Goal: Task Accomplishment & Management: Manage account settings

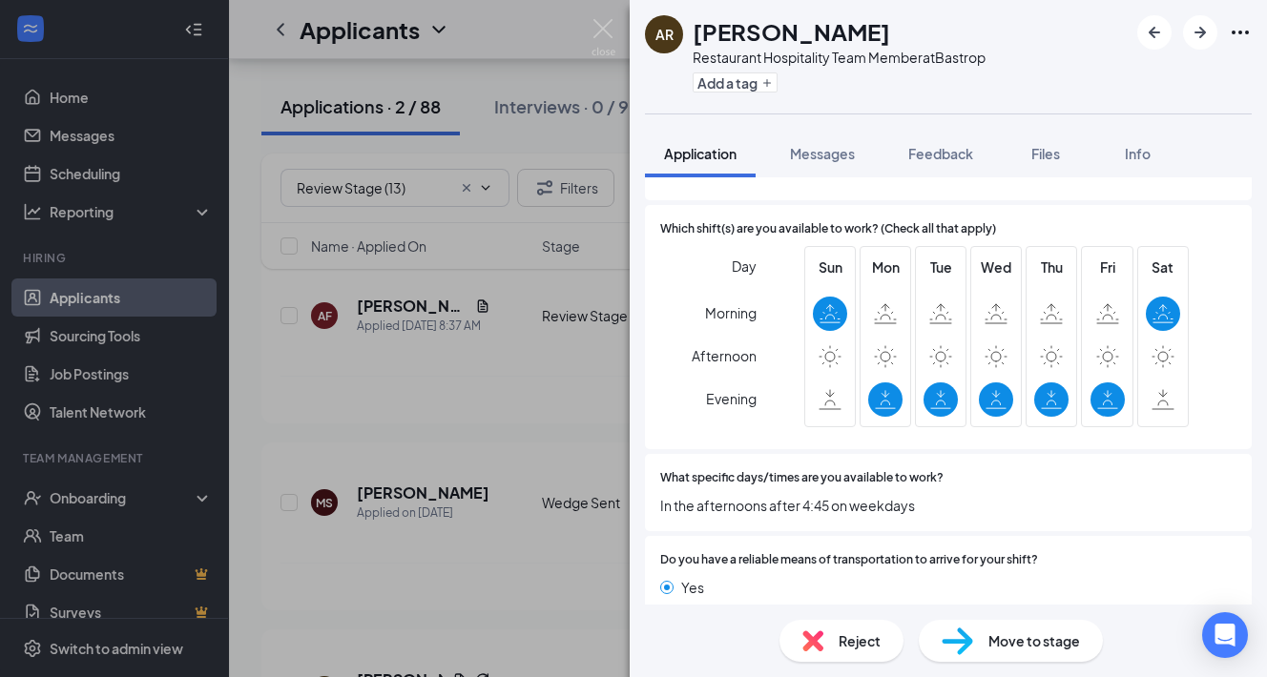
scroll to position [1260, 0]
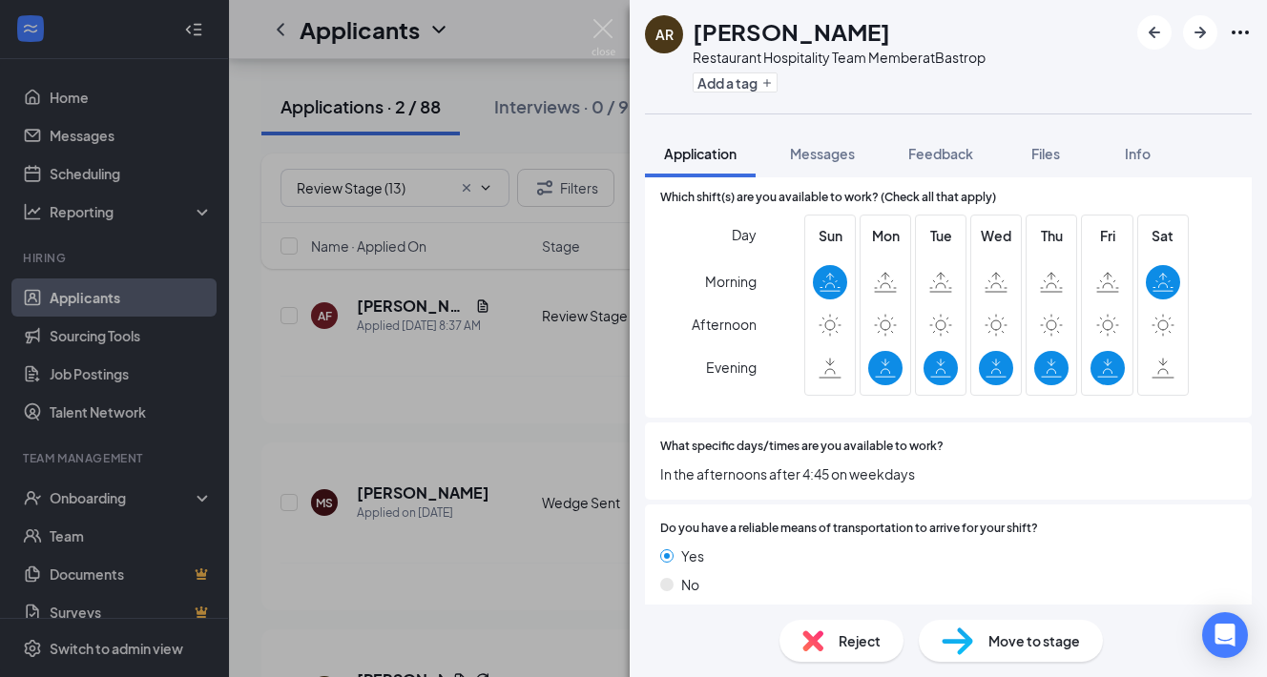
click at [1001, 636] on span "Move to stage" at bounding box center [1034, 641] width 92 height 21
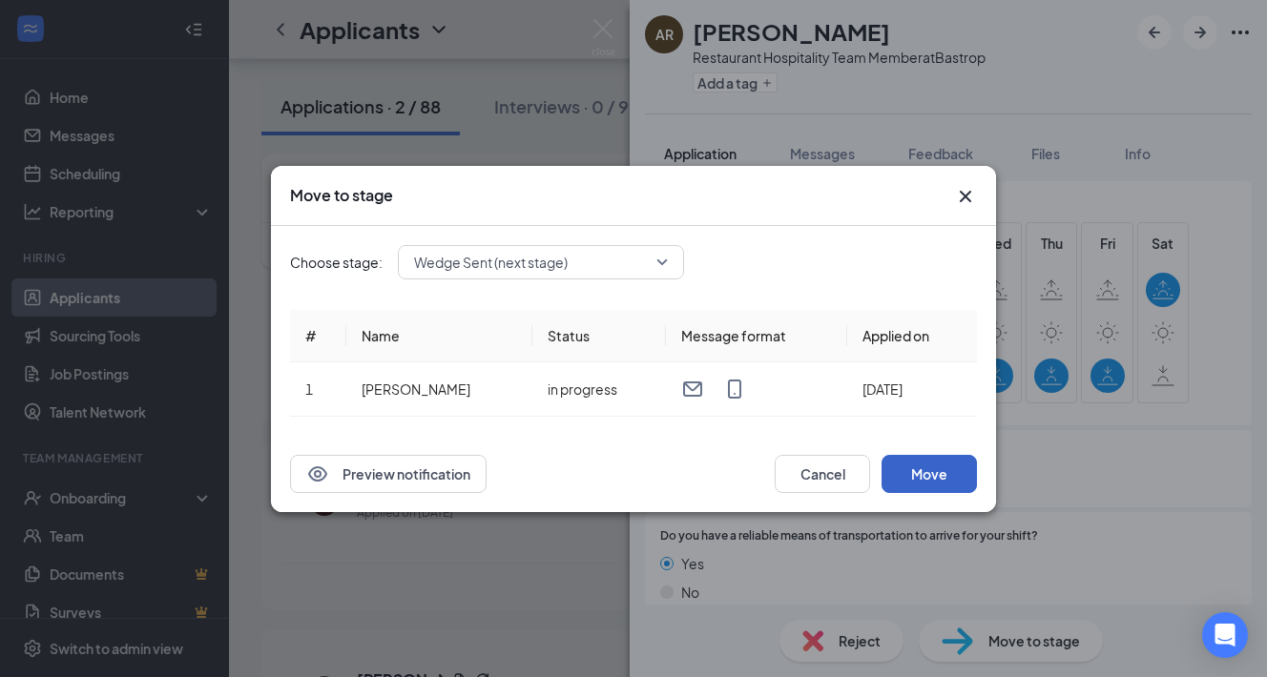
click at [920, 472] on button "Move" at bounding box center [929, 474] width 95 height 38
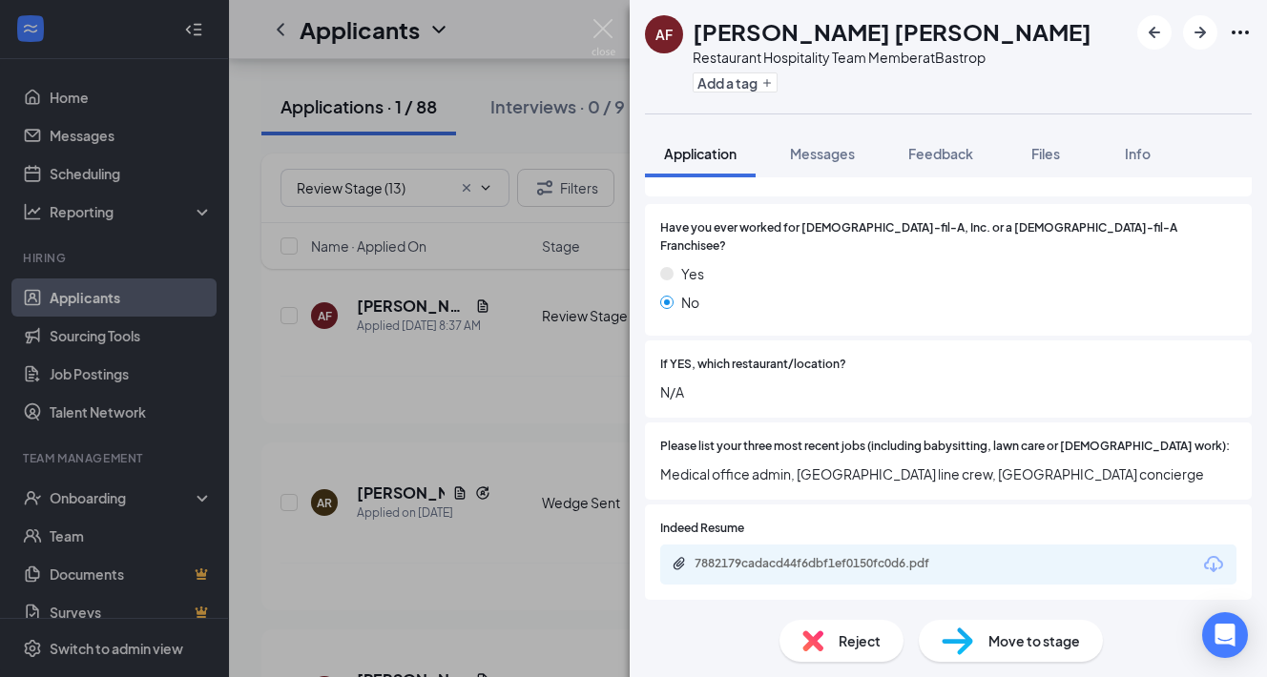
scroll to position [297, 0]
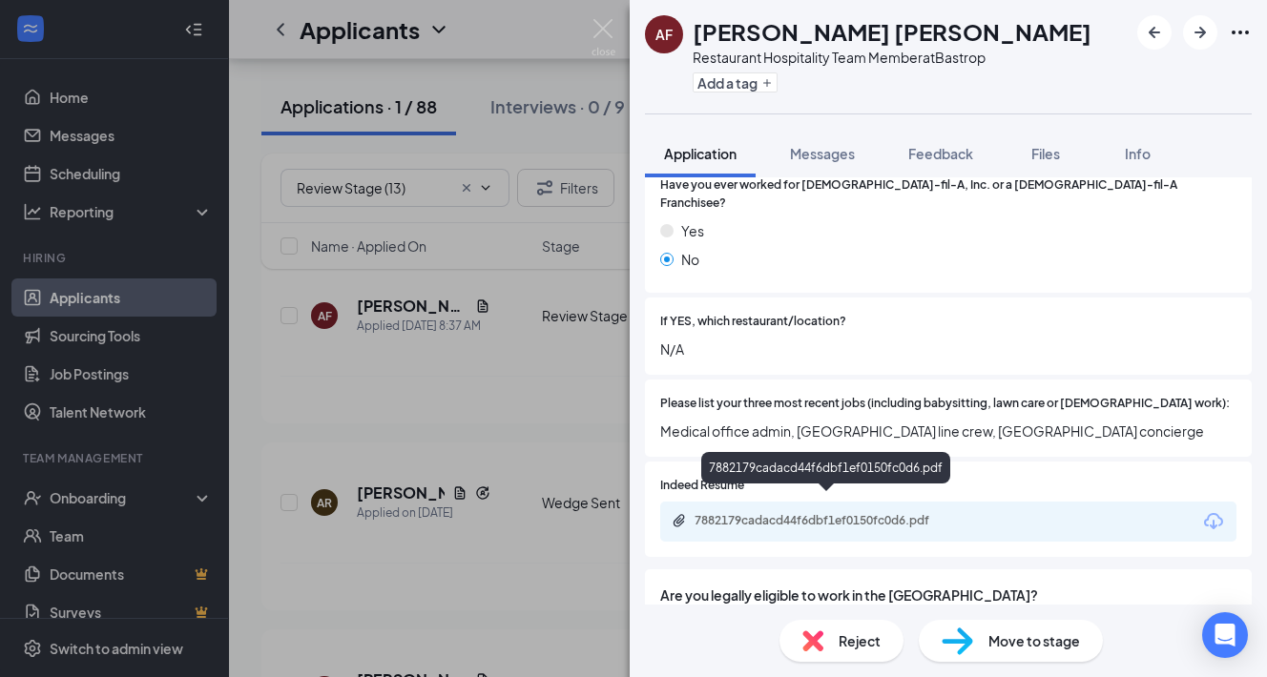
click at [784, 513] on div "7882179cadacd44f6dbf1ef0150fc0d6.pdf" at bounding box center [828, 520] width 267 height 15
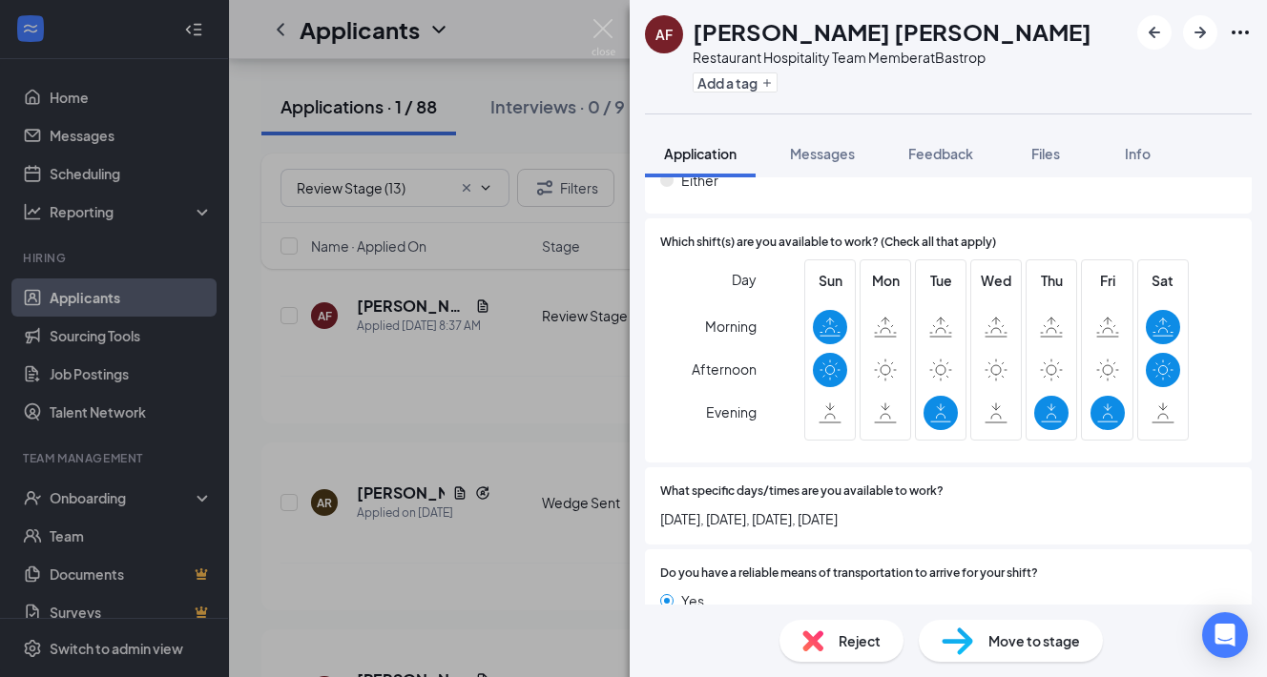
scroll to position [1207, 0]
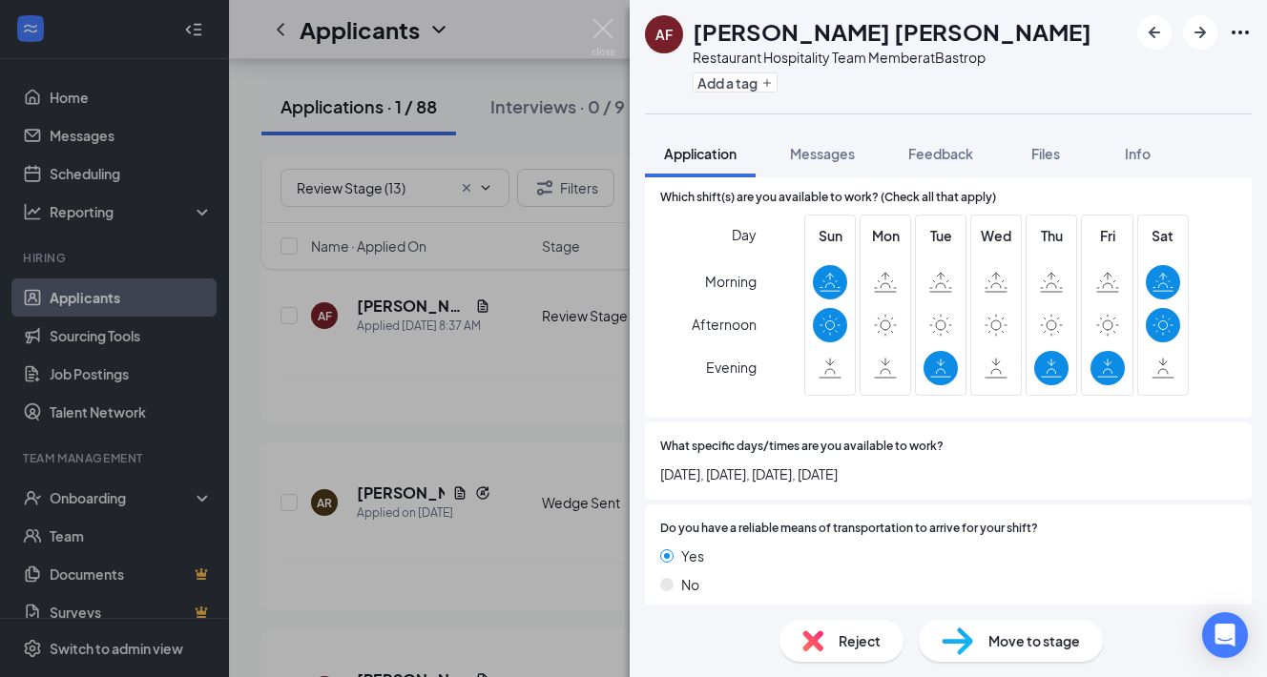
click at [846, 634] on span "Reject" at bounding box center [860, 641] width 42 height 21
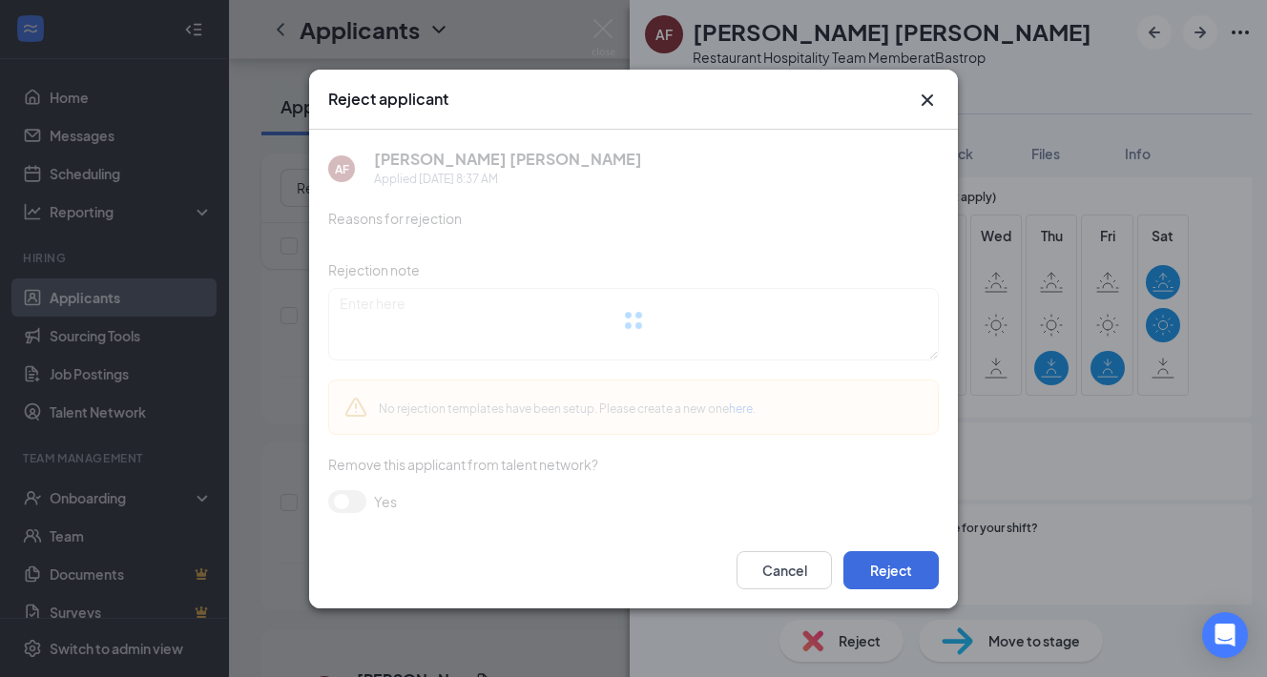
scroll to position [1199, 0]
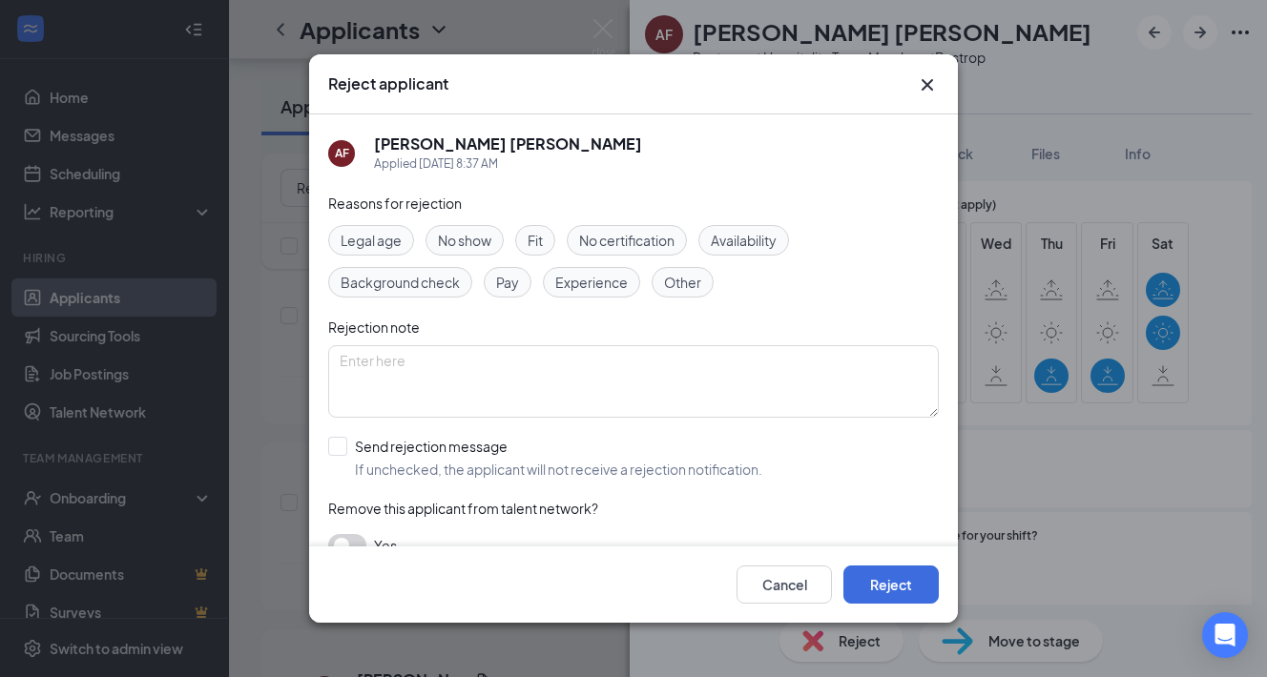
click at [744, 239] on span "Availability" at bounding box center [744, 240] width 66 height 21
click at [399, 453] on input "Send rejection message If unchecked, the applicant will not receive a rejection…" at bounding box center [545, 458] width 434 height 42
checkbox input "true"
click at [886, 592] on button "Reject" at bounding box center [890, 585] width 95 height 38
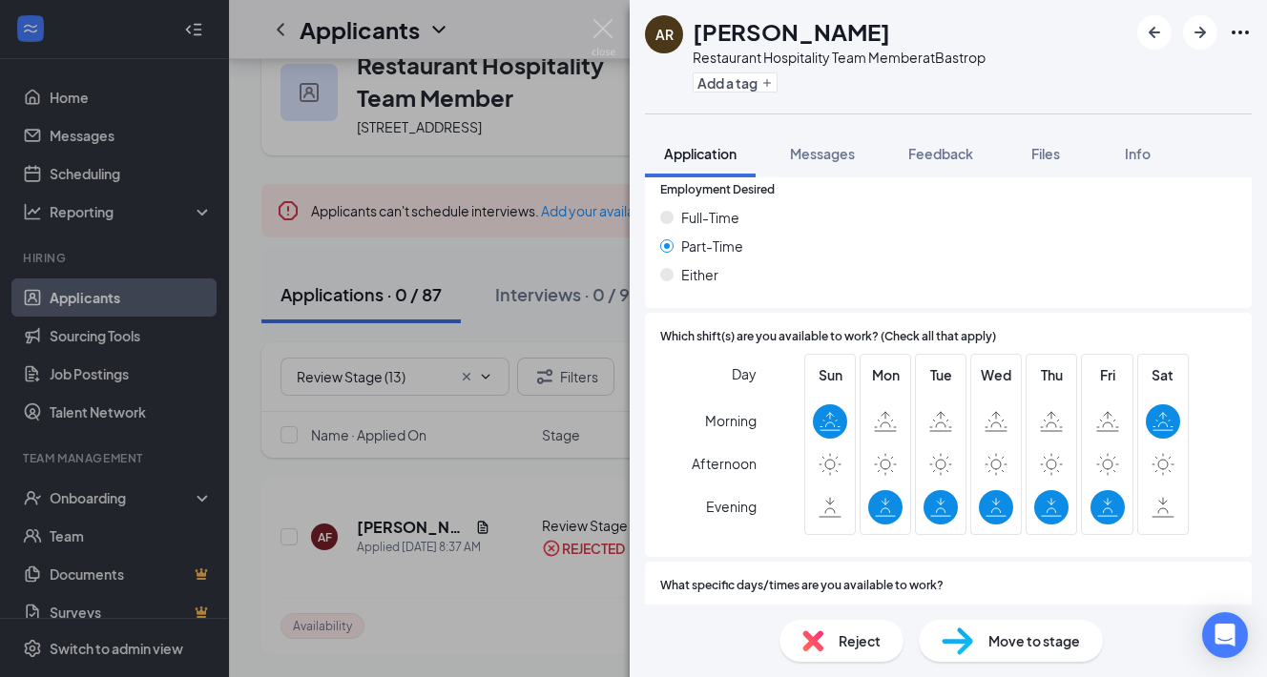
scroll to position [1260, 0]
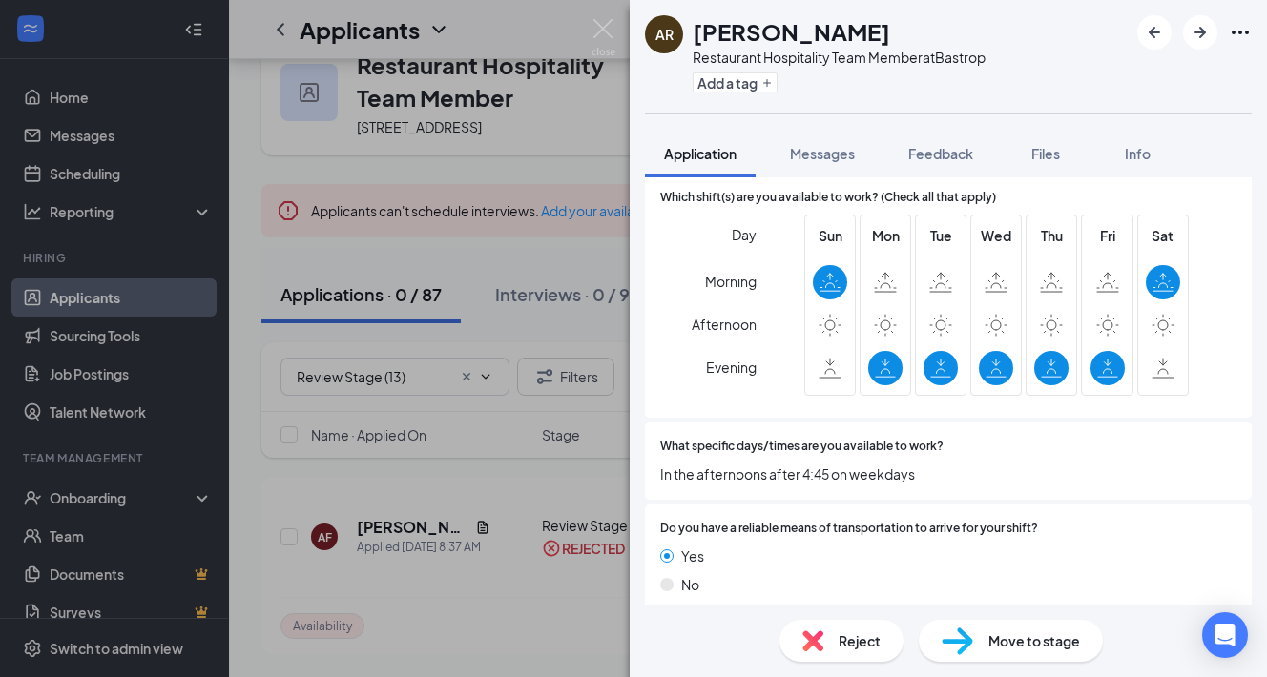
click at [1015, 637] on span "Move to stage" at bounding box center [1034, 641] width 92 height 21
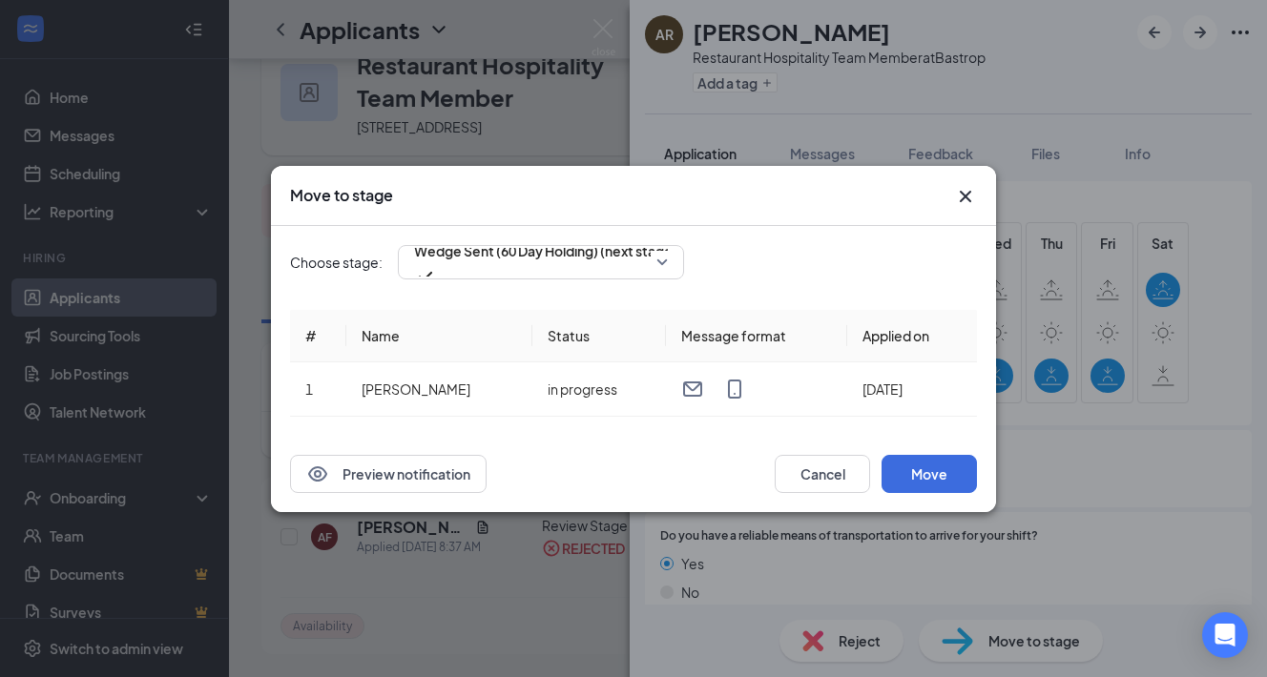
click at [968, 200] on icon "Cross" at bounding box center [965, 196] width 23 height 23
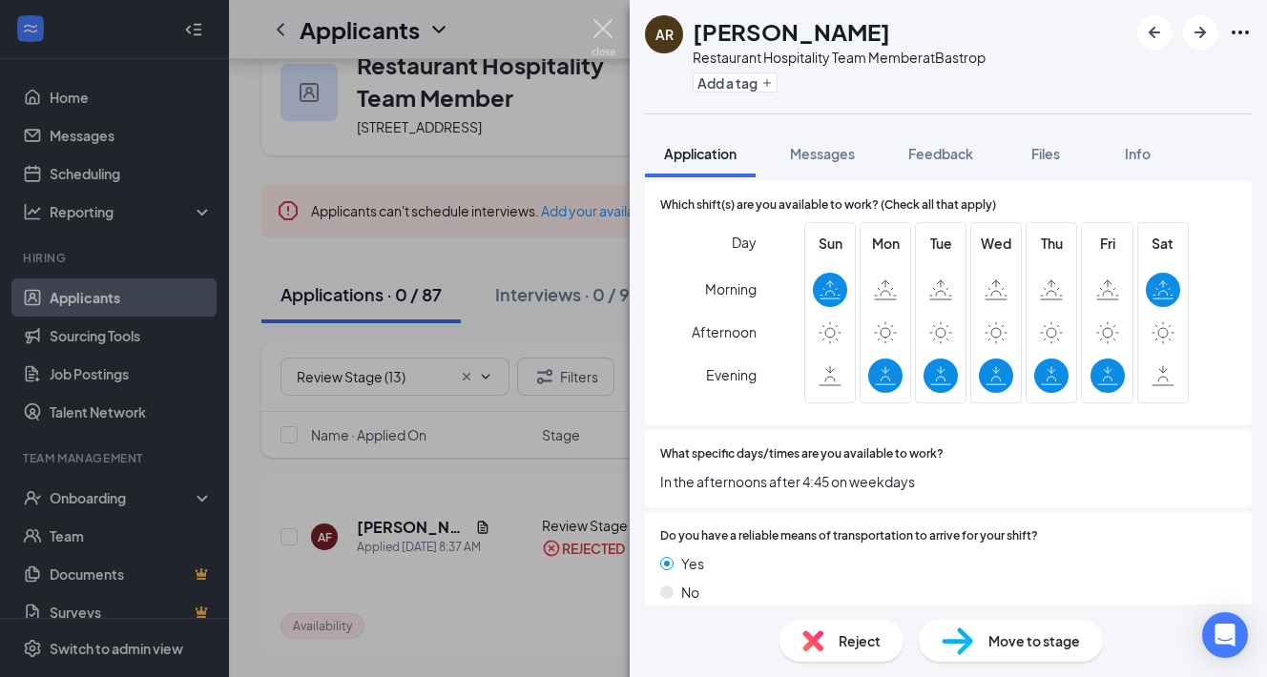
click at [598, 17] on div "AR [PERSON_NAME] Restaurant Hospitality Team Member at [GEOGRAPHIC_DATA] Add a …" at bounding box center [633, 338] width 1267 height 677
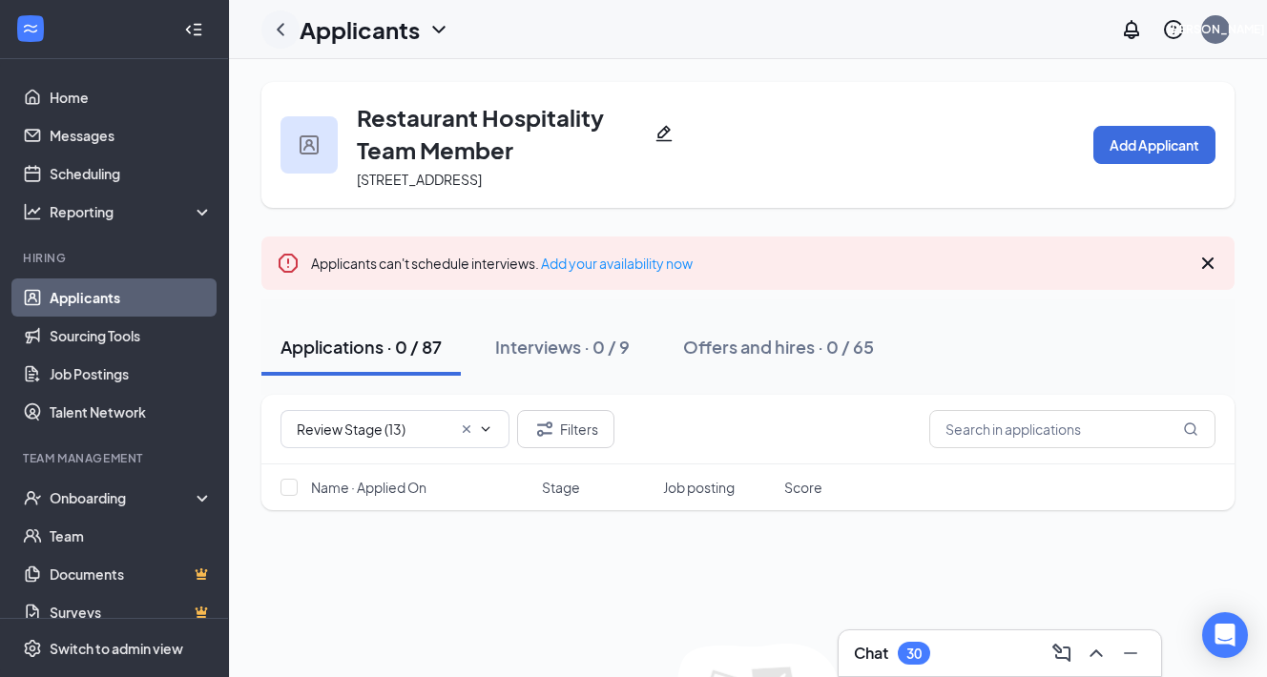
click at [284, 21] on icon "ChevronLeft" at bounding box center [280, 29] width 23 height 23
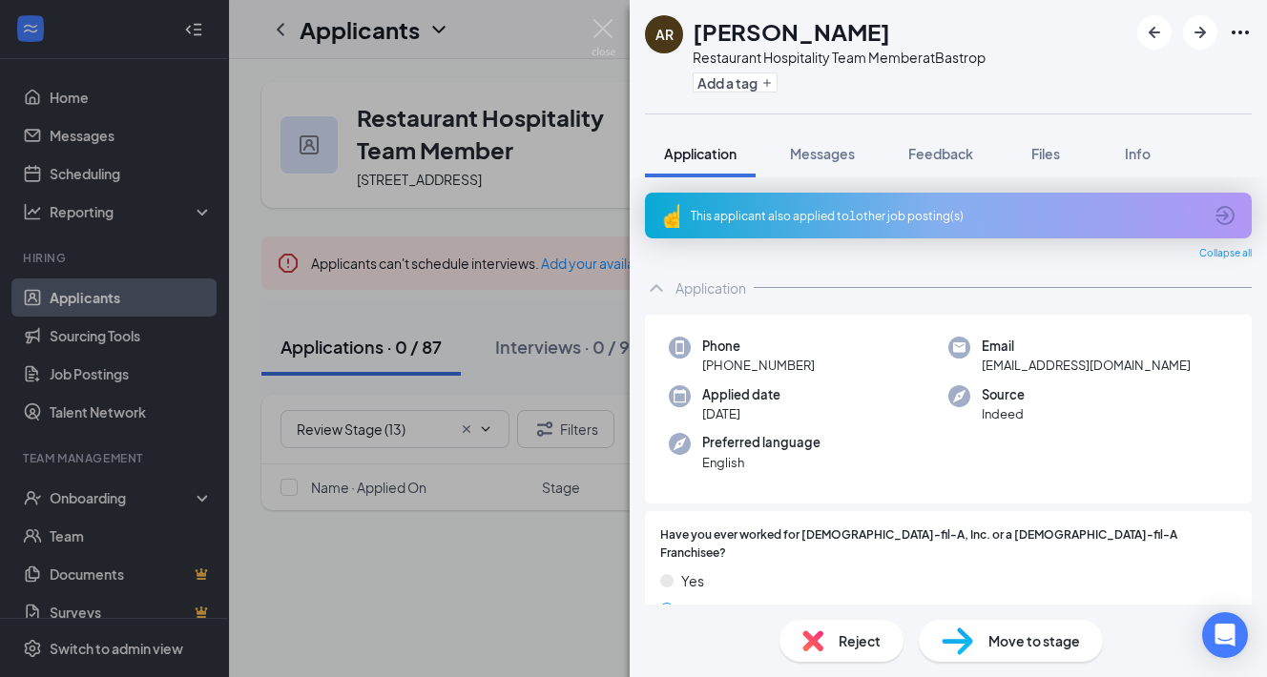
click at [79, 303] on div "AR [PERSON_NAME] Restaurant Hospitality Team Member at [GEOGRAPHIC_DATA] Add a …" at bounding box center [633, 338] width 1267 height 677
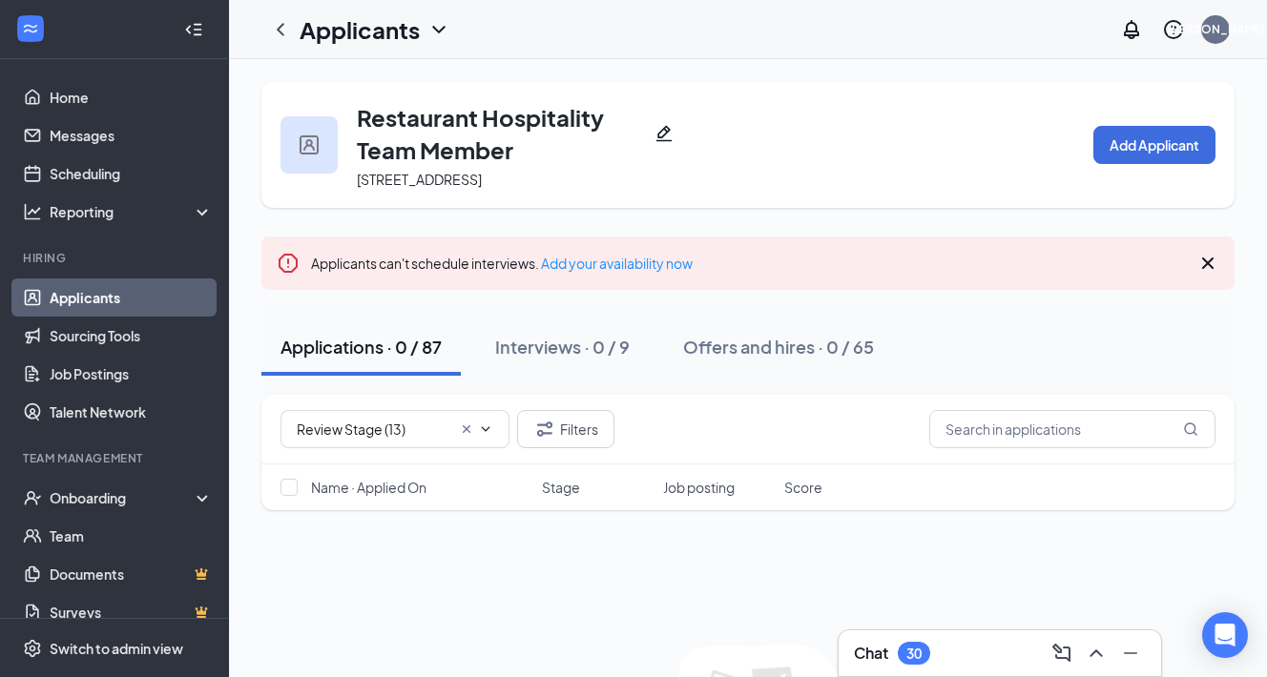
click at [79, 303] on link "Applicants" at bounding box center [131, 298] width 163 height 38
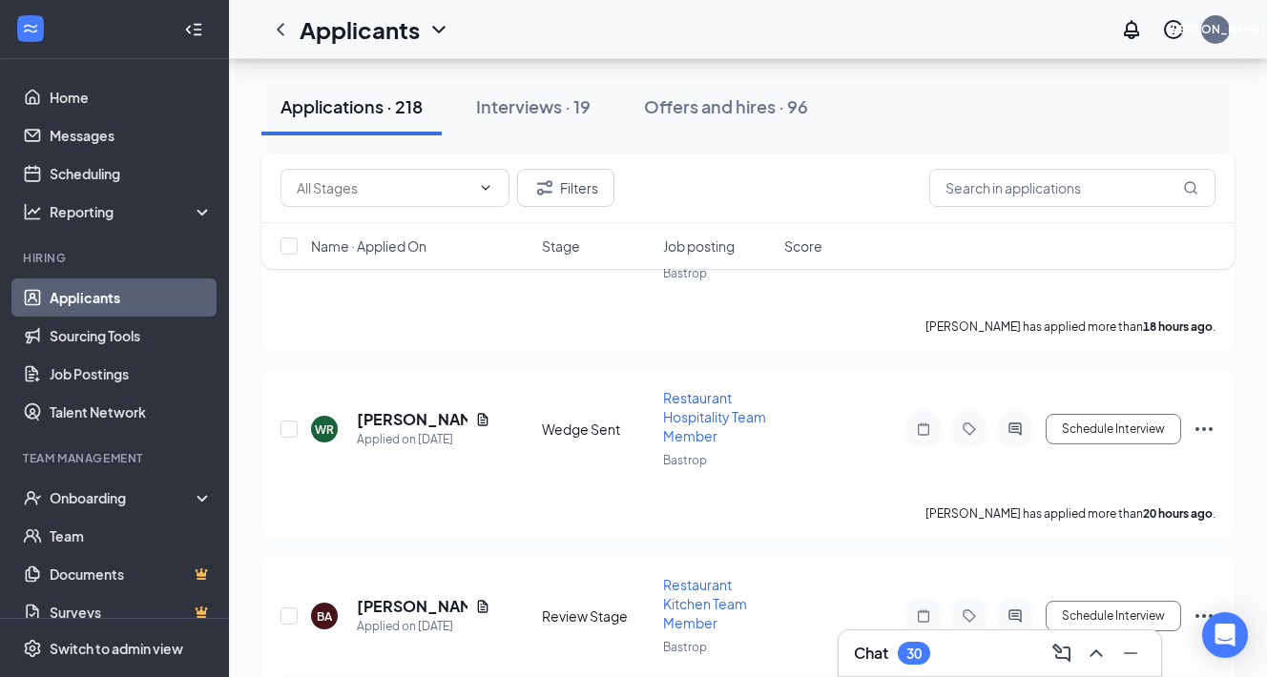
scroll to position [1229, 0]
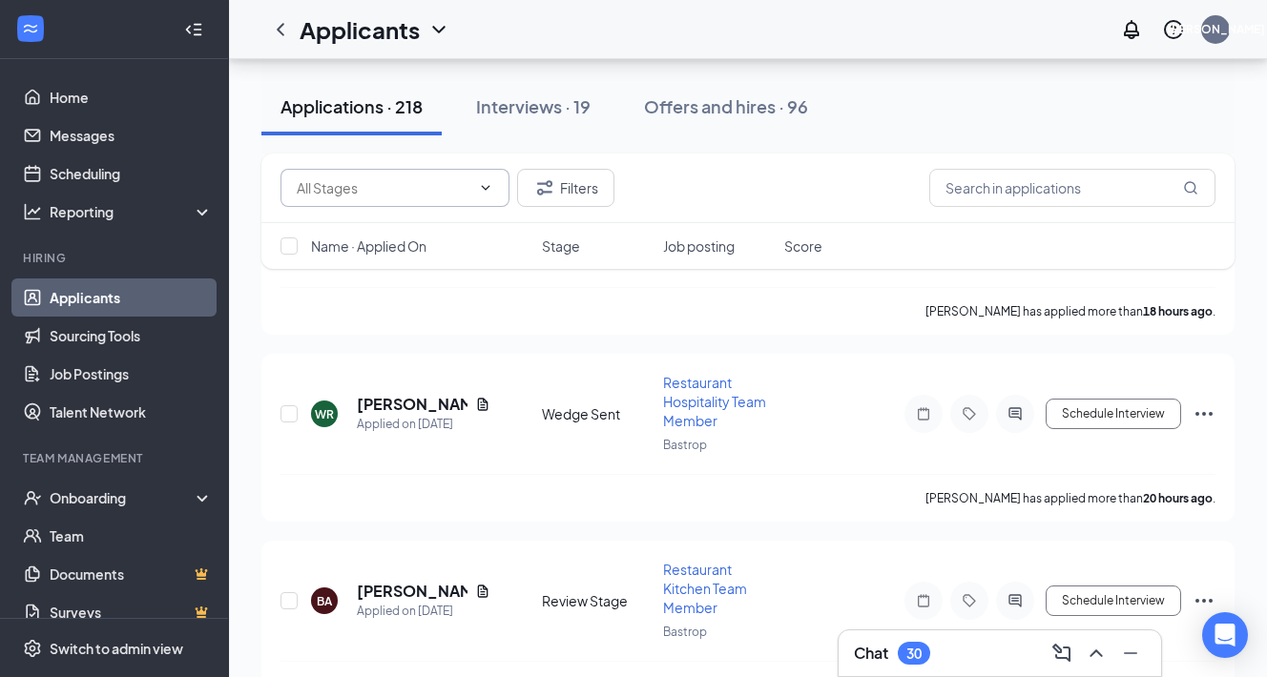
click at [485, 184] on icon "ChevronDown" at bounding box center [485, 187] width 15 height 15
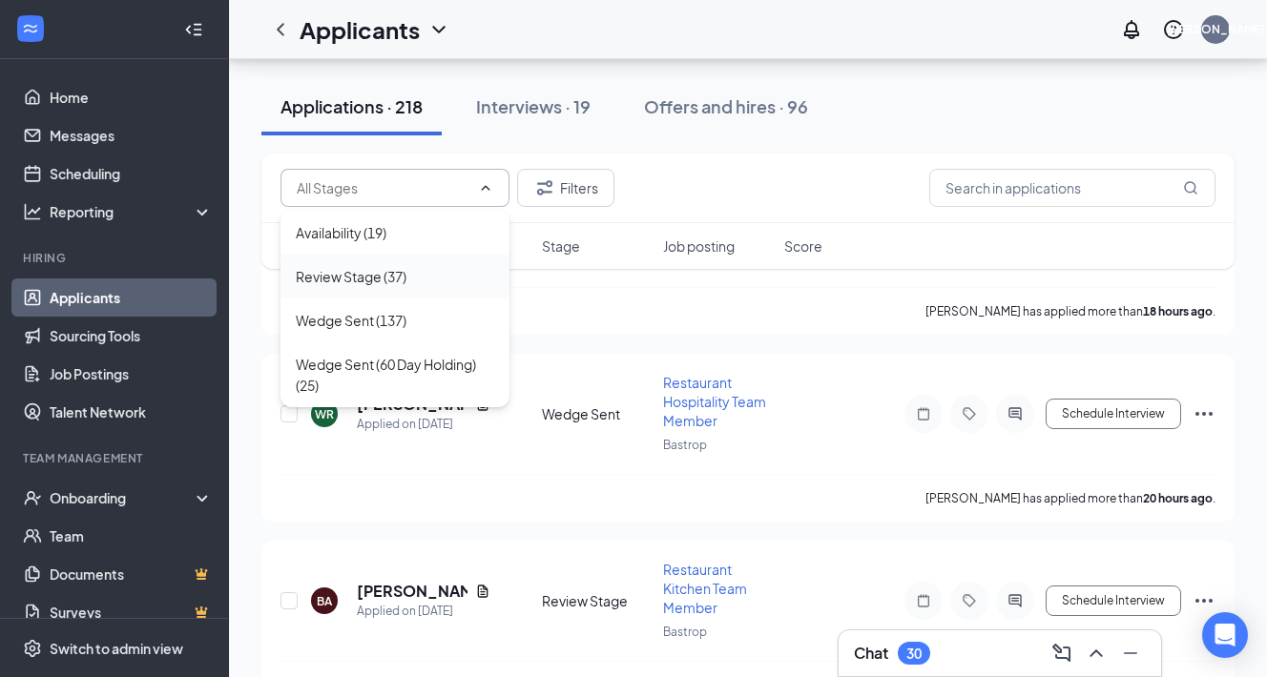
click at [388, 281] on div "Review Stage (37)" at bounding box center [351, 276] width 111 height 21
type input "Review Stage (37)"
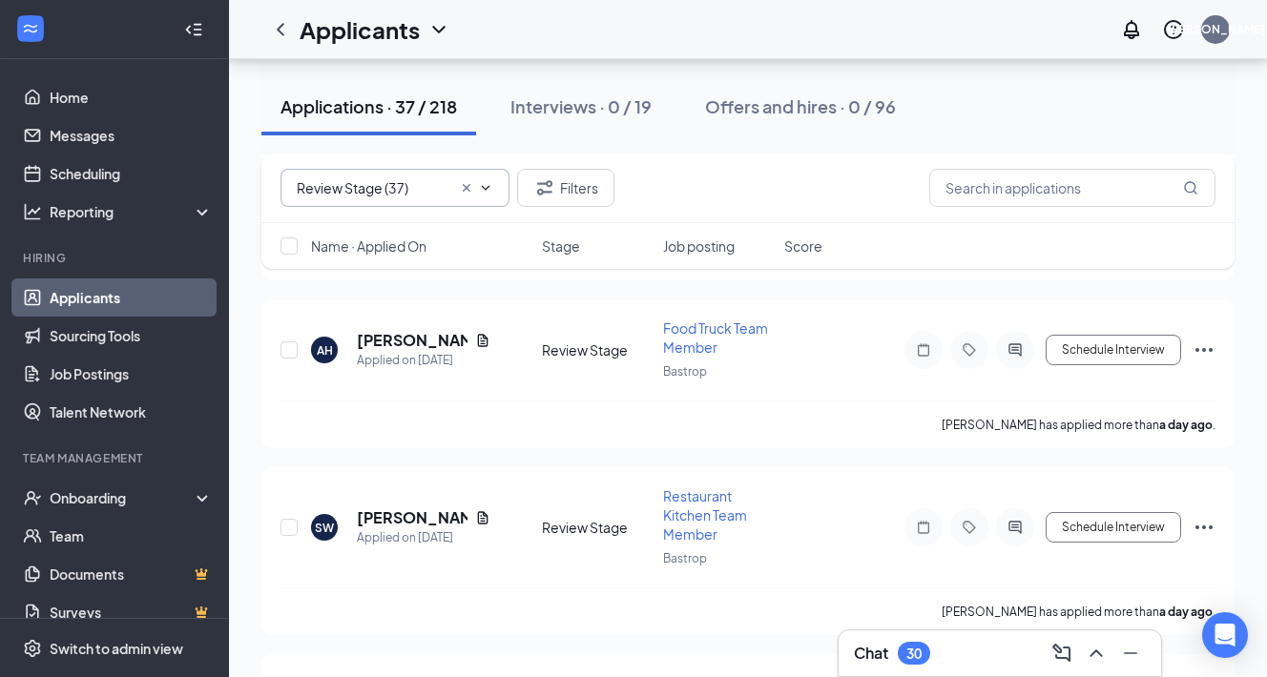
scroll to position [1660, 0]
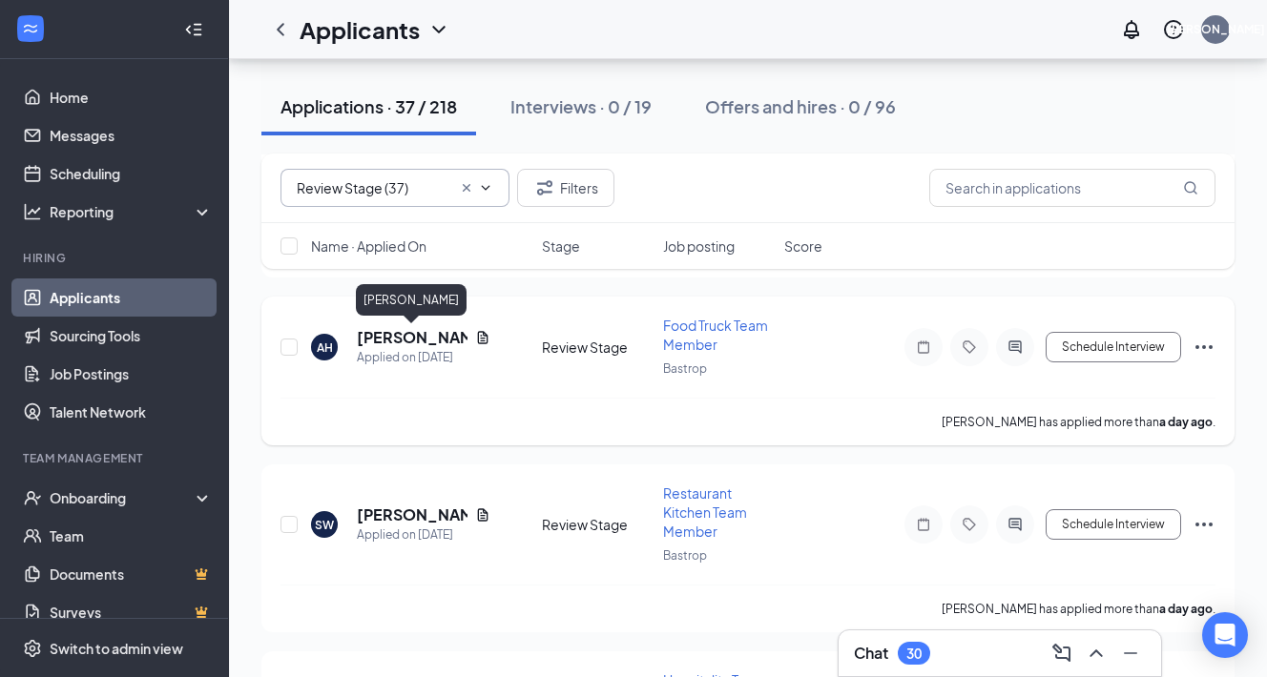
click at [379, 332] on h5 "[PERSON_NAME]" at bounding box center [412, 337] width 111 height 21
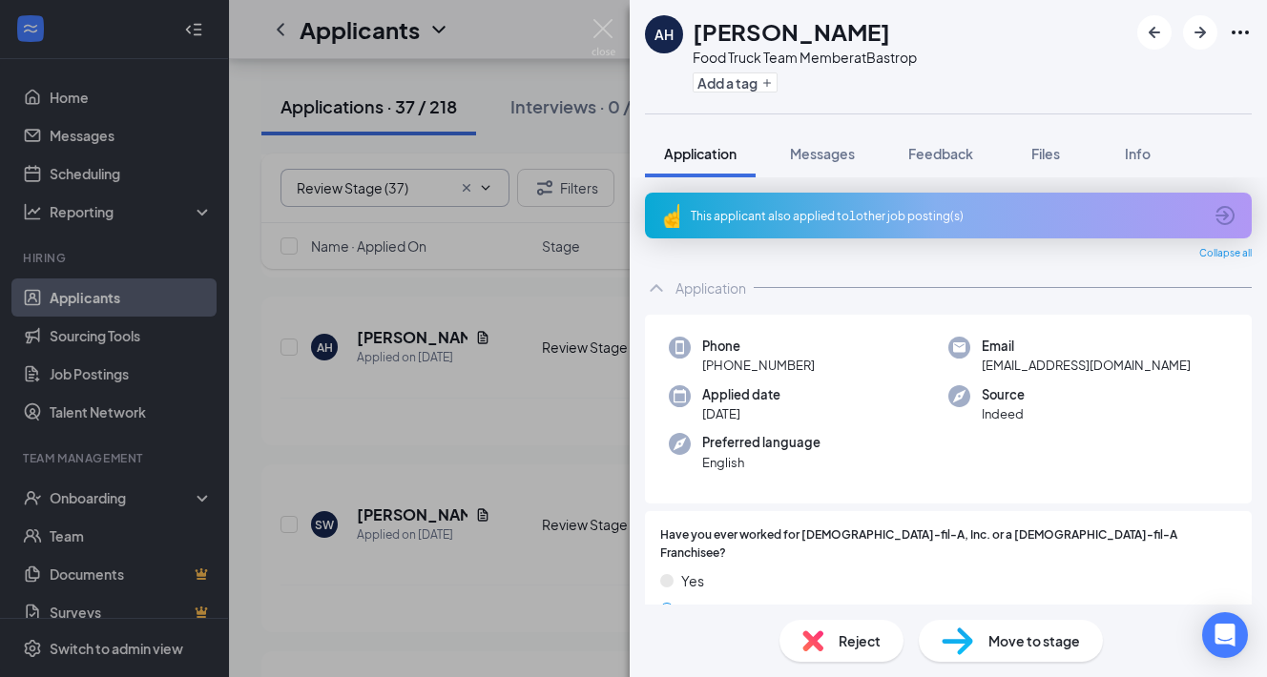
scroll to position [7, 0]
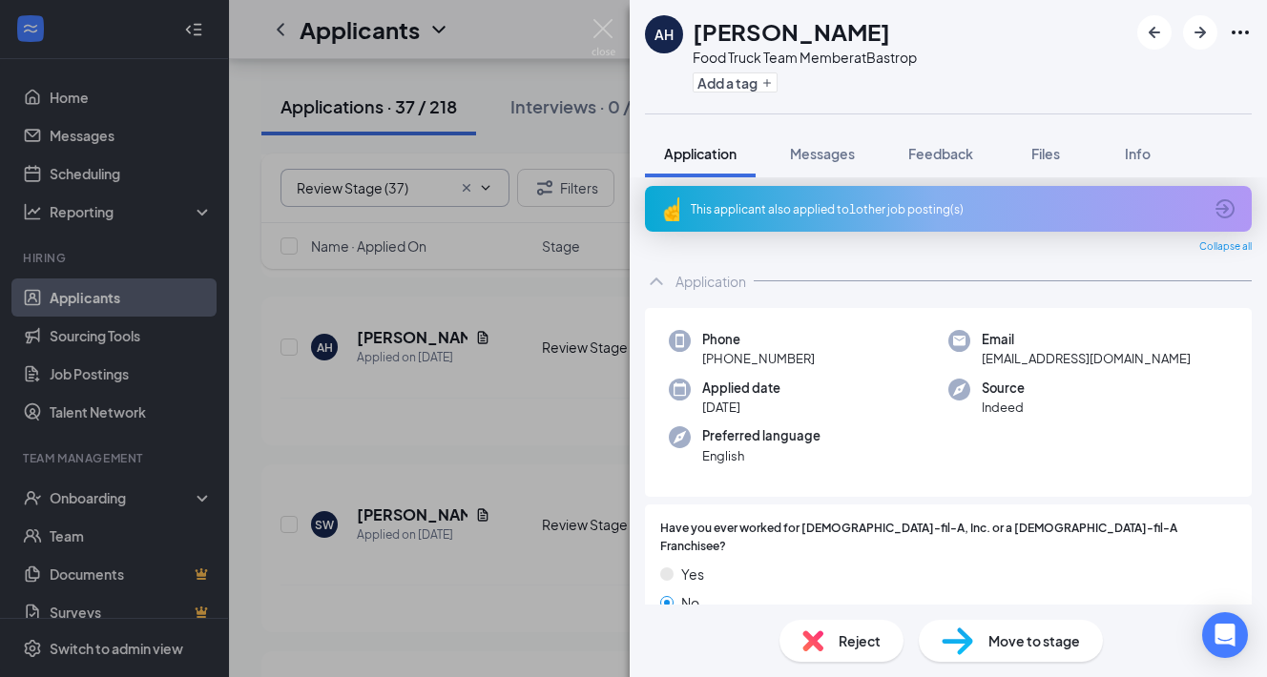
click at [810, 212] on div "This applicant also applied to 1 other job posting(s)" at bounding box center [946, 209] width 511 height 16
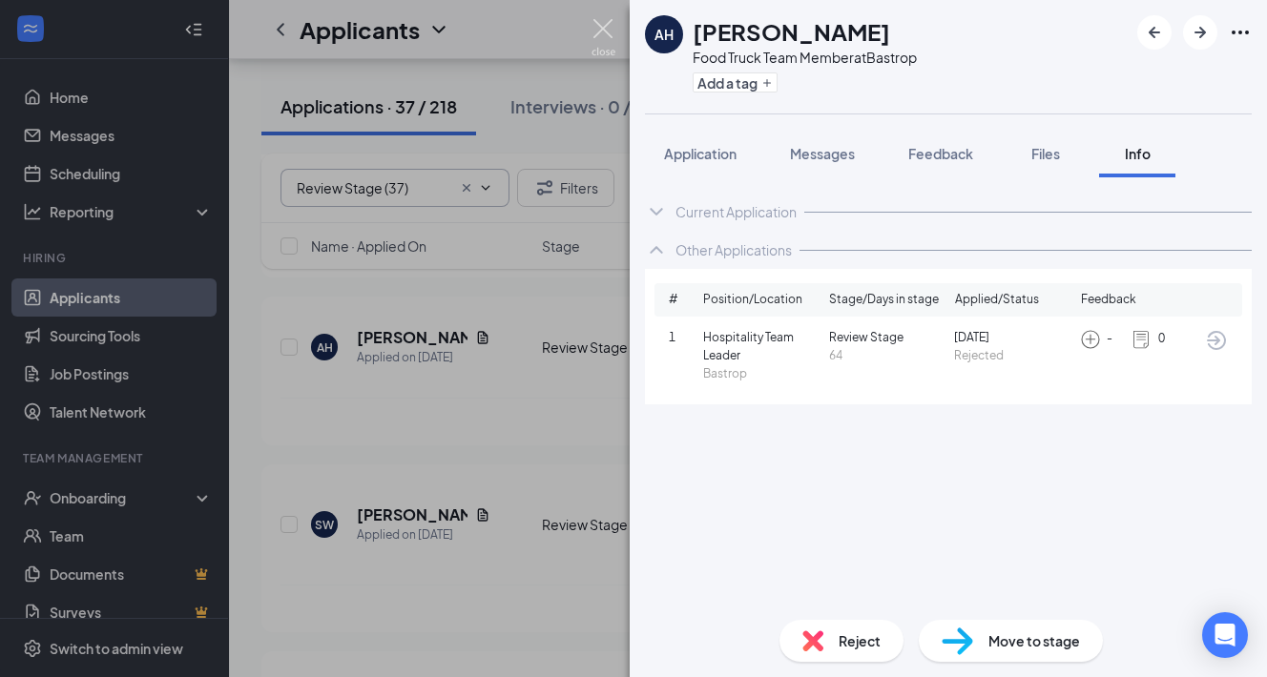
click at [603, 35] on img at bounding box center [604, 37] width 24 height 37
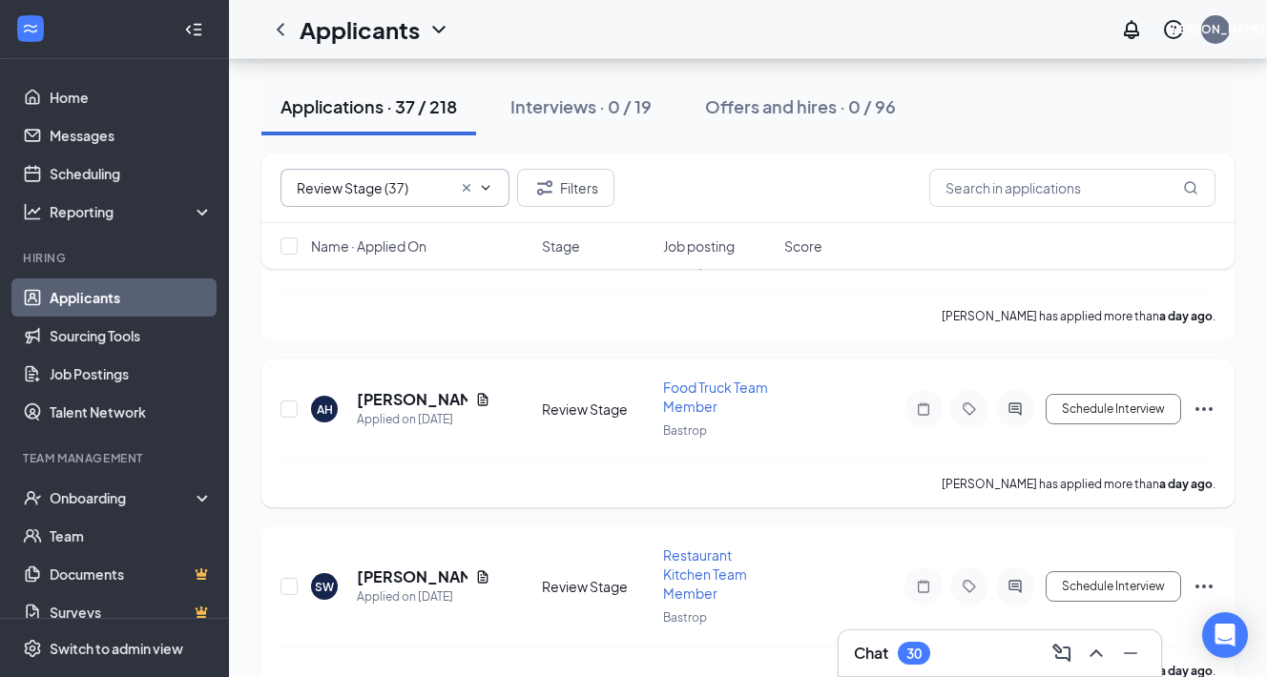
scroll to position [1591, 0]
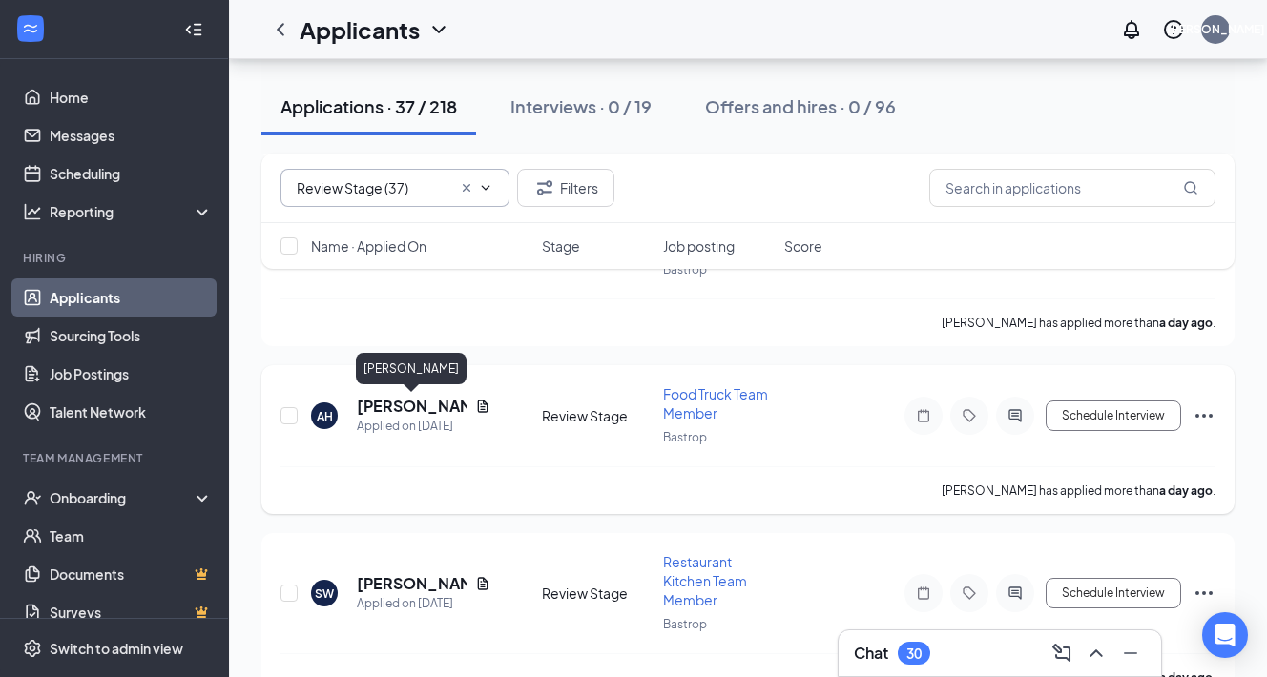
click at [386, 415] on h5 "[PERSON_NAME]" at bounding box center [412, 406] width 111 height 21
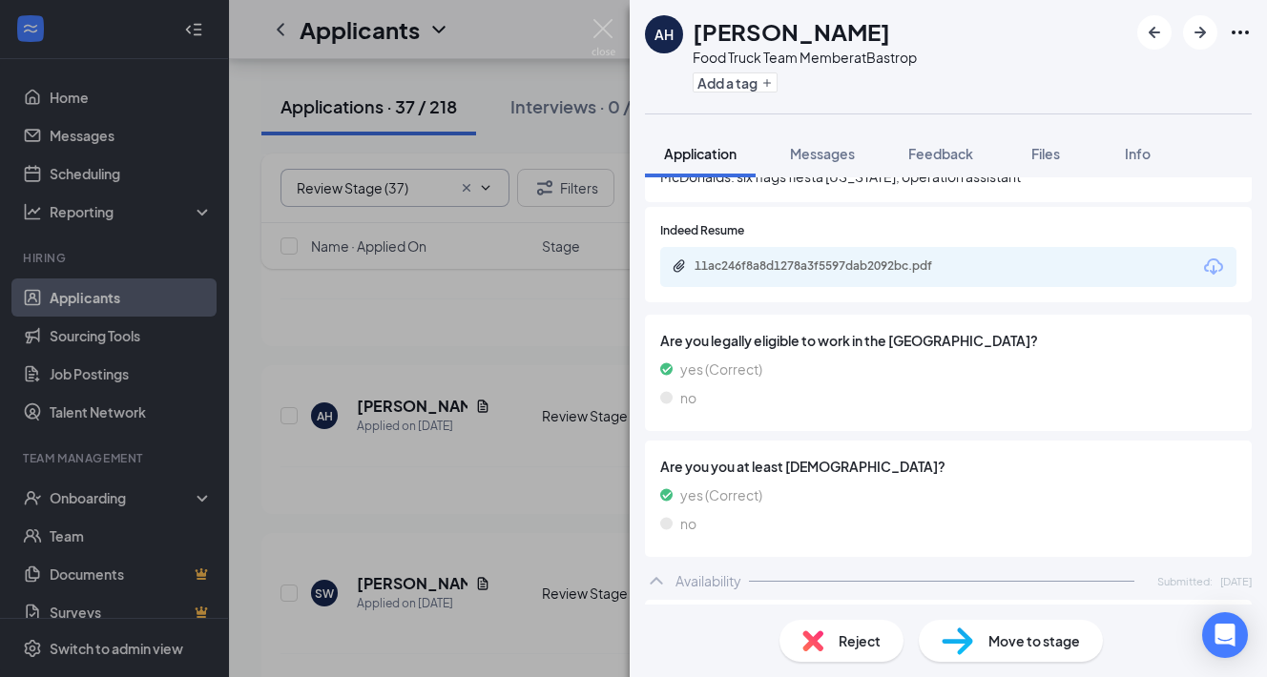
scroll to position [596, 0]
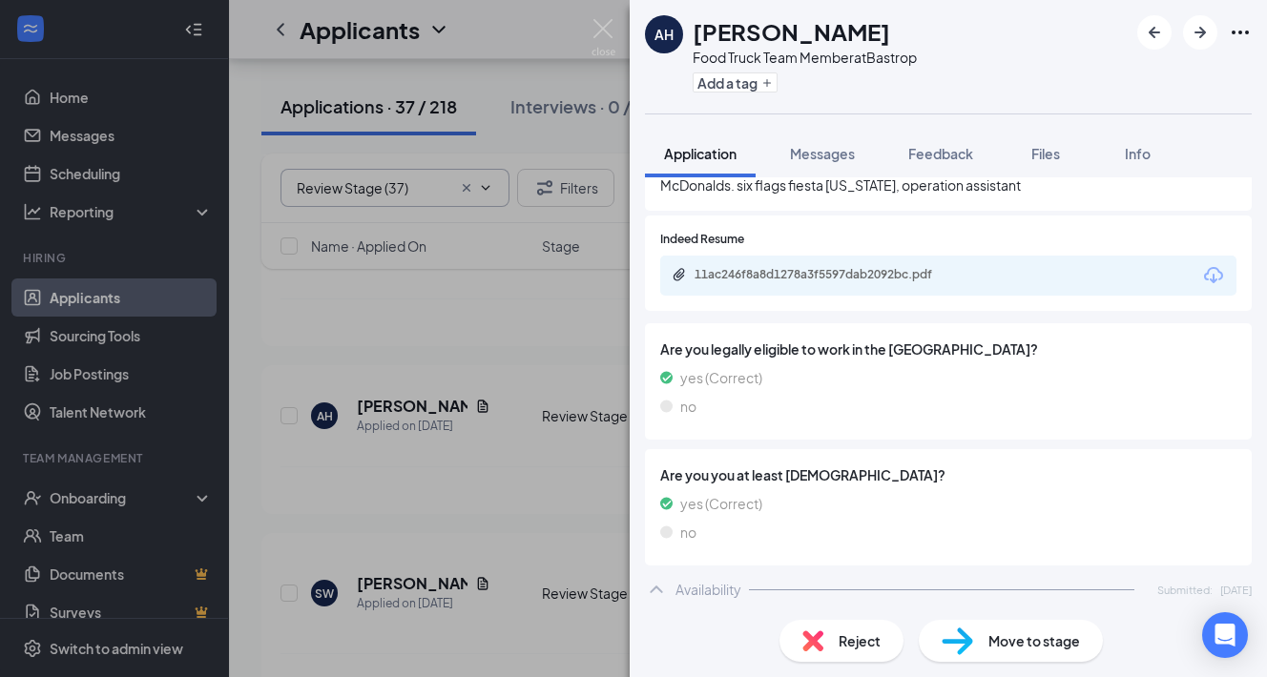
click at [814, 267] on div "11ac246f8a8d1278a3f5597dab2092bc.pdf" at bounding box center [828, 274] width 267 height 15
click at [983, 641] on div "Move to stage" at bounding box center [1011, 641] width 184 height 42
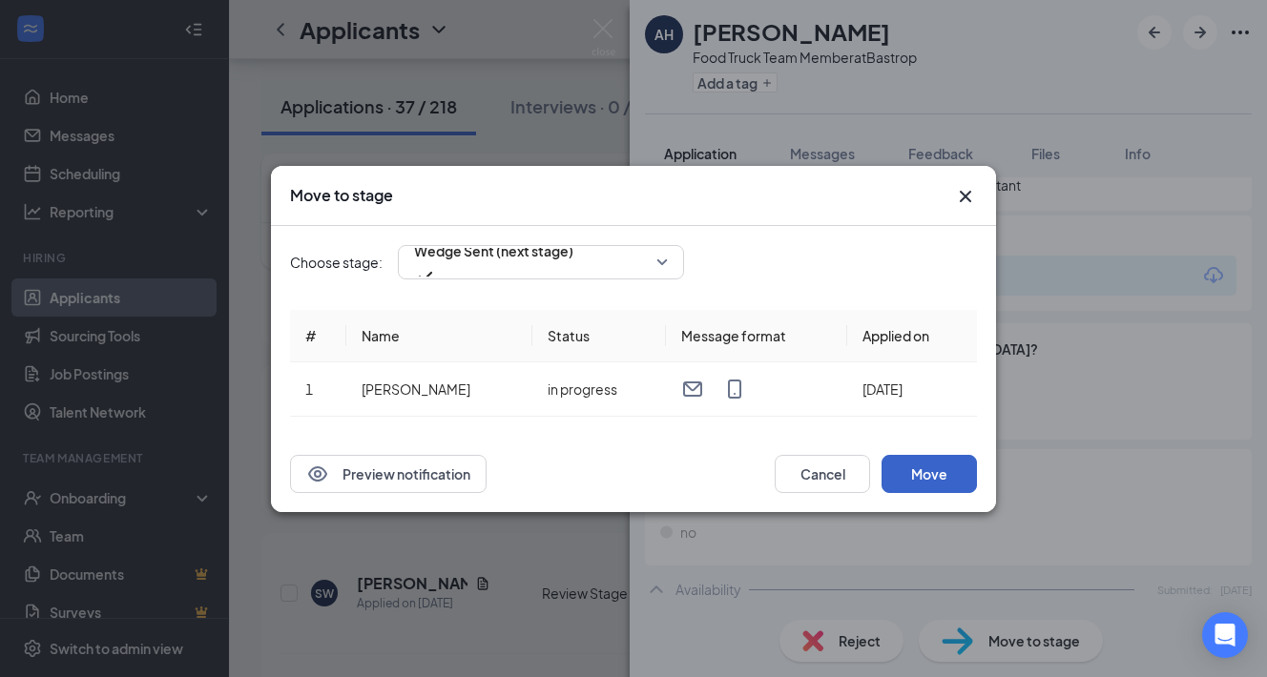
click at [940, 478] on button "Move" at bounding box center [929, 474] width 95 height 38
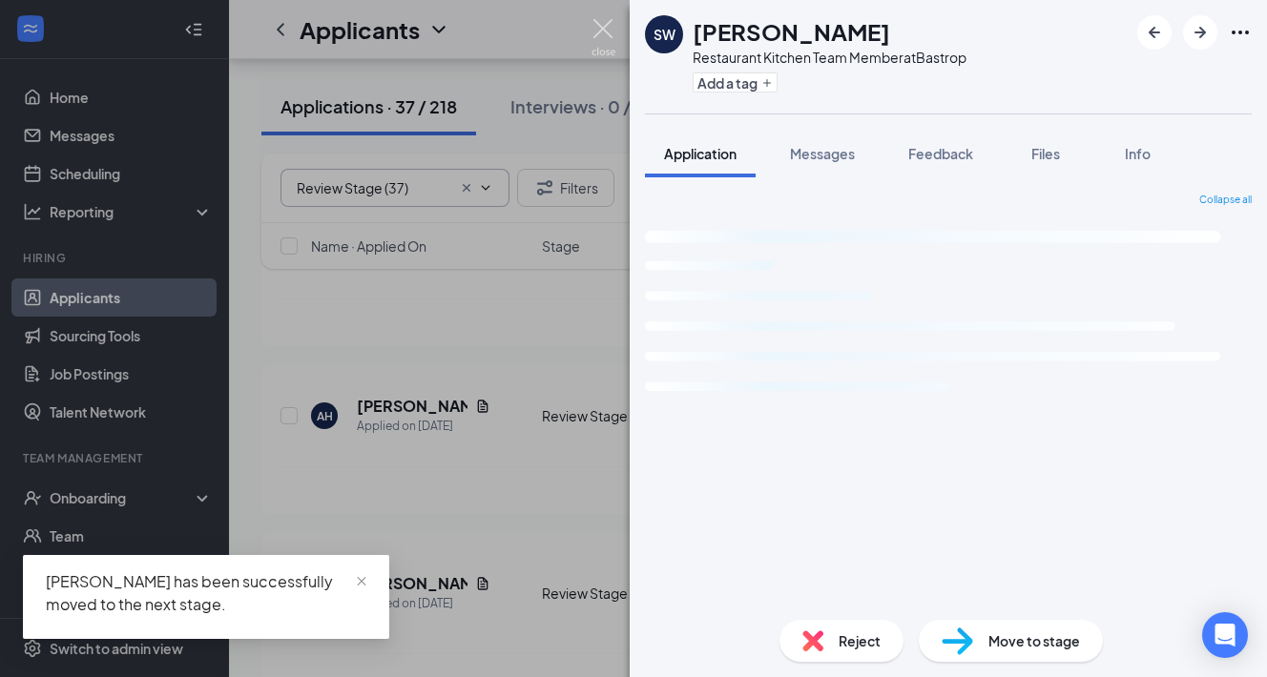
click at [604, 29] on img at bounding box center [604, 37] width 24 height 37
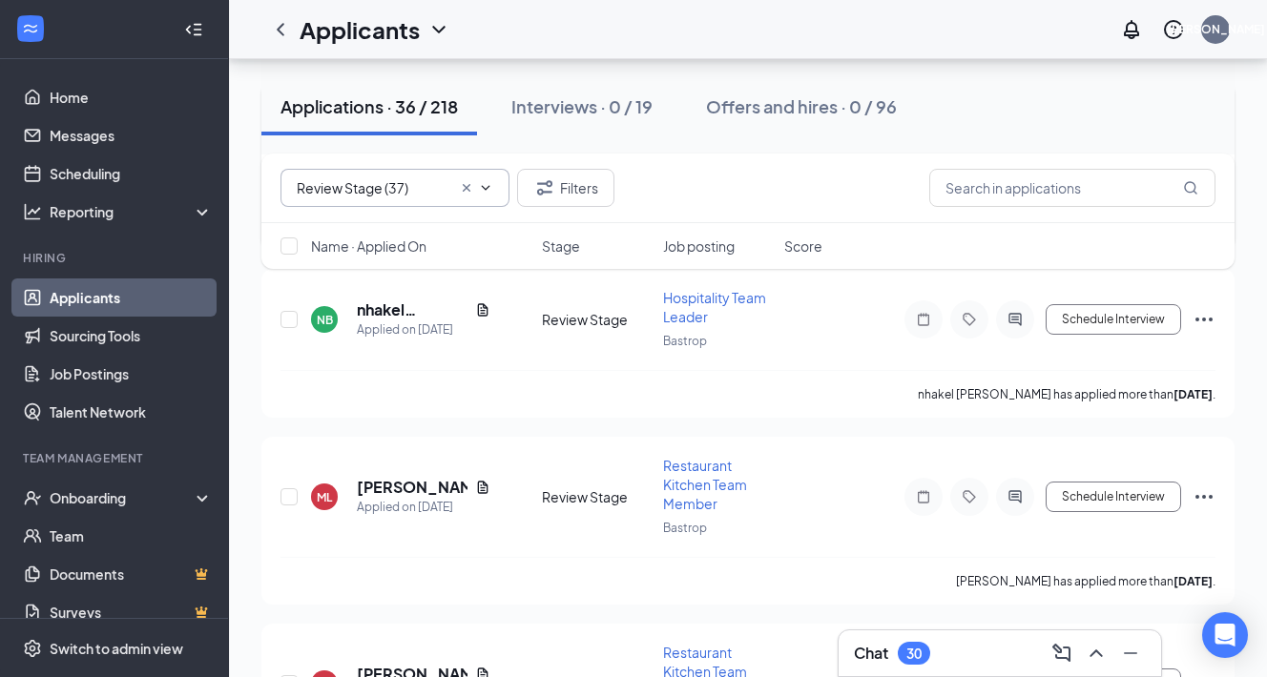
scroll to position [1877, 0]
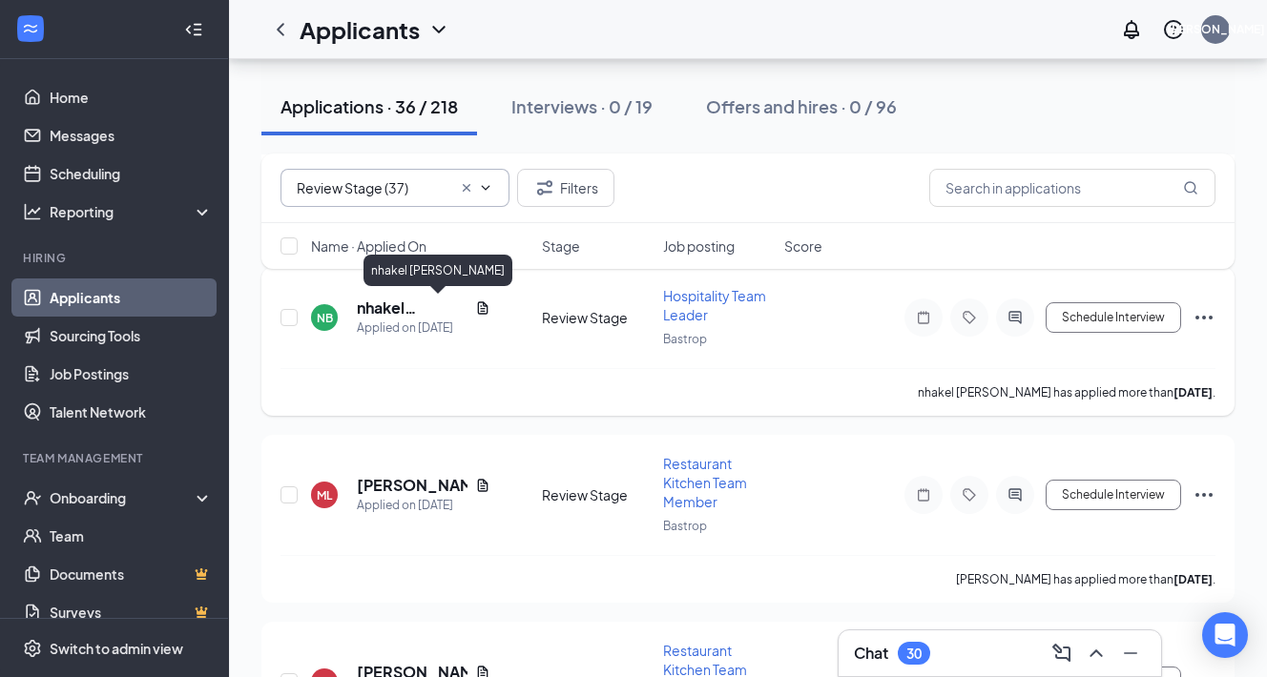
click at [382, 306] on h5 "nhakel [PERSON_NAME]" at bounding box center [412, 308] width 111 height 21
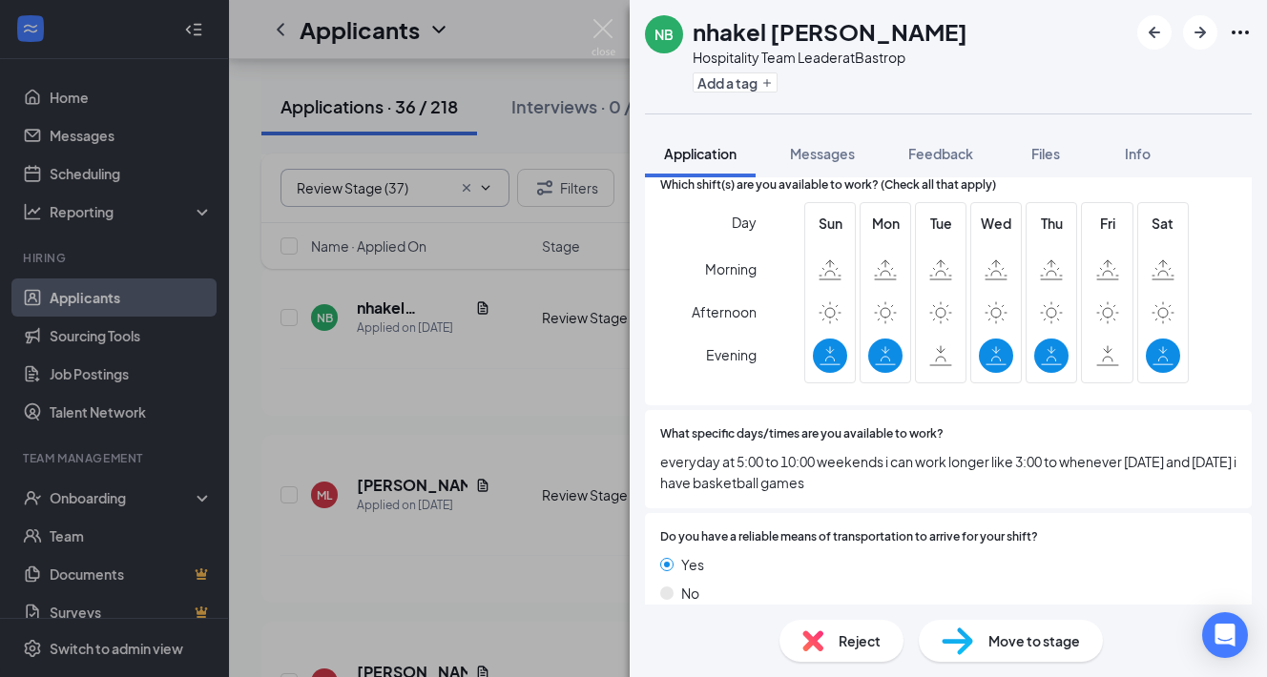
scroll to position [1228, 0]
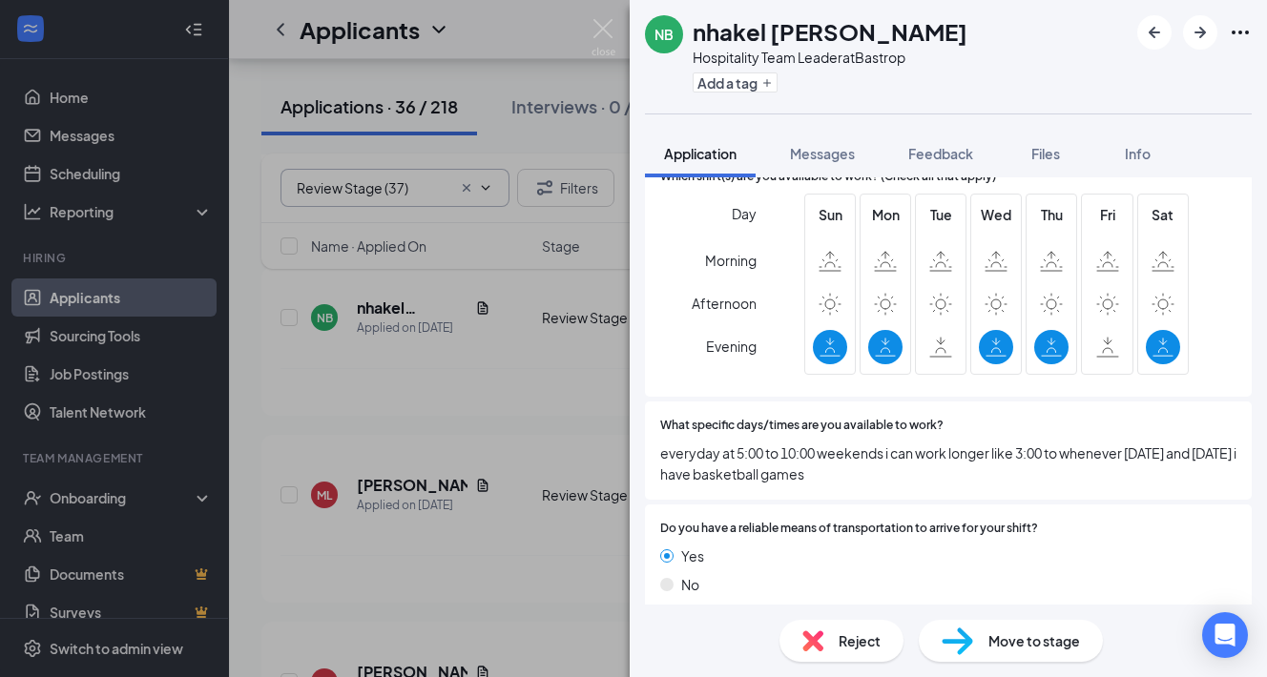
click at [1011, 643] on span "Move to stage" at bounding box center [1034, 641] width 92 height 21
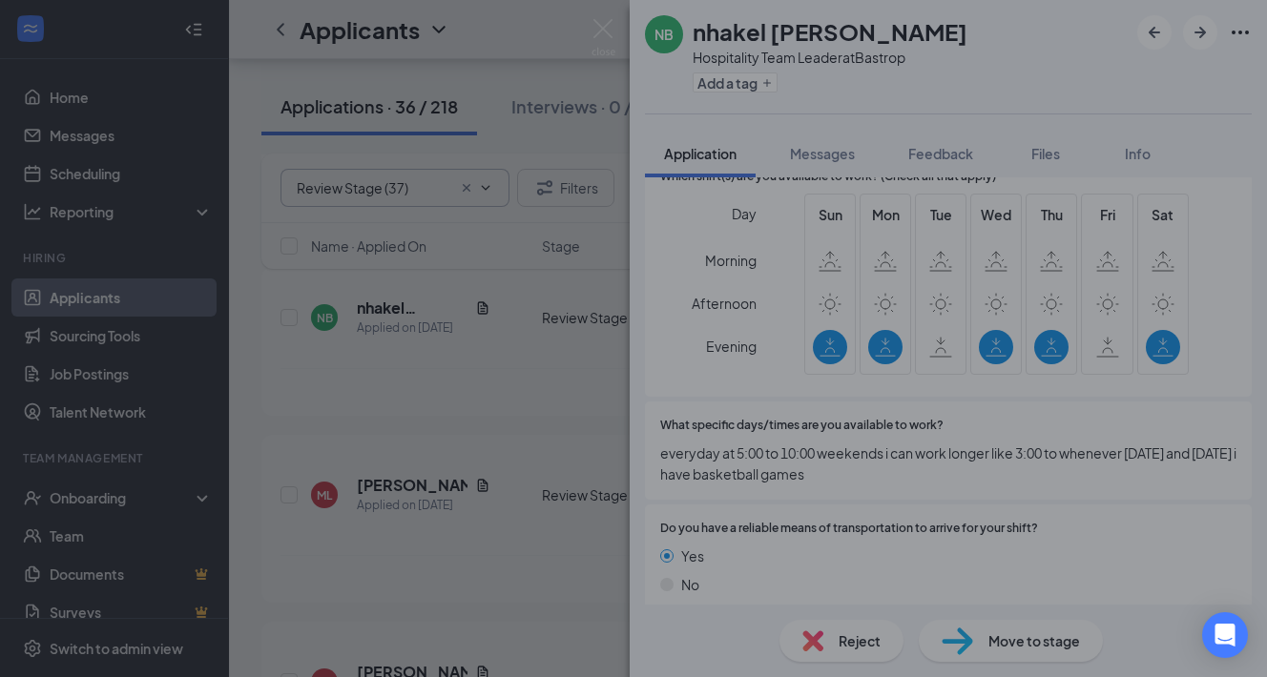
scroll to position [1220, 0]
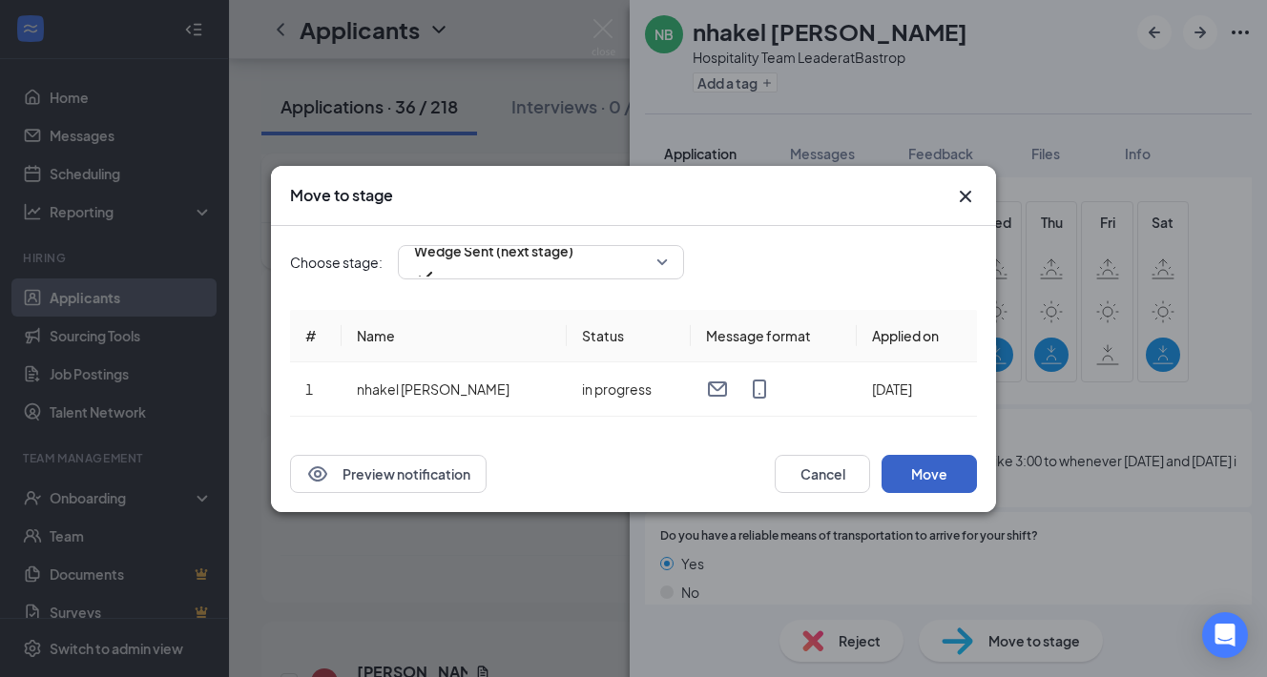
click at [923, 469] on button "Move" at bounding box center [929, 474] width 95 height 38
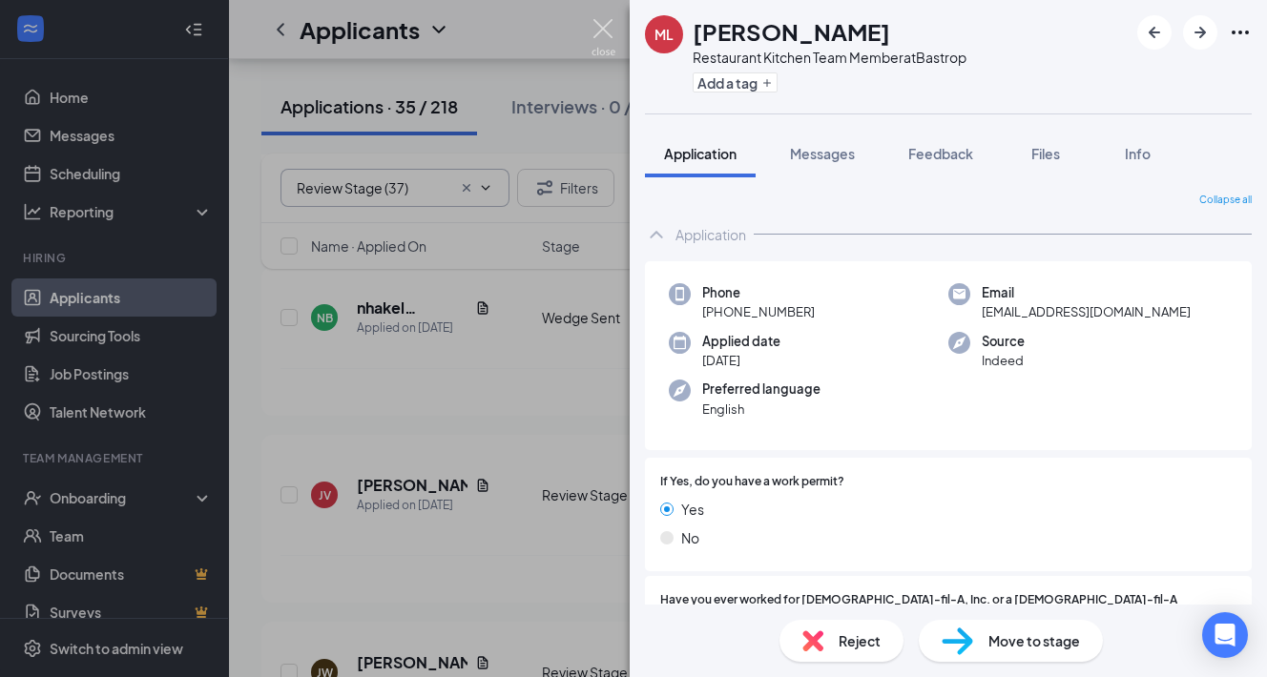
click at [606, 29] on img at bounding box center [604, 37] width 24 height 37
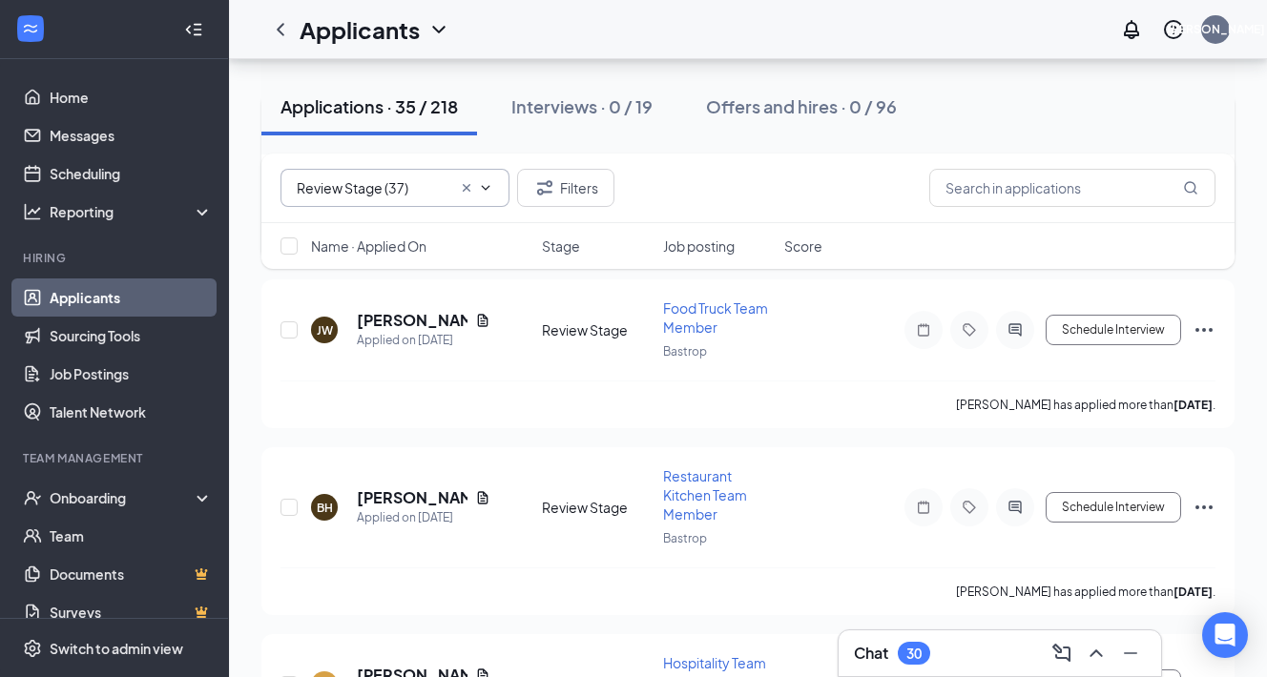
scroll to position [2239, 0]
click at [392, 320] on h5 "[PERSON_NAME]" at bounding box center [412, 319] width 111 height 21
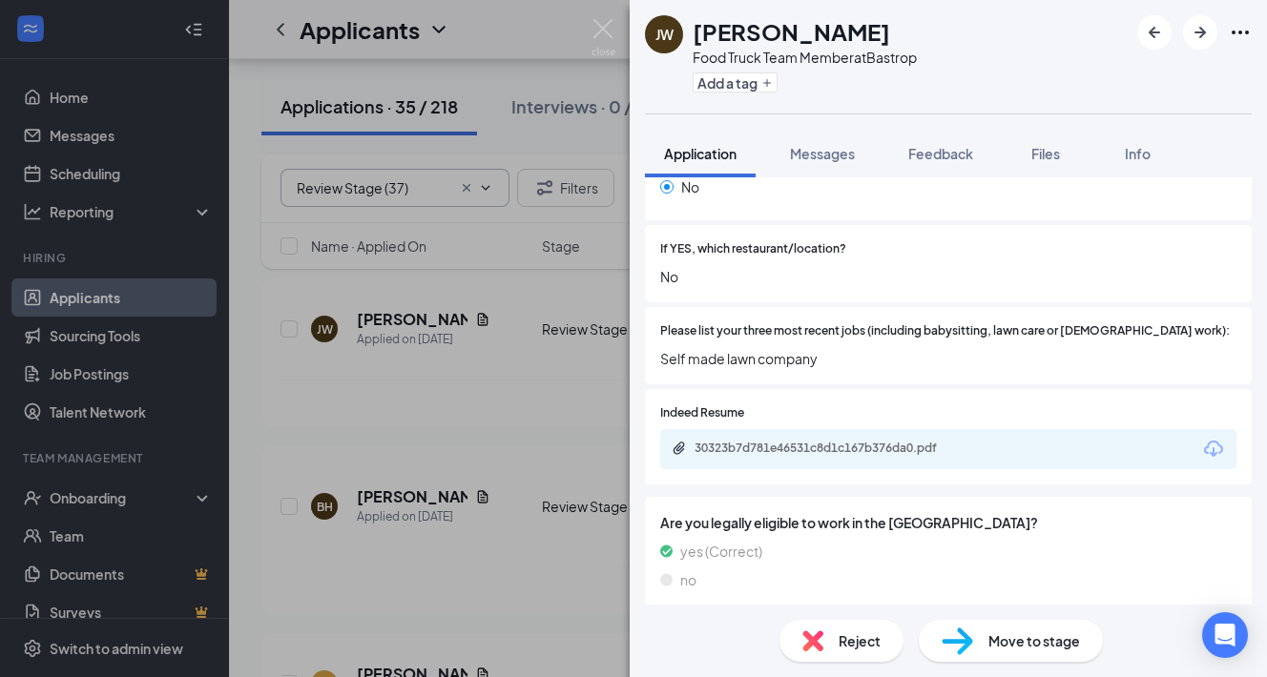
scroll to position [343, 0]
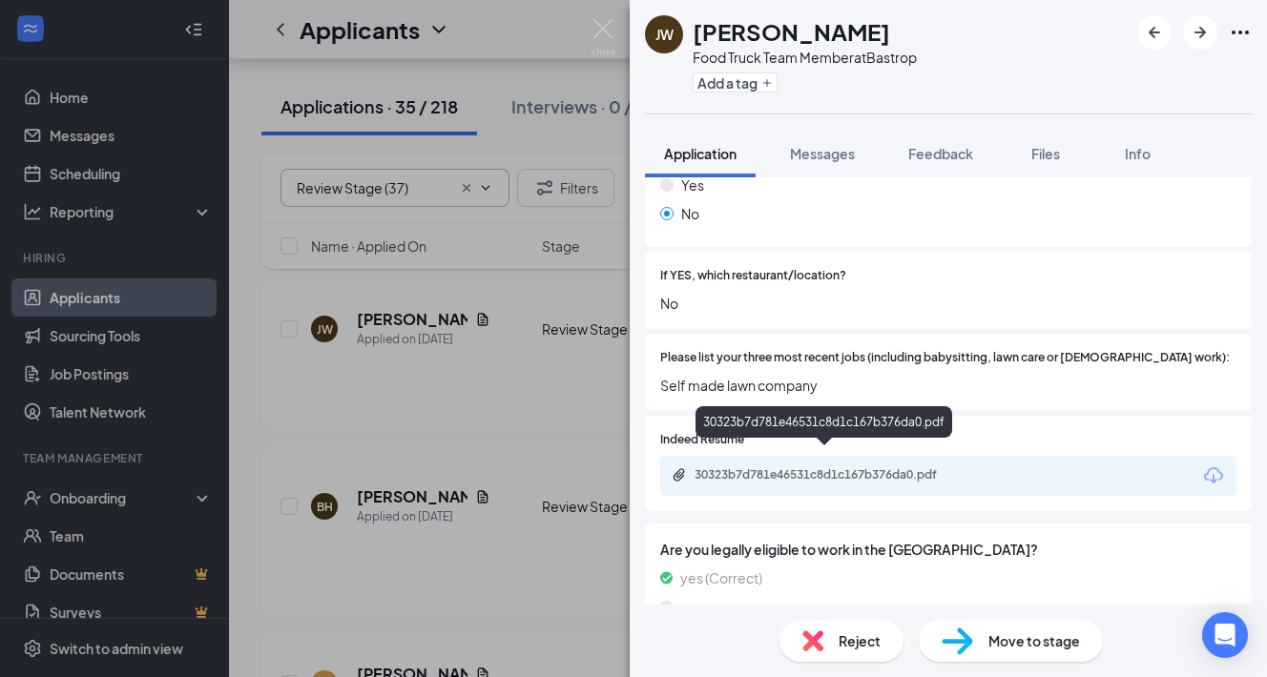
click at [781, 468] on div "30323b7d781e46531c8d1c167b376da0.pdf" at bounding box center [828, 475] width 267 height 15
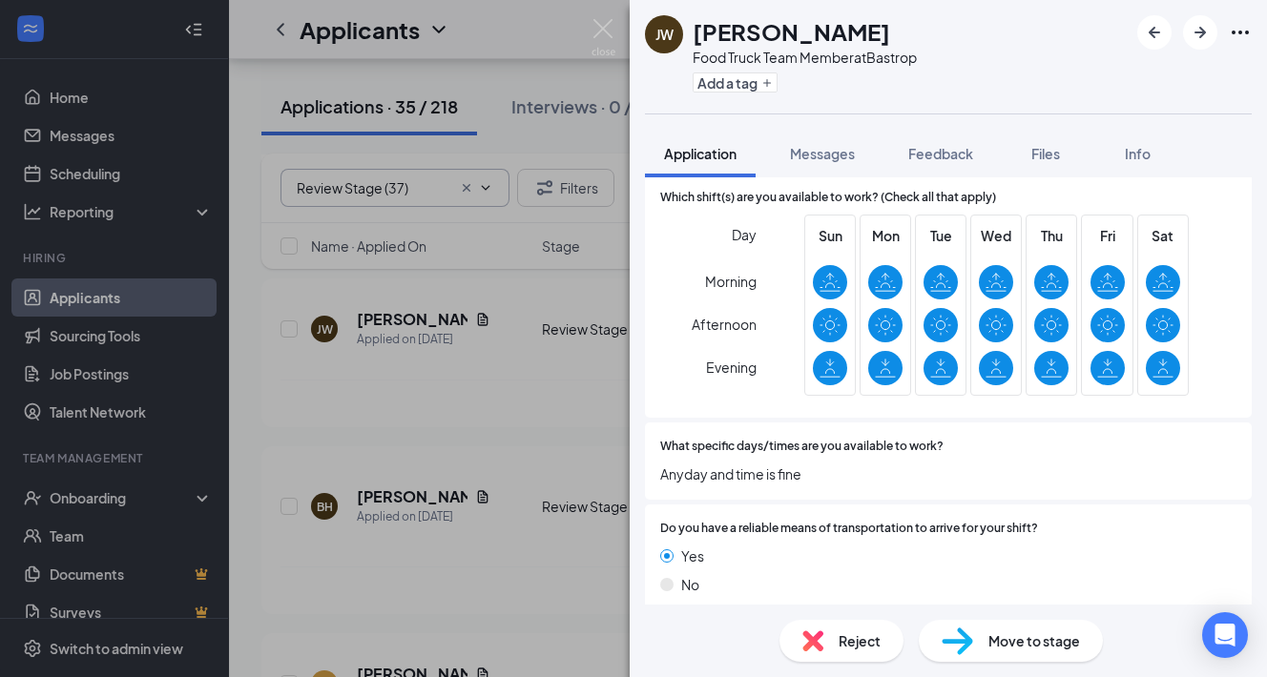
click at [1005, 653] on div "Move to stage" at bounding box center [1011, 641] width 184 height 42
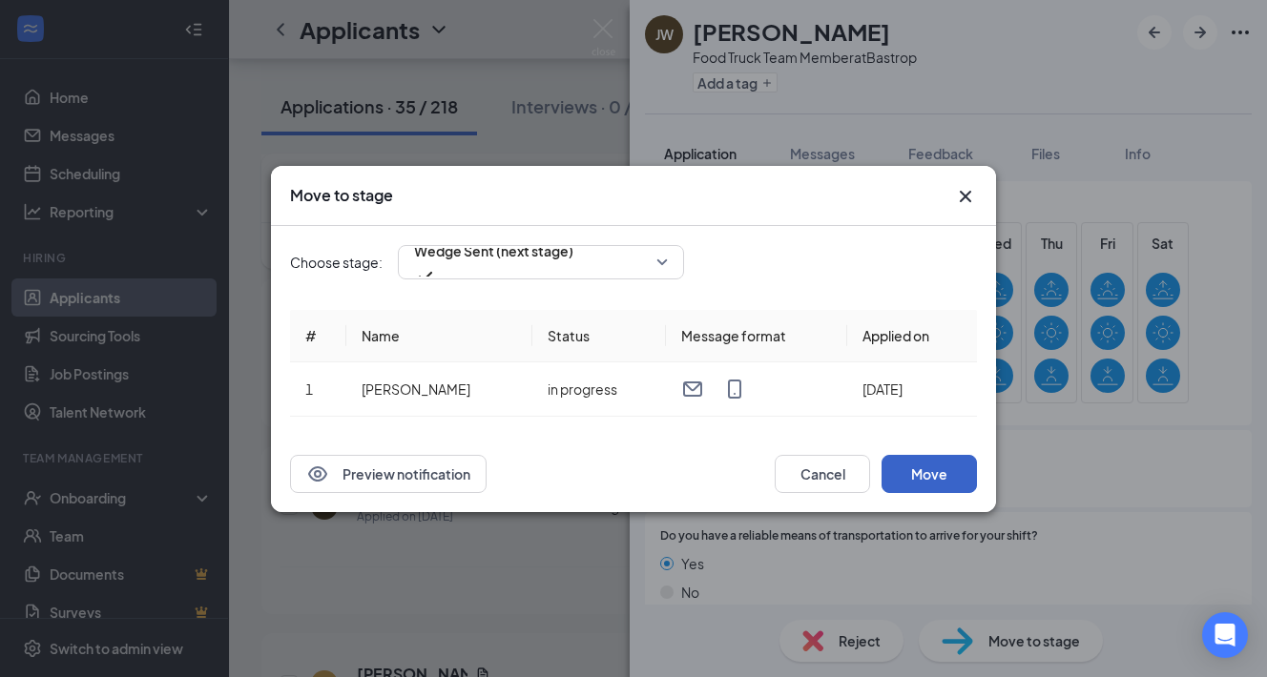
click at [926, 468] on button "Move" at bounding box center [929, 474] width 95 height 38
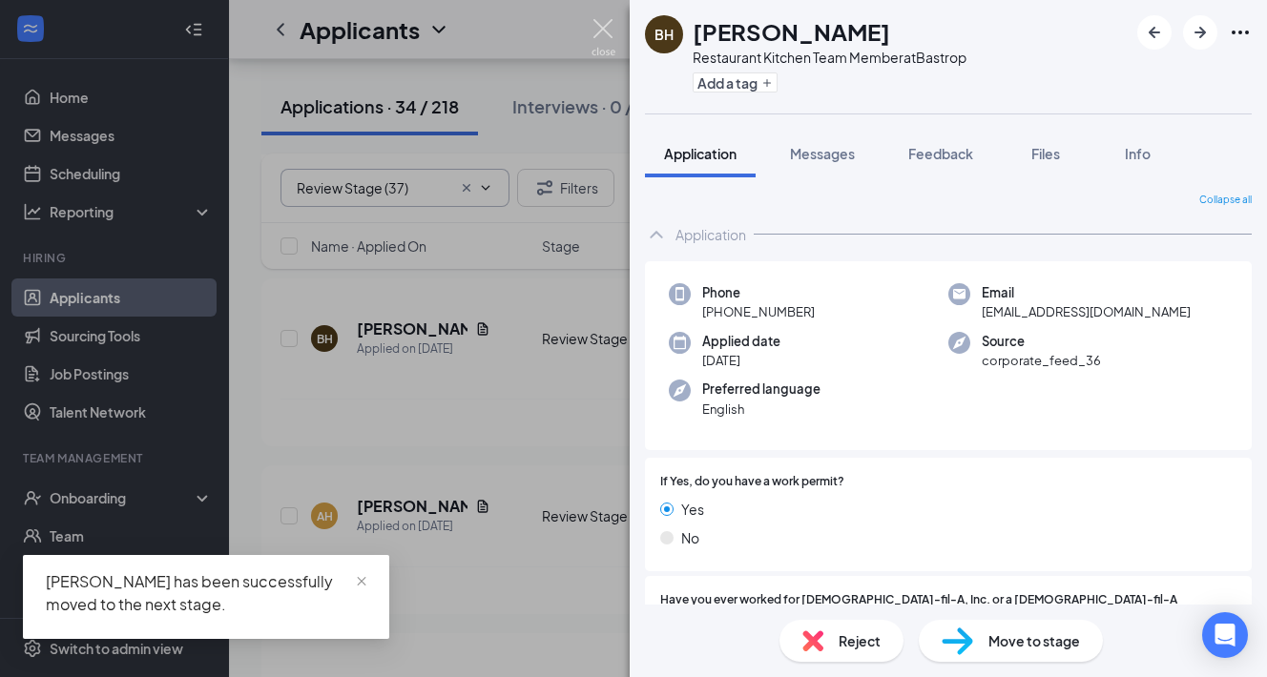
click at [604, 31] on img at bounding box center [604, 37] width 24 height 37
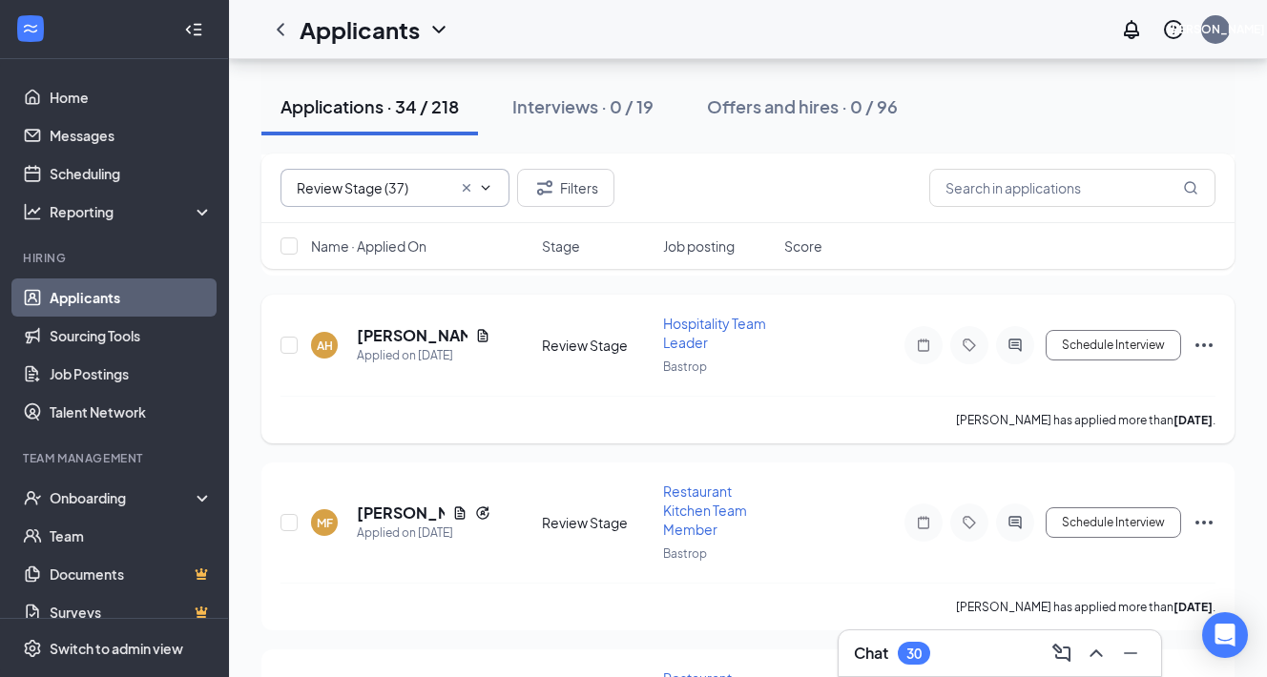
scroll to position [2418, 0]
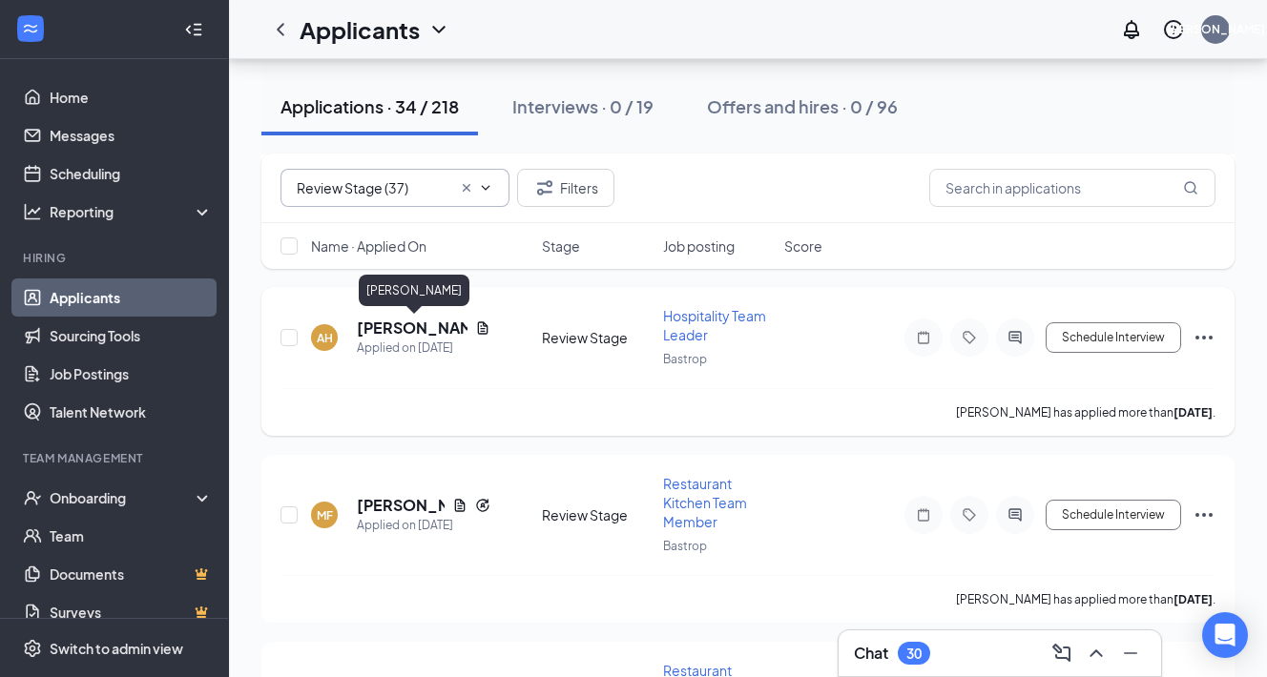
click at [397, 325] on h5 "[PERSON_NAME]" at bounding box center [412, 328] width 111 height 21
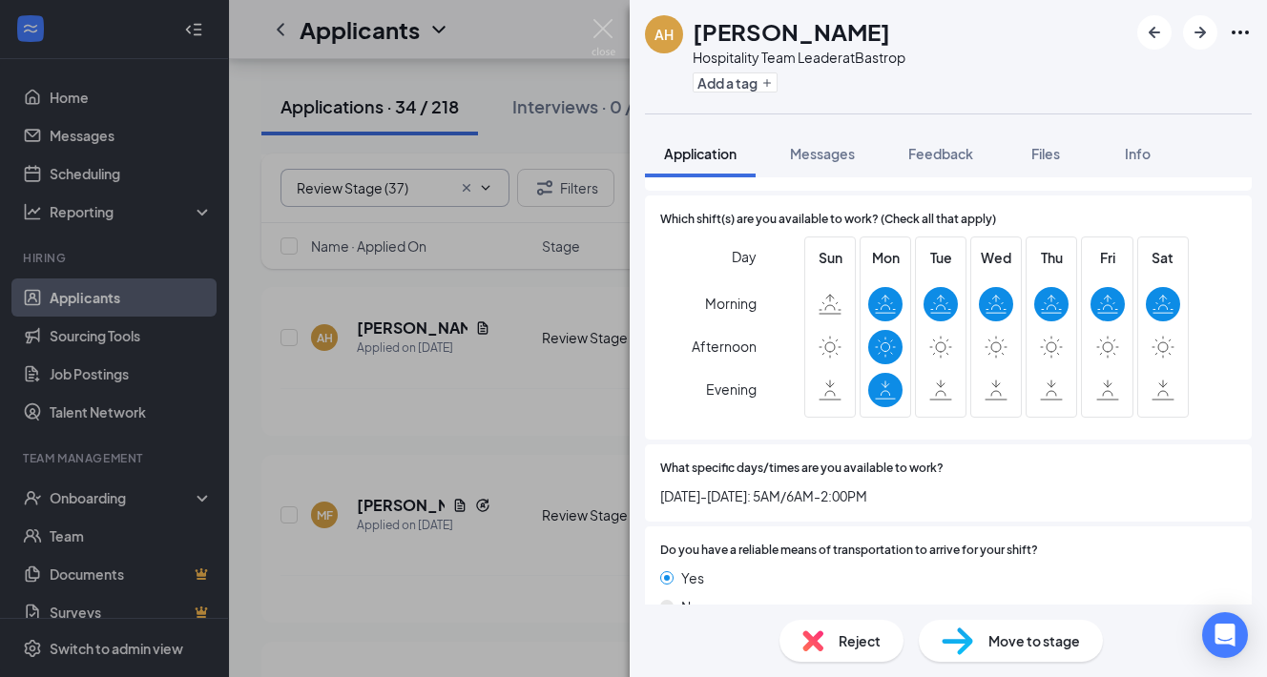
scroll to position [1249, 0]
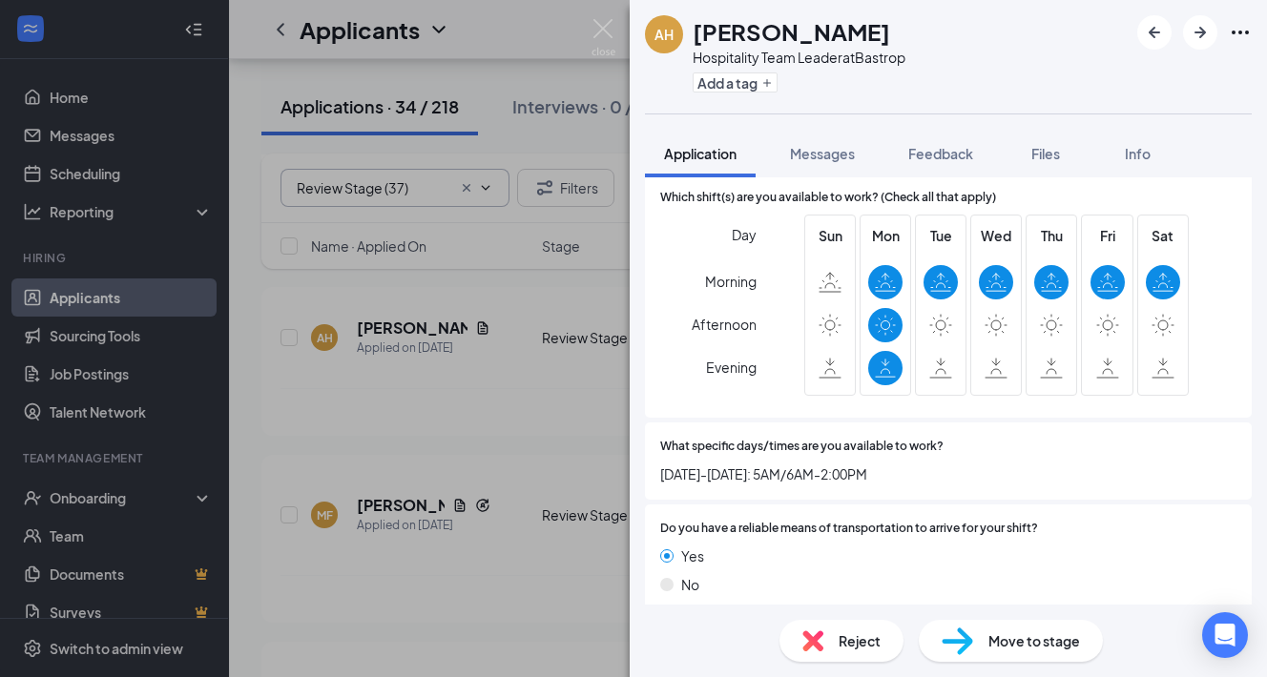
click at [827, 642] on div "Reject" at bounding box center [842, 641] width 124 height 42
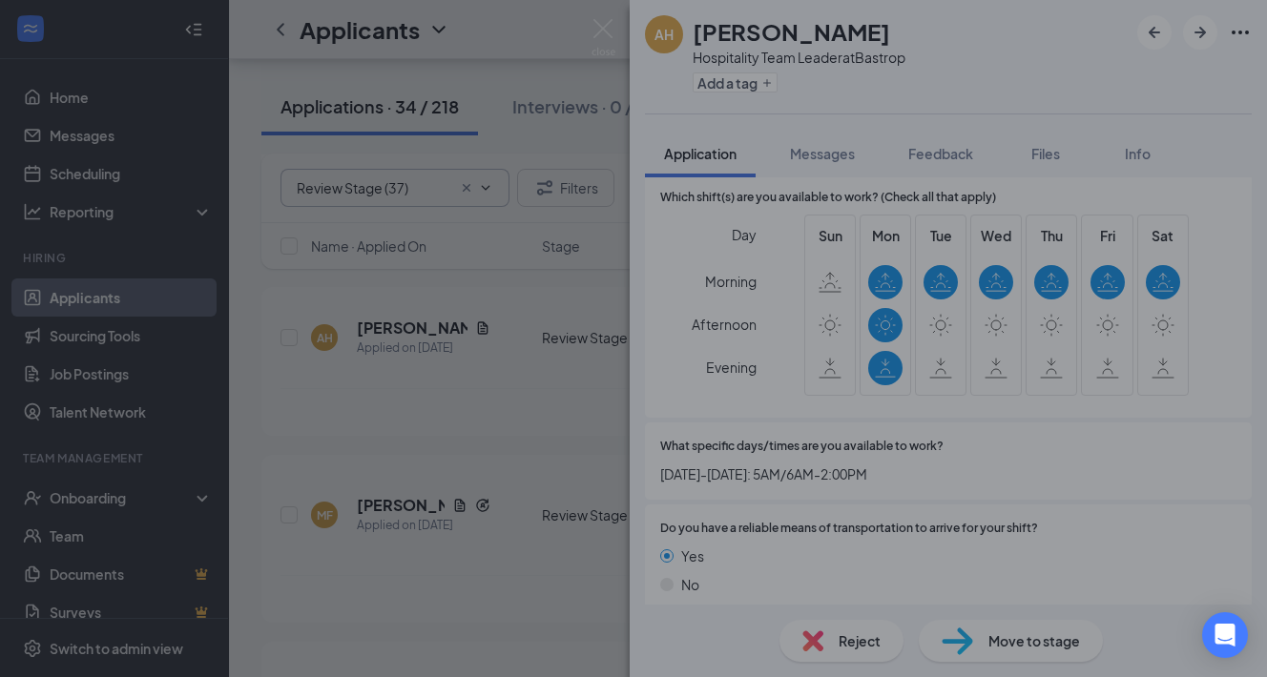
scroll to position [1241, 0]
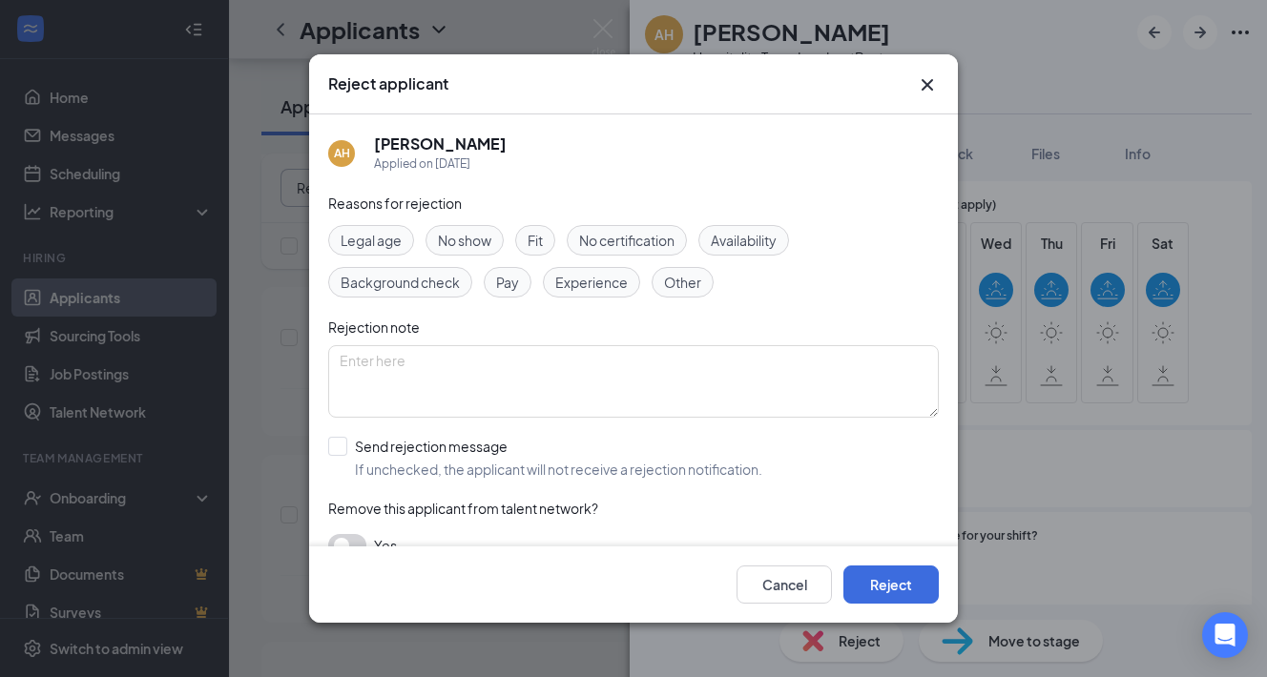
click at [737, 240] on span "Availability" at bounding box center [744, 240] width 66 height 21
click at [340, 448] on input "Send rejection message If unchecked, the applicant will not receive a rejection…" at bounding box center [545, 458] width 434 height 42
checkbox input "true"
click at [882, 582] on button "Reject" at bounding box center [890, 585] width 95 height 38
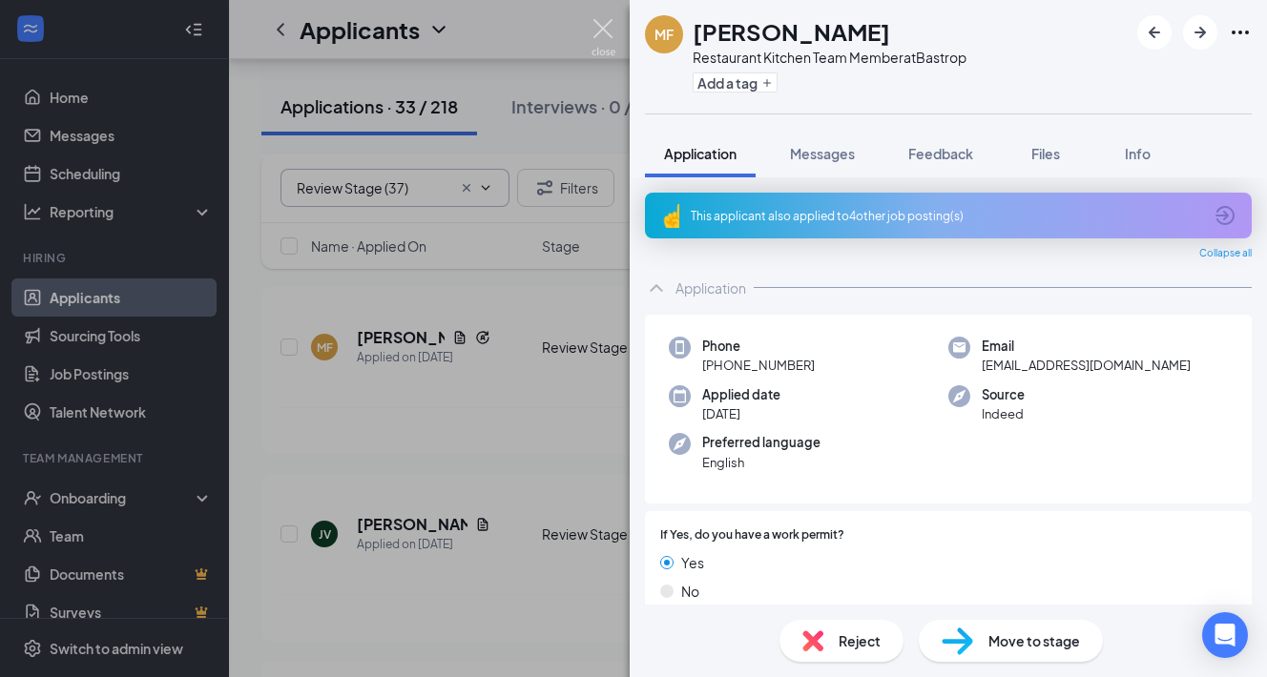
click at [601, 30] on img at bounding box center [604, 37] width 24 height 37
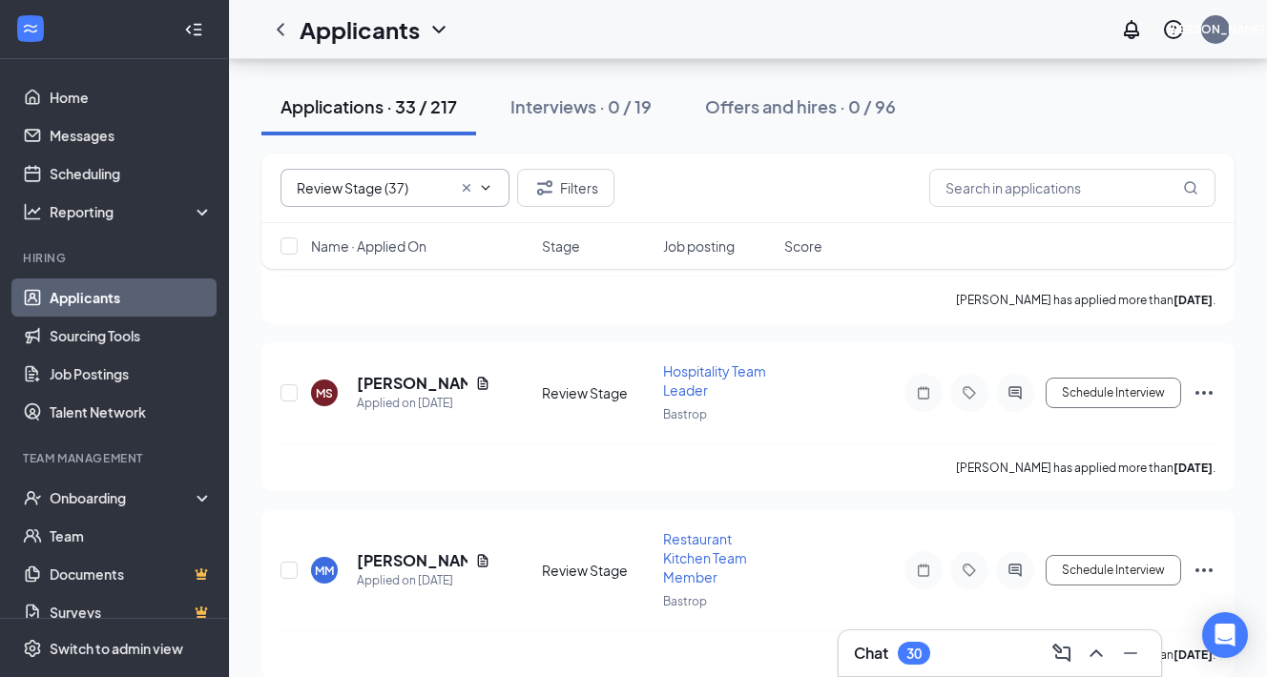
scroll to position [2785, 0]
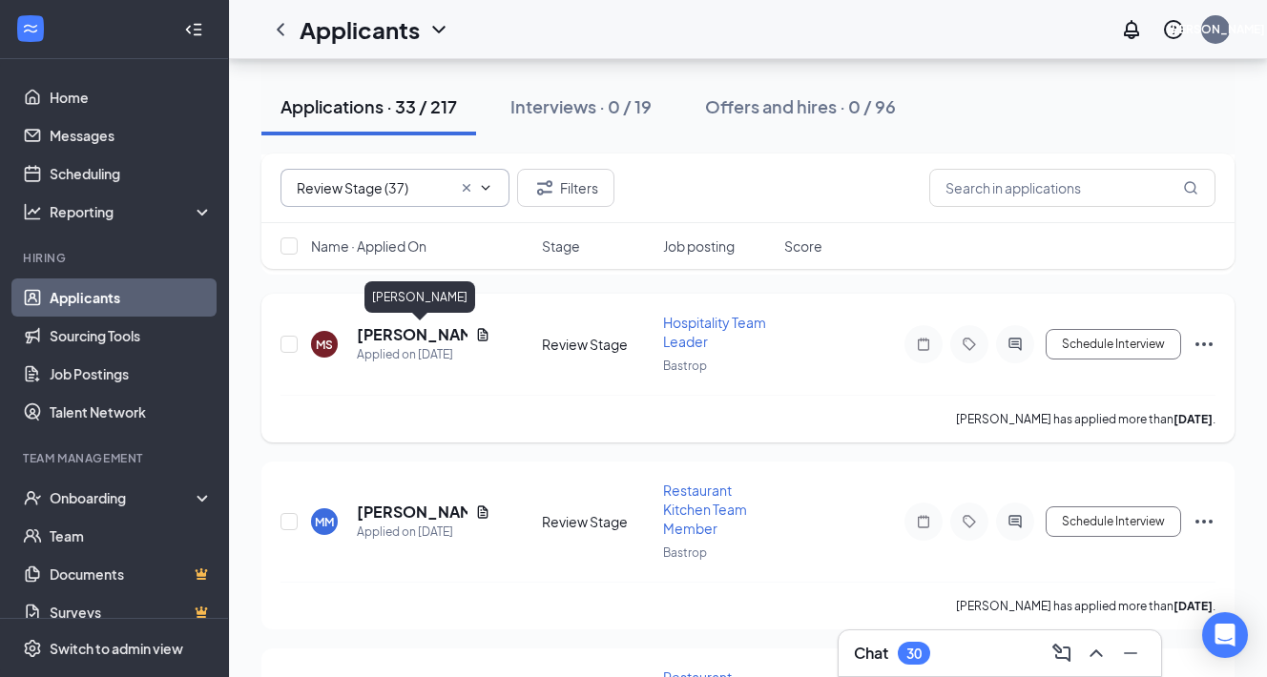
click at [382, 329] on h5 "[PERSON_NAME]" at bounding box center [412, 334] width 111 height 21
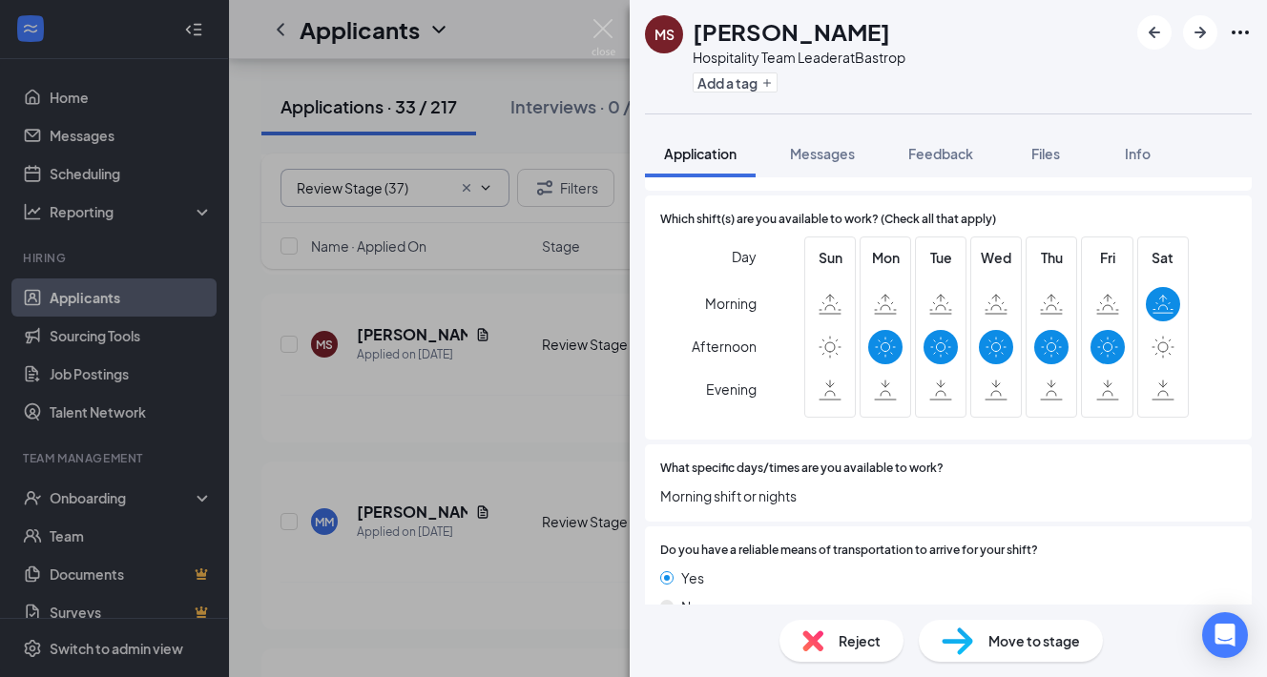
scroll to position [1207, 0]
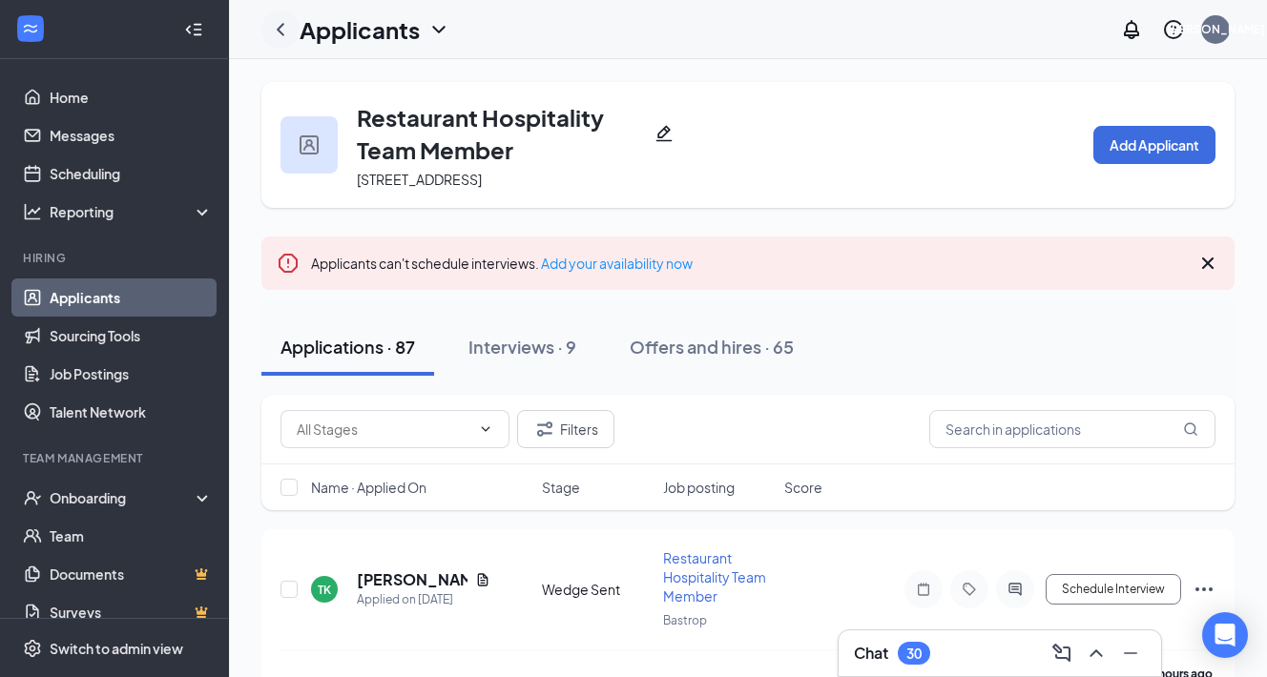
click at [284, 31] on icon "ChevronLeft" at bounding box center [280, 29] width 23 height 23
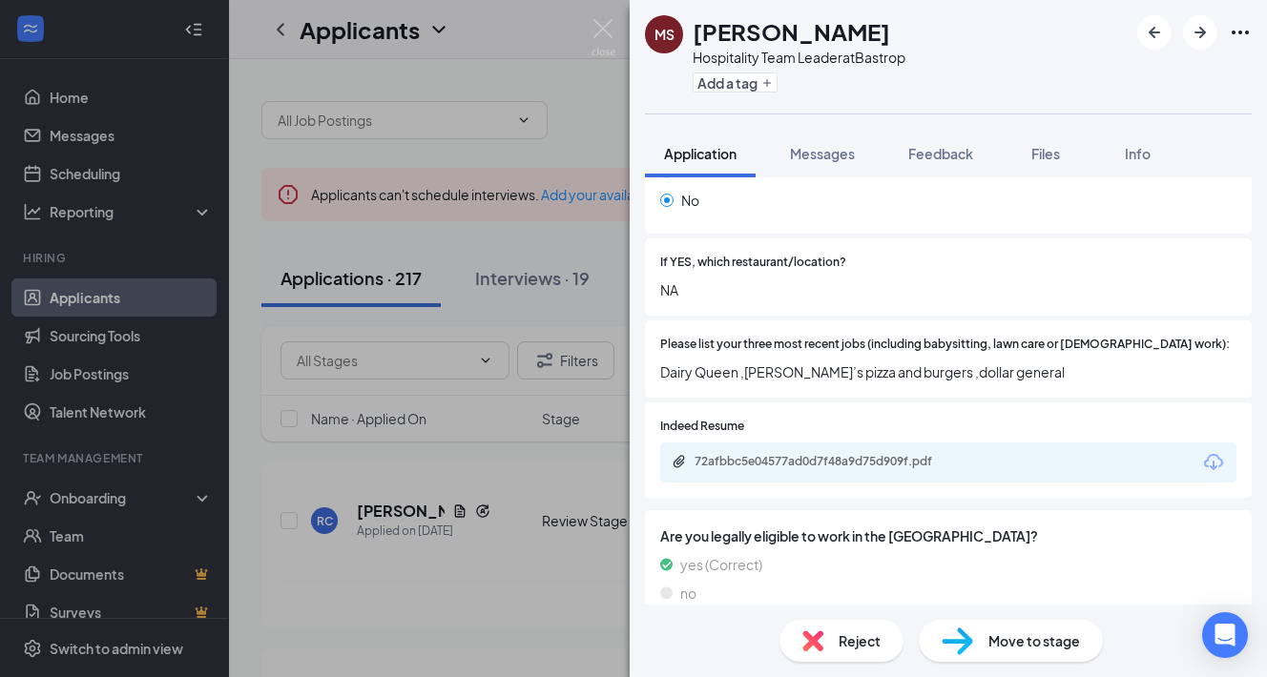
scroll to position [355, 0]
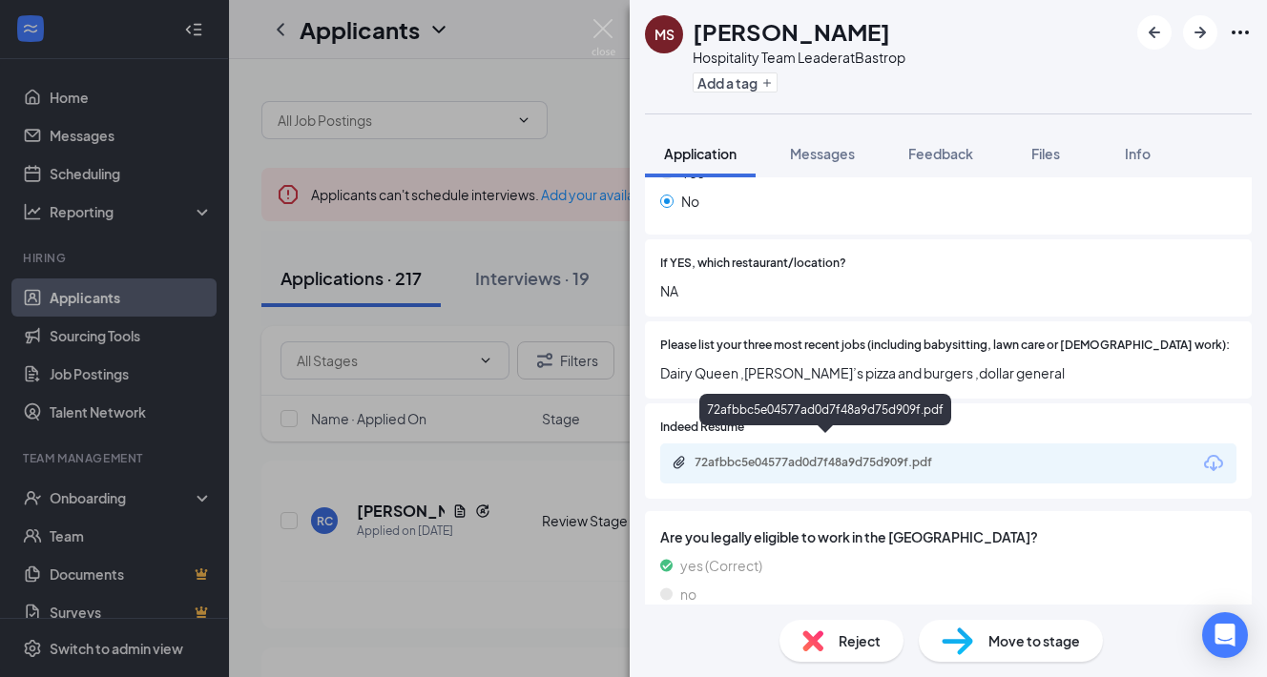
click at [821, 455] on div "72afbbc5e04577ad0d7f48a9d75d909f.pdf" at bounding box center [828, 462] width 267 height 15
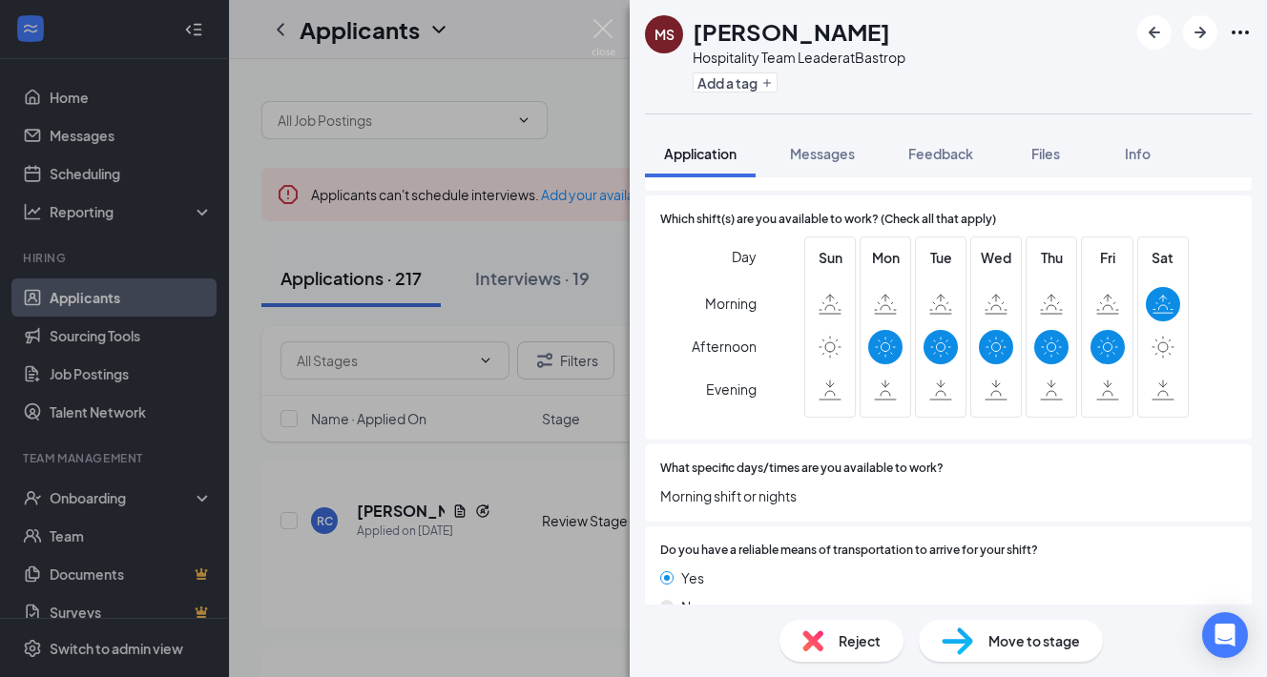
scroll to position [1182, 0]
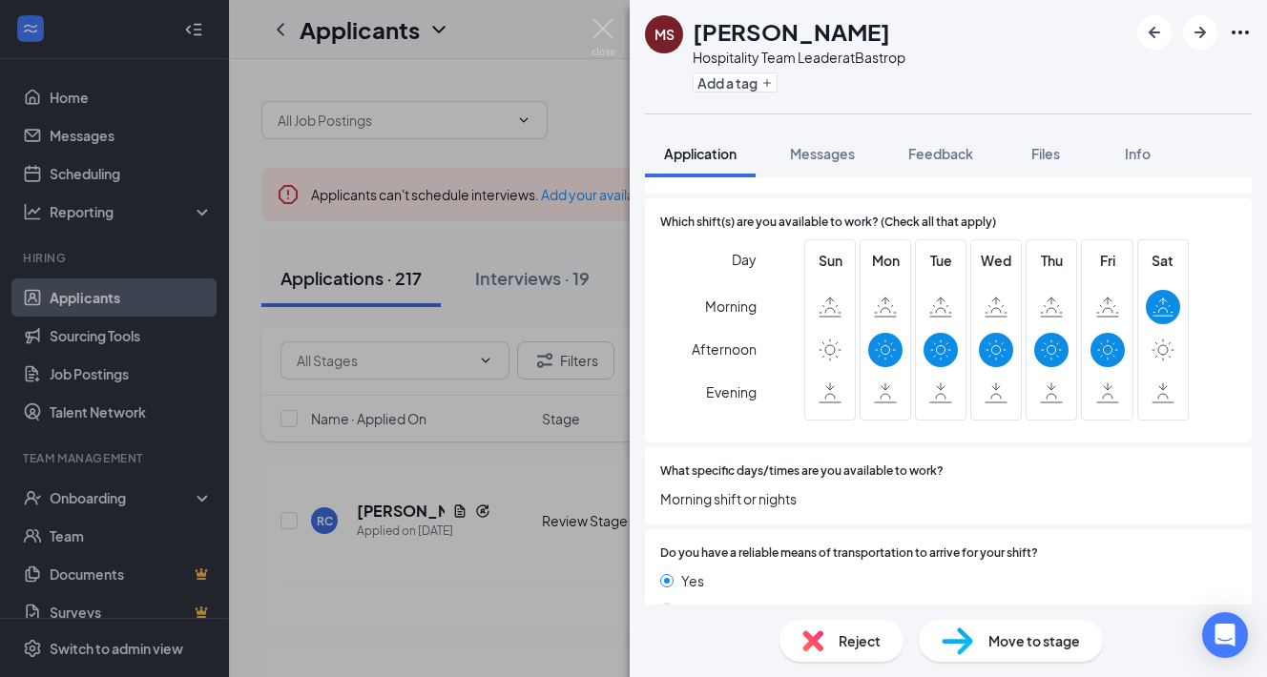
click at [1013, 650] on span "Move to stage" at bounding box center [1034, 641] width 92 height 21
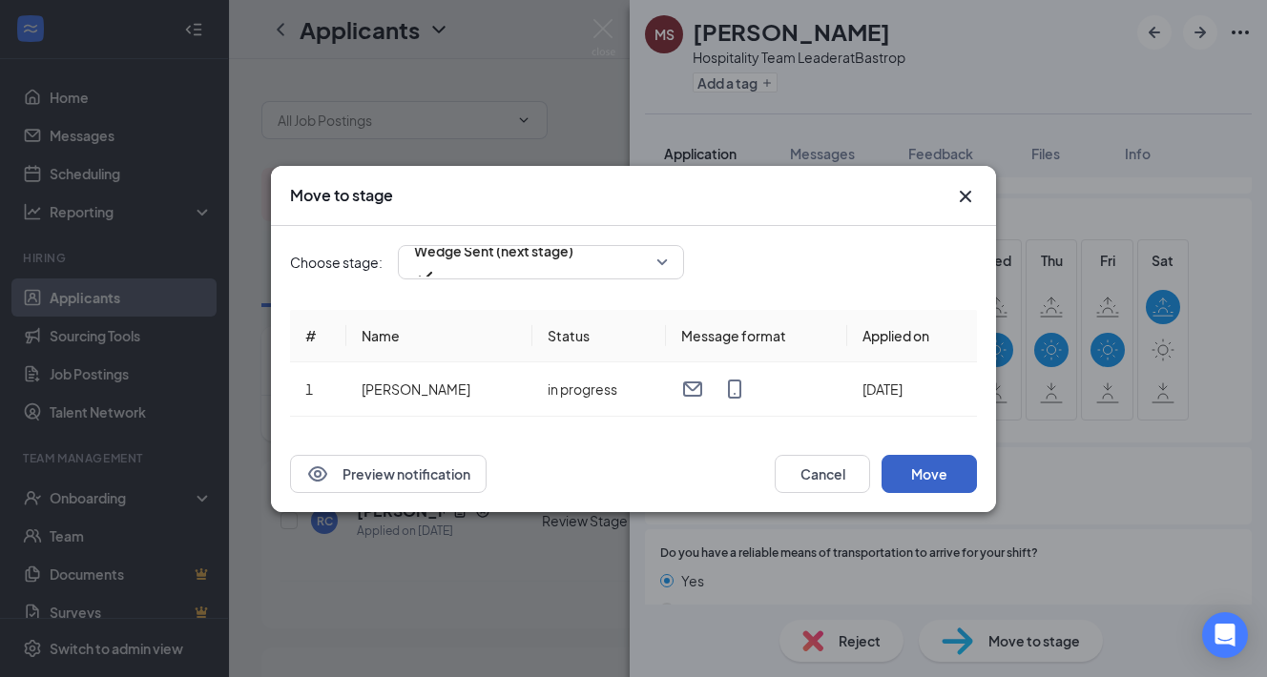
click at [932, 477] on button "Move" at bounding box center [929, 474] width 95 height 38
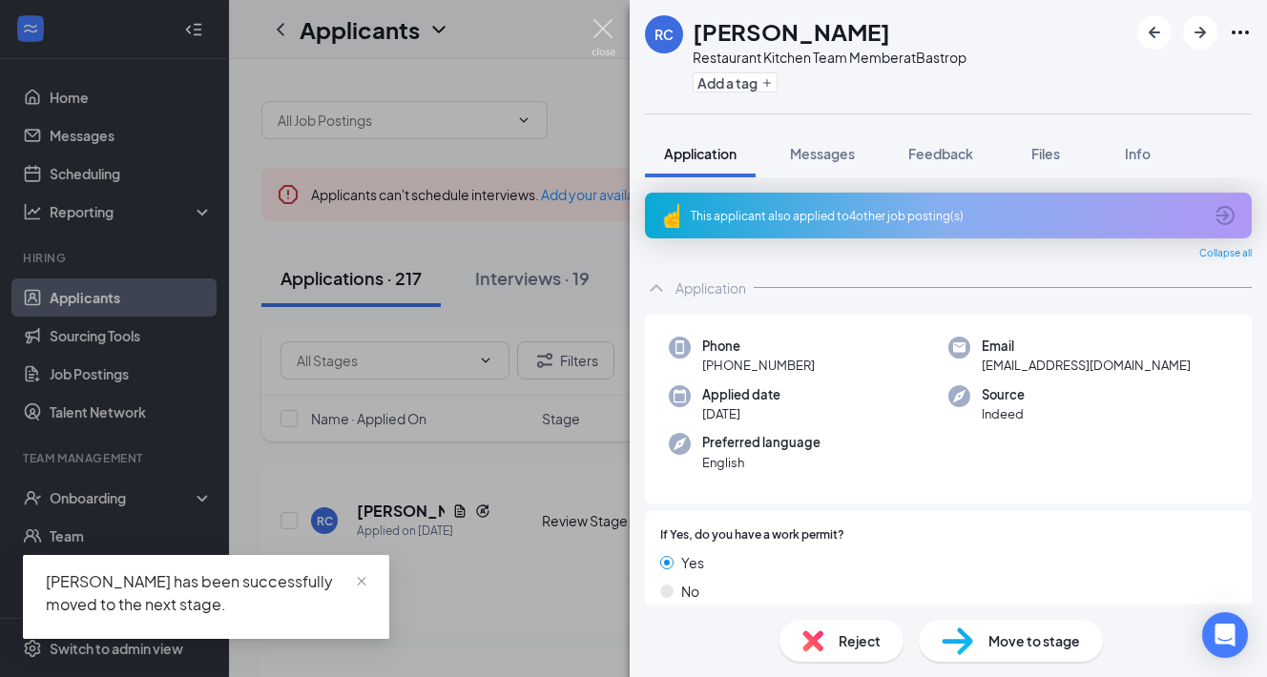
click at [608, 26] on img at bounding box center [604, 37] width 24 height 37
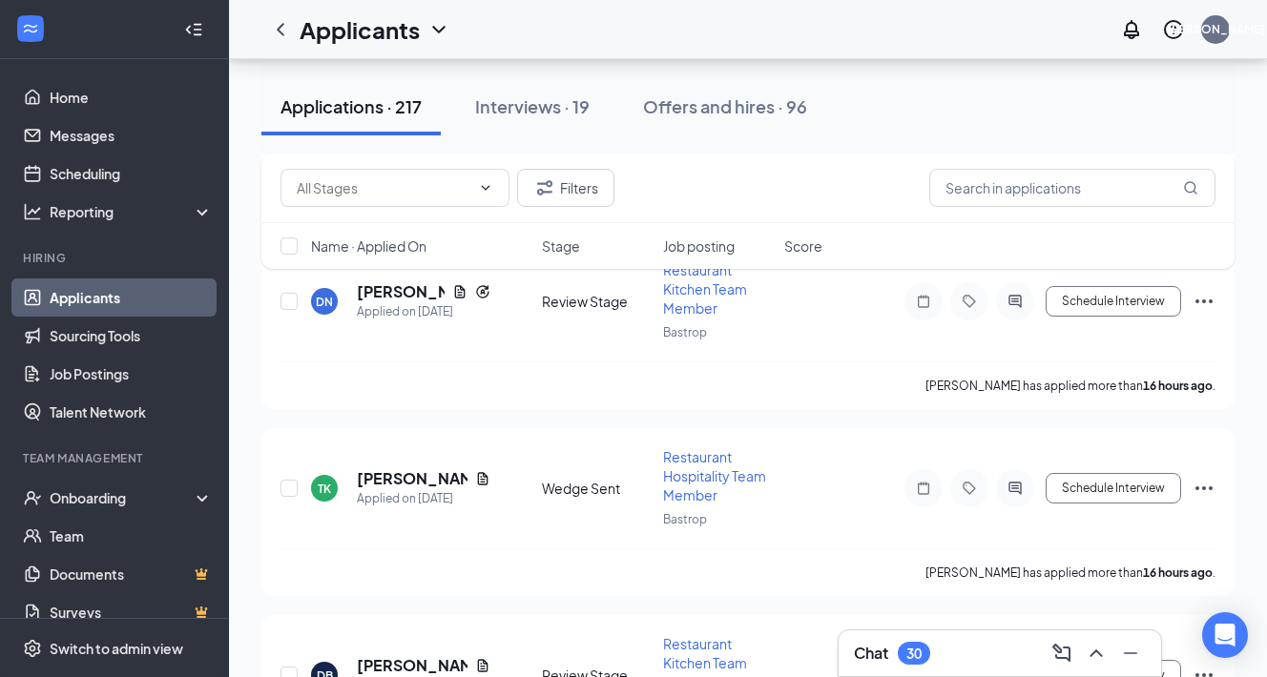
scroll to position [784, 0]
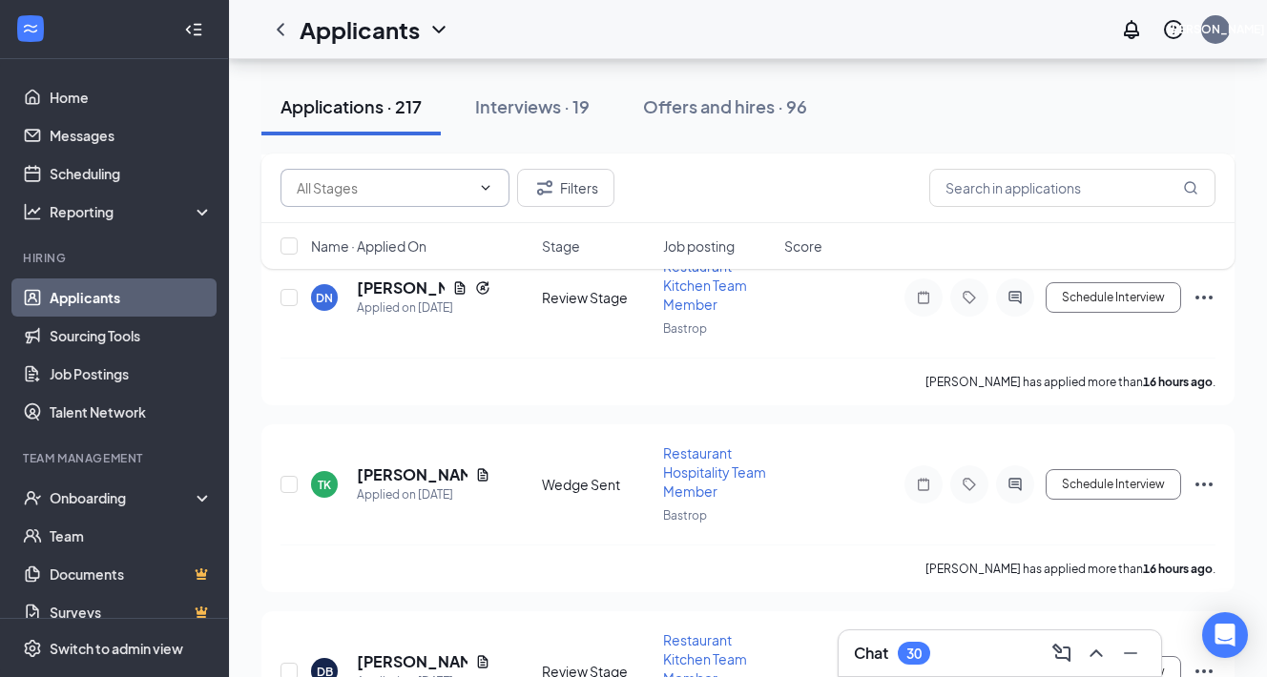
click at [486, 184] on icon "ChevronDown" at bounding box center [485, 187] width 15 height 15
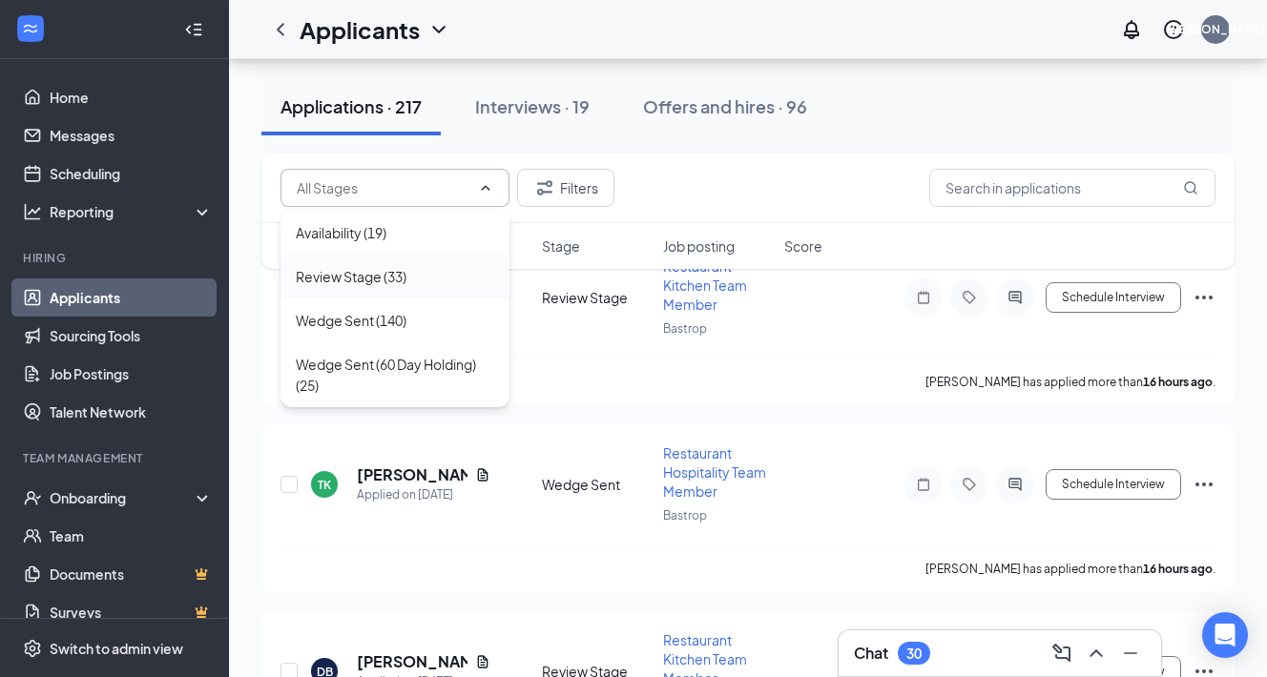
click at [358, 282] on div "Review Stage (33)" at bounding box center [351, 276] width 111 height 21
type input "Review Stage (33)"
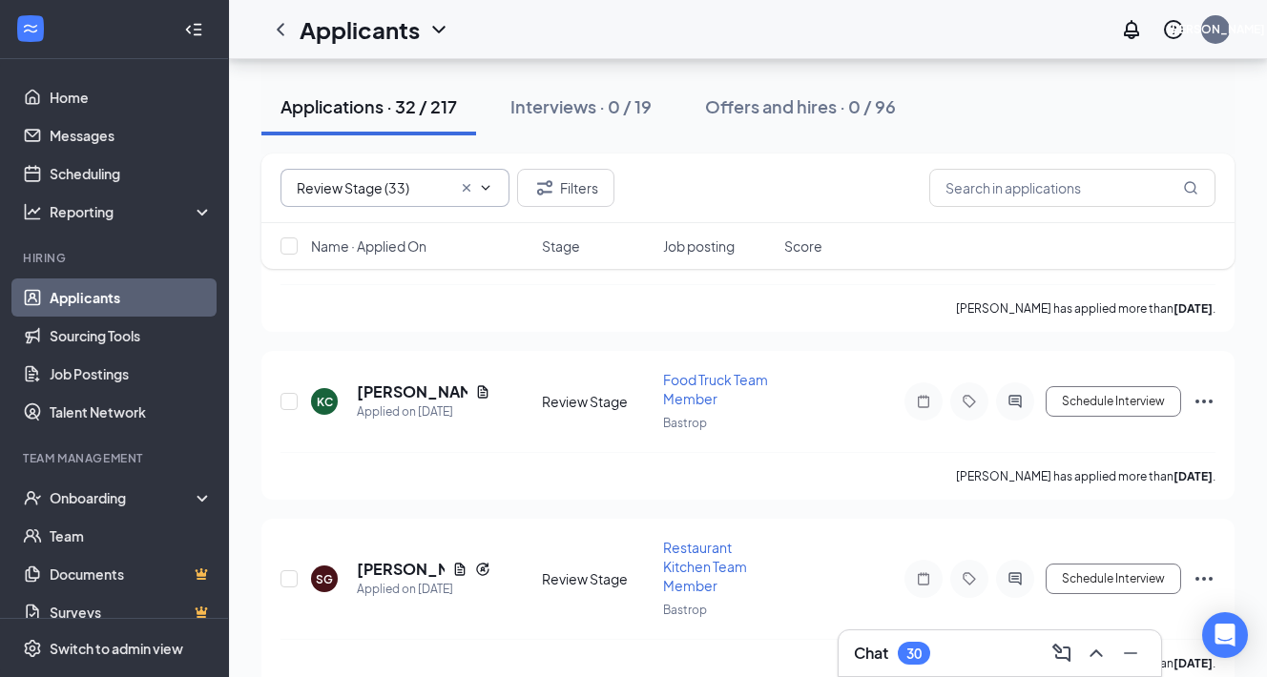
scroll to position [3478, 0]
click at [389, 388] on h5 "[PERSON_NAME]" at bounding box center [412, 390] width 111 height 21
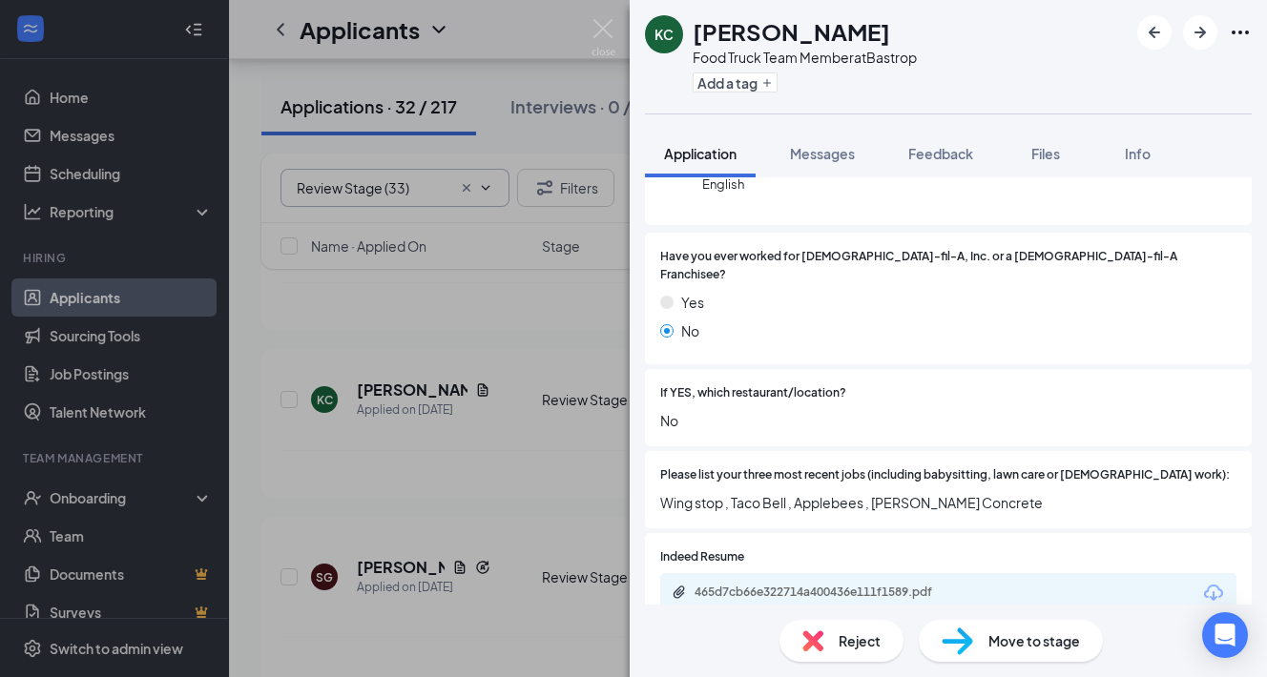
scroll to position [221, 0]
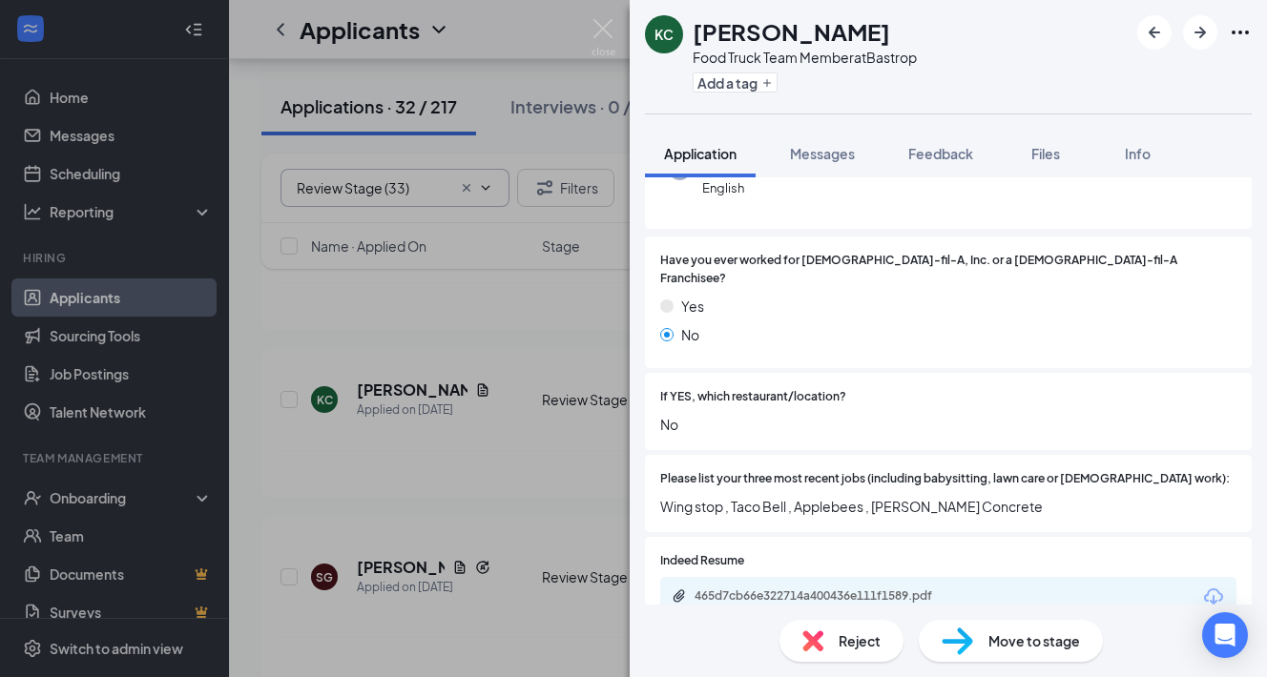
click at [783, 589] on div "465d7cb66e322714a400436e111f1589.pdf" at bounding box center [828, 596] width 267 height 15
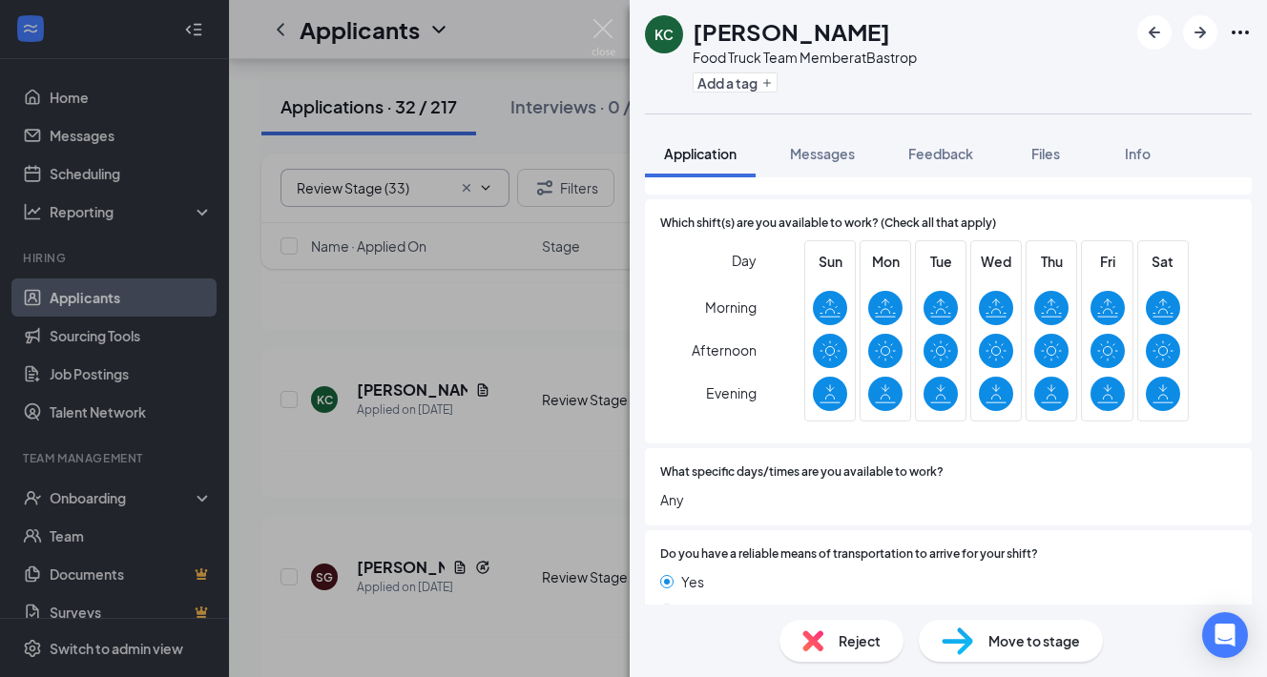
scroll to position [1187, 0]
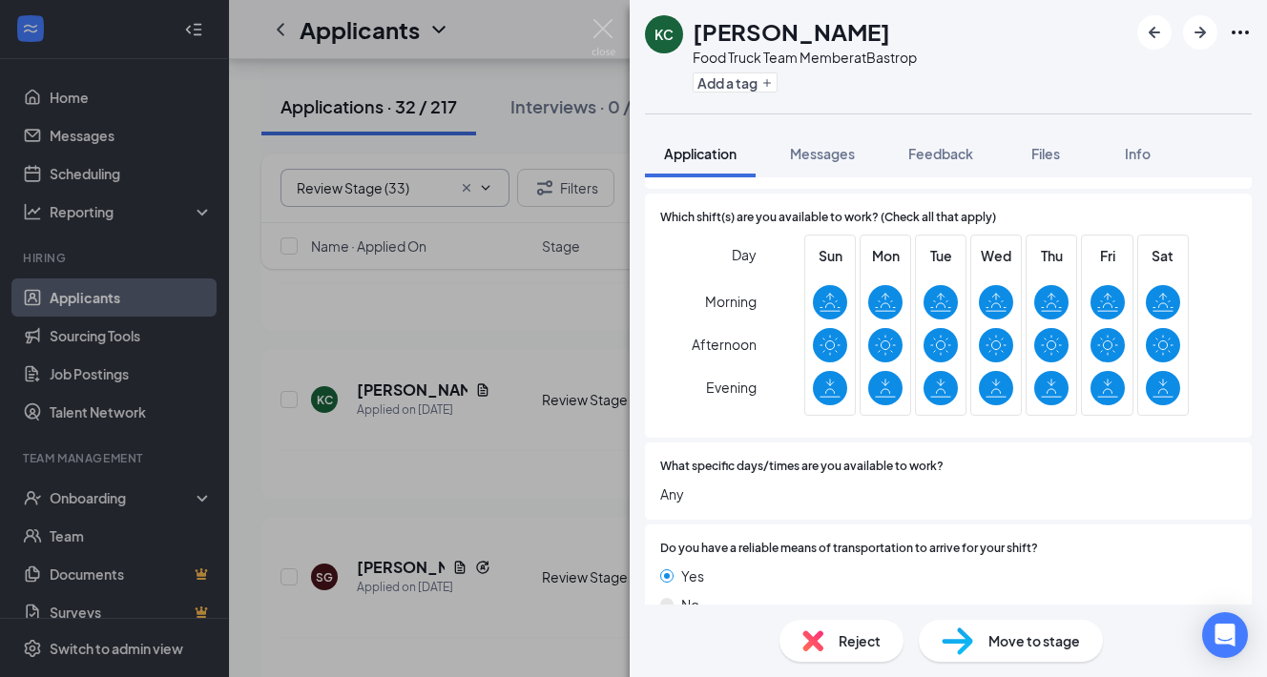
click at [1003, 647] on span "Move to stage" at bounding box center [1034, 641] width 92 height 21
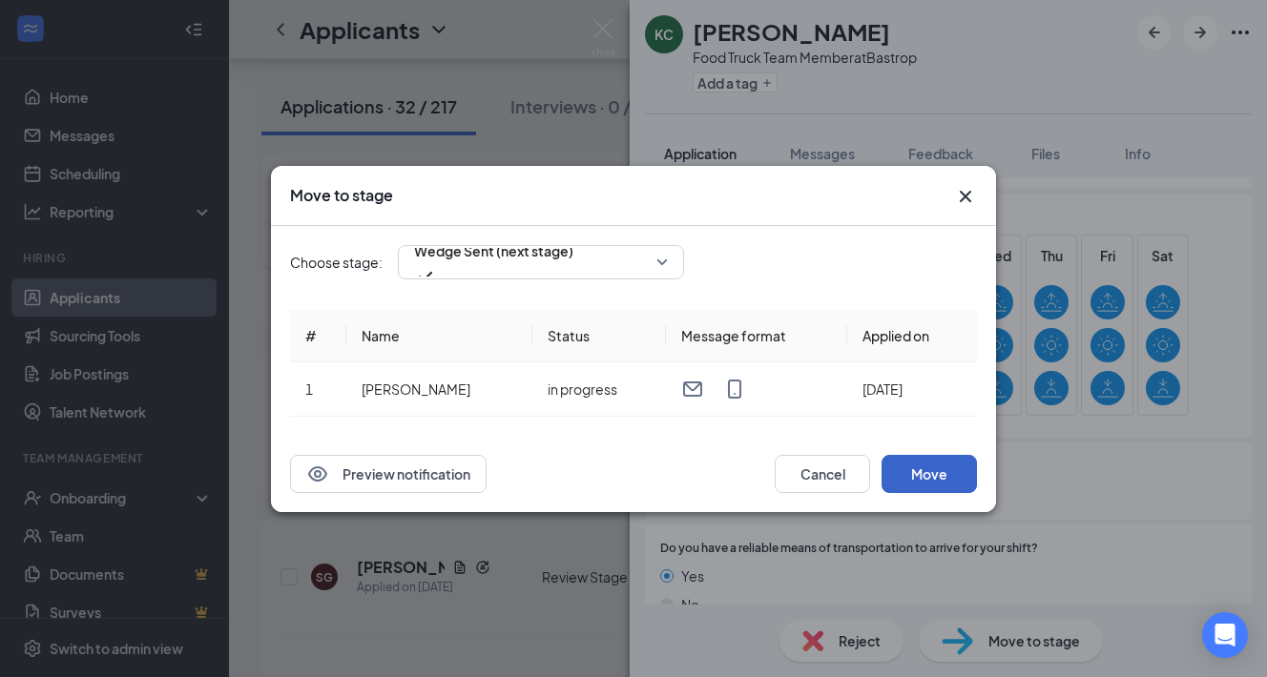
click at [925, 475] on button "Move" at bounding box center [929, 474] width 95 height 38
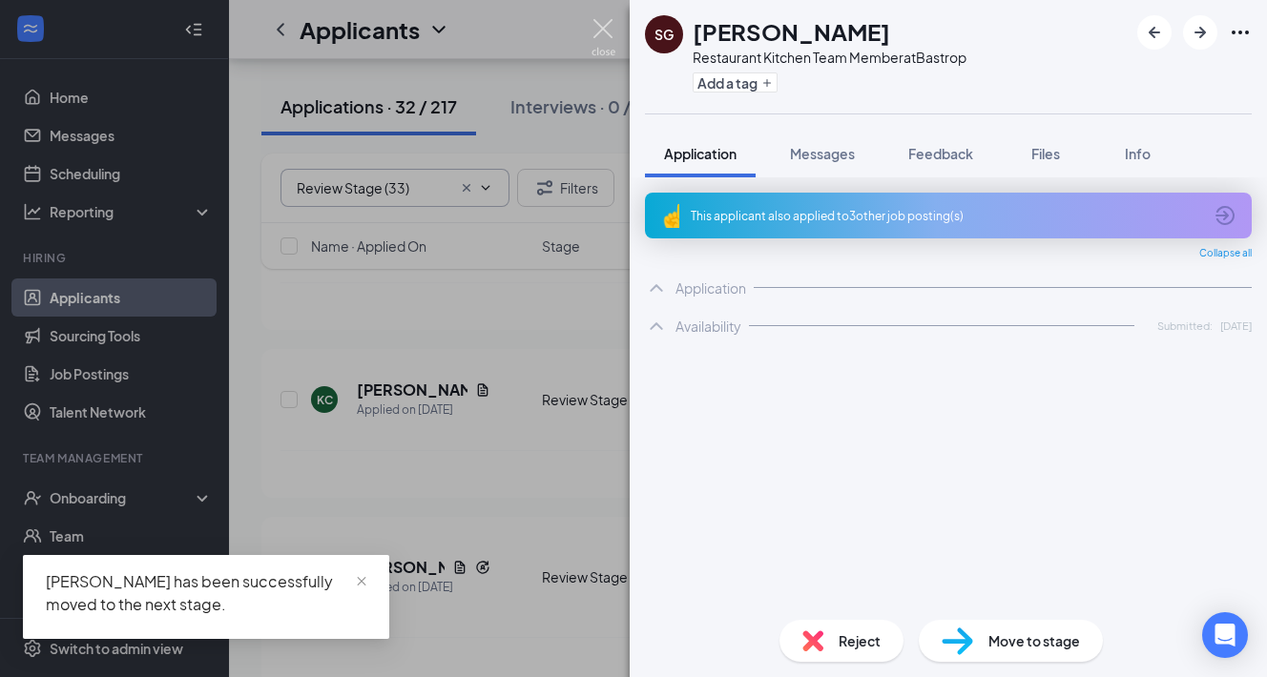
click at [604, 26] on img at bounding box center [604, 37] width 24 height 37
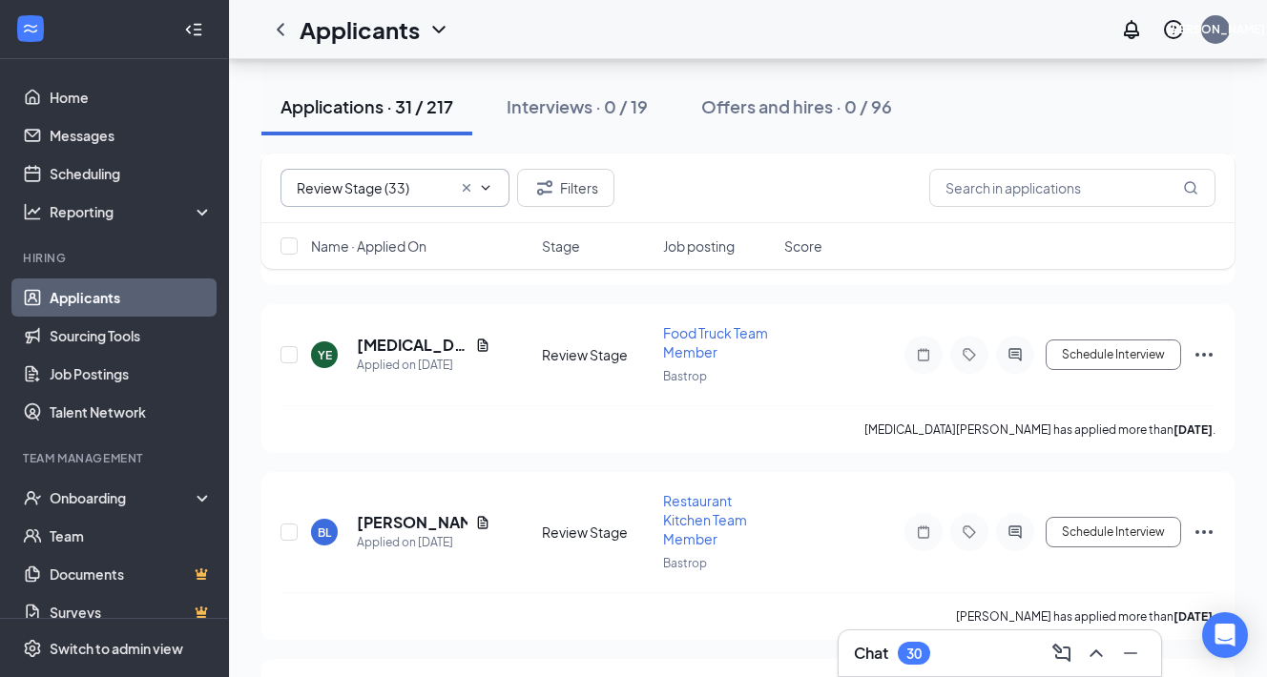
scroll to position [3902, 0]
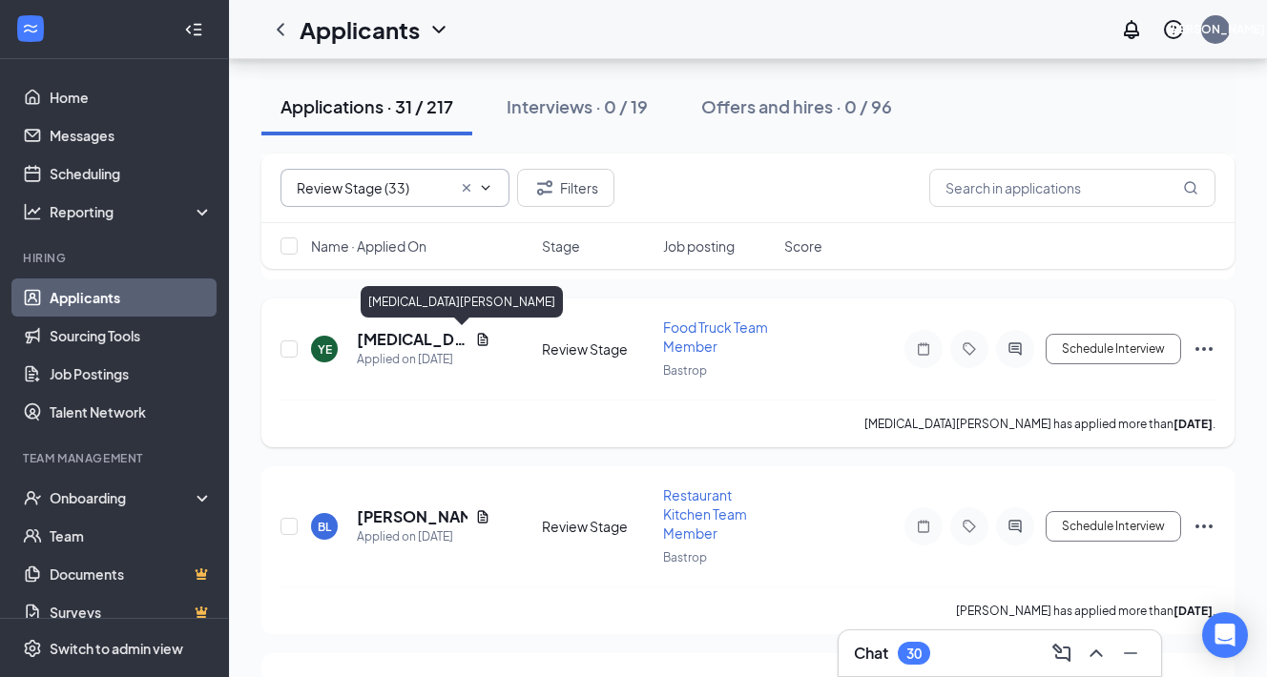
click at [402, 338] on h5 "[MEDICAL_DATA][PERSON_NAME]" at bounding box center [412, 339] width 111 height 21
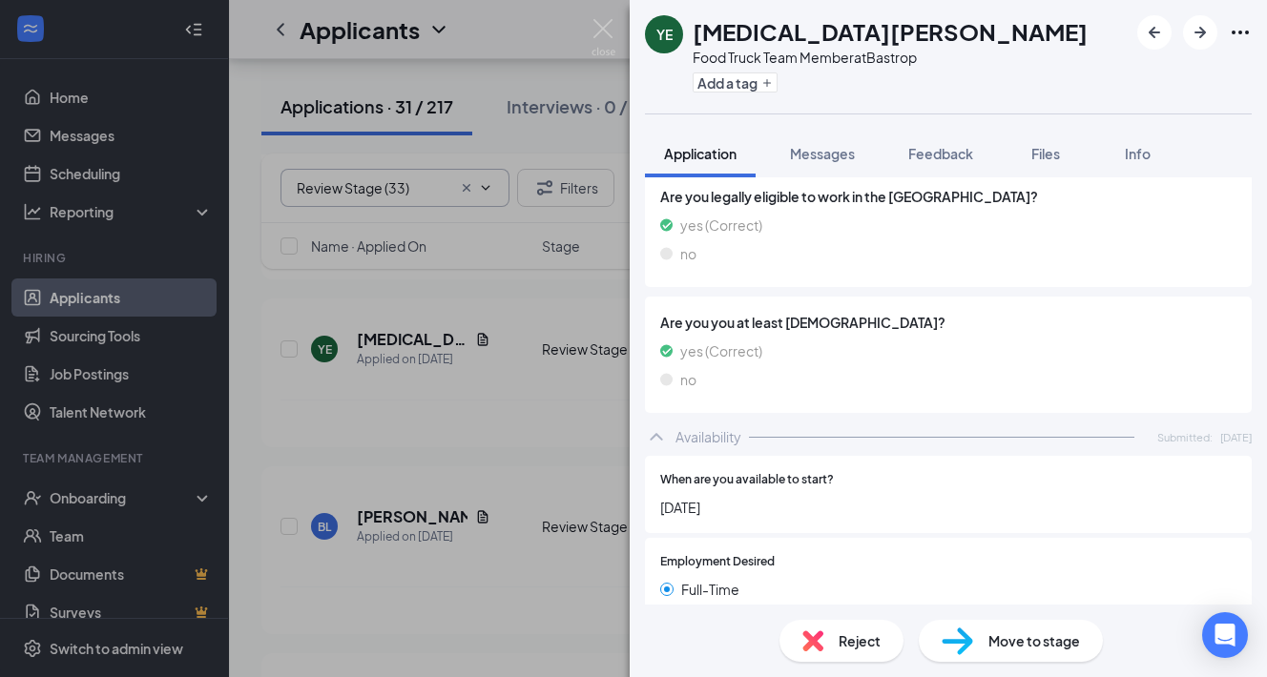
scroll to position [734, 0]
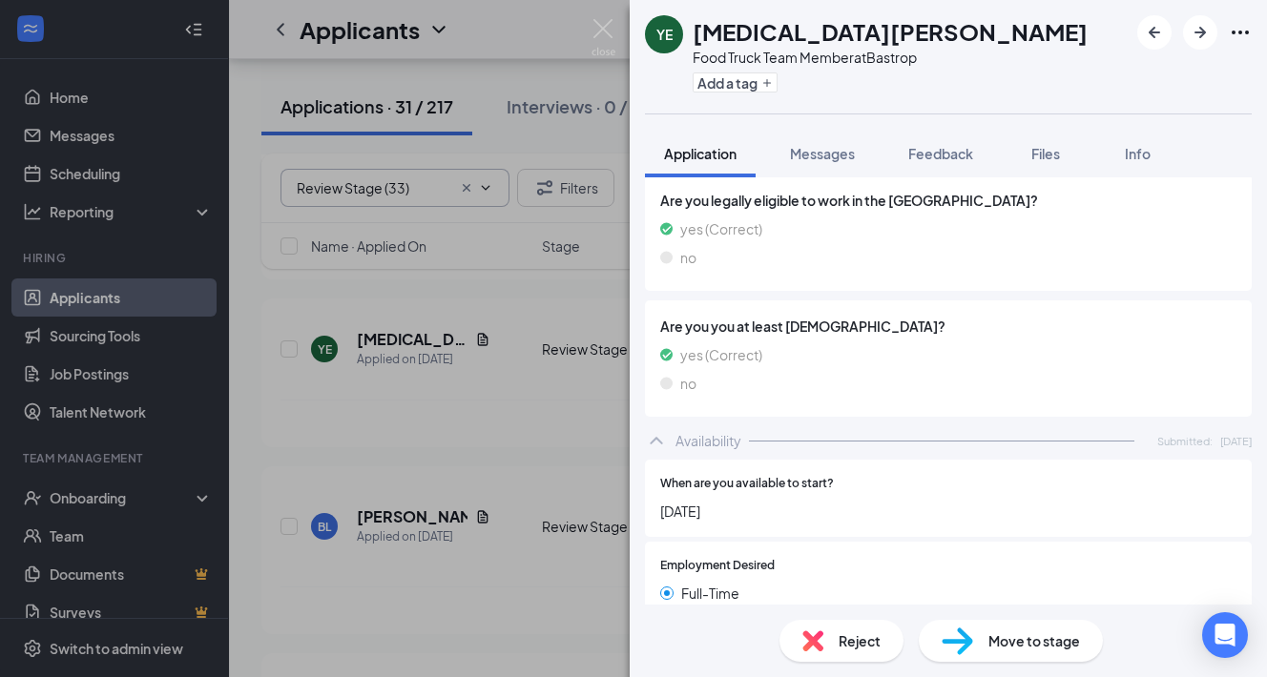
click at [1023, 641] on span "Move to stage" at bounding box center [1034, 641] width 92 height 21
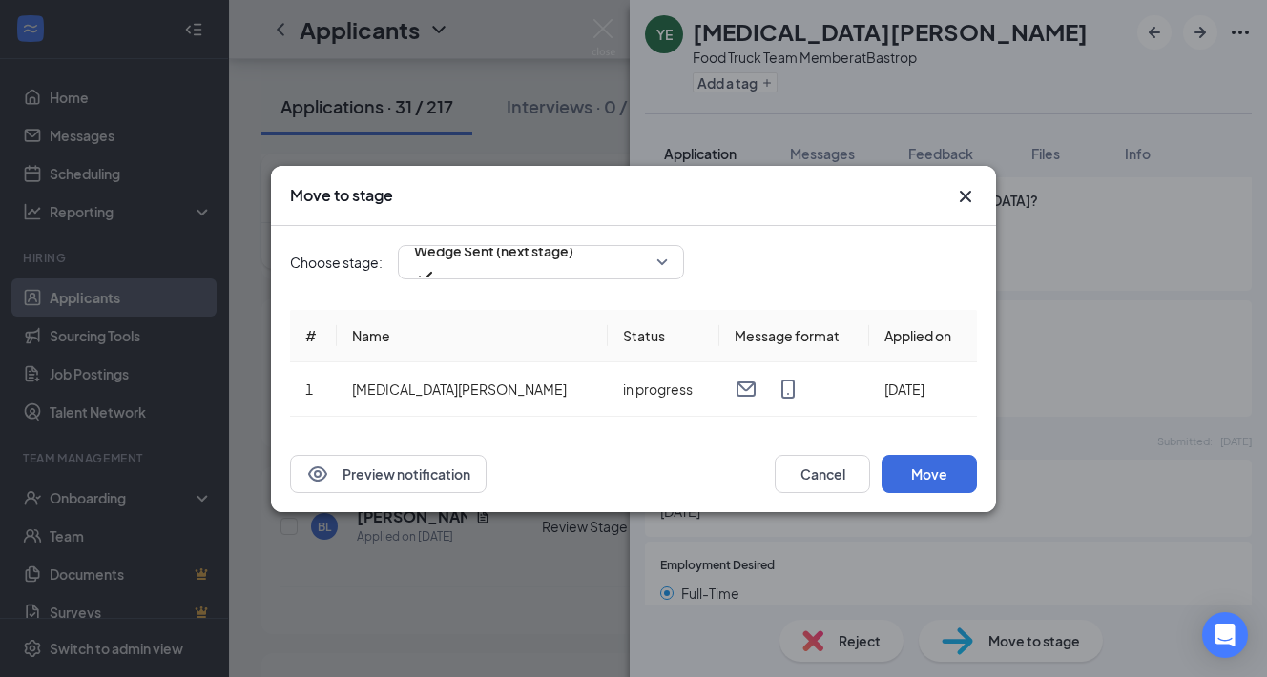
click at [966, 193] on icon "Cross" at bounding box center [965, 196] width 23 height 23
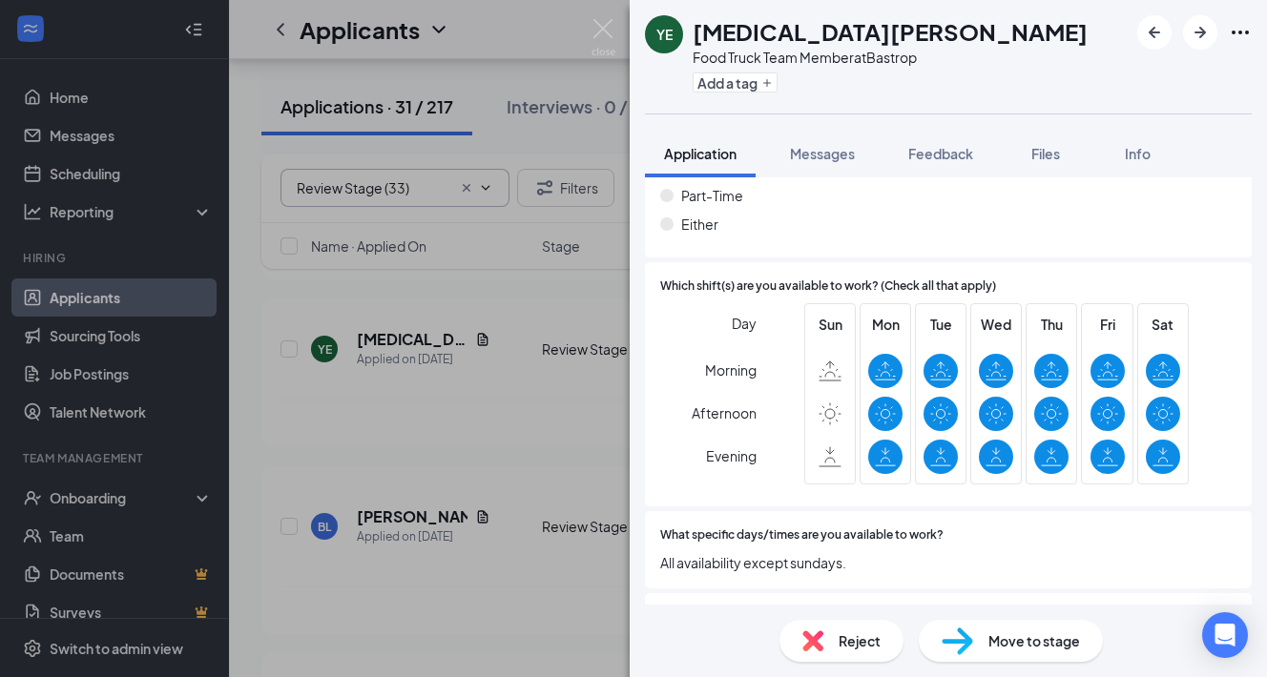
scroll to position [1161, 0]
click at [997, 644] on span "Move to stage" at bounding box center [1034, 641] width 92 height 21
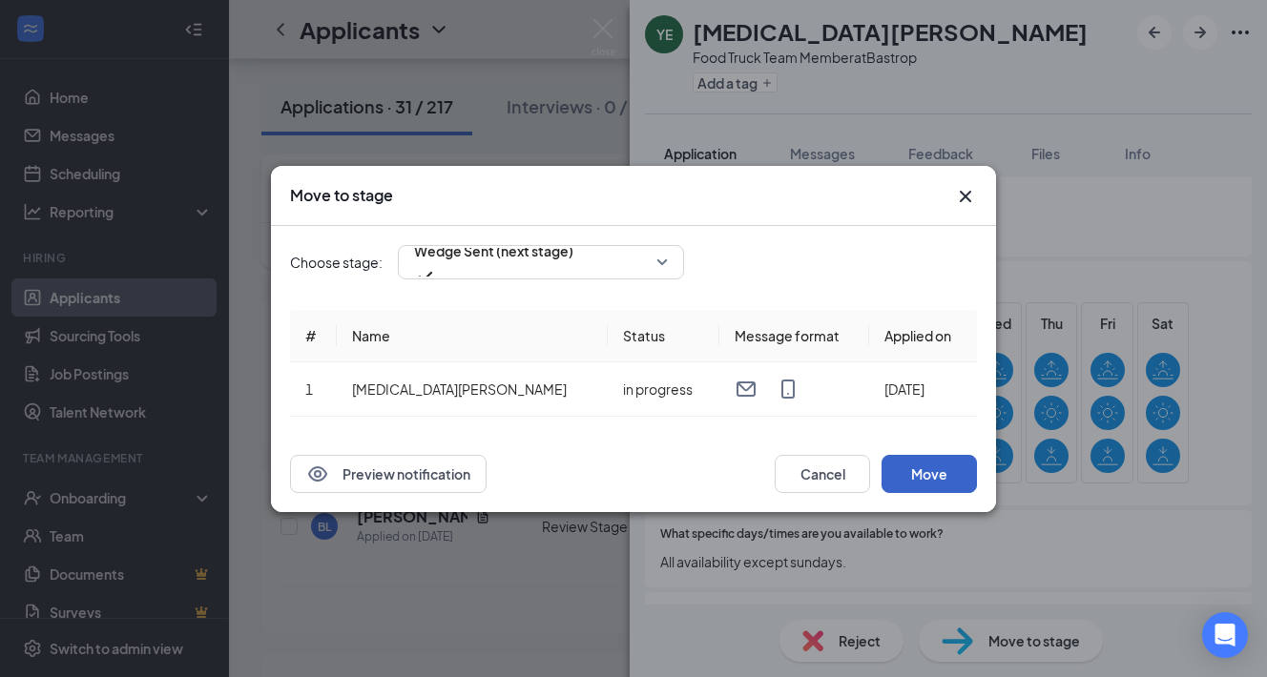
click at [929, 482] on button "Move" at bounding box center [929, 474] width 95 height 38
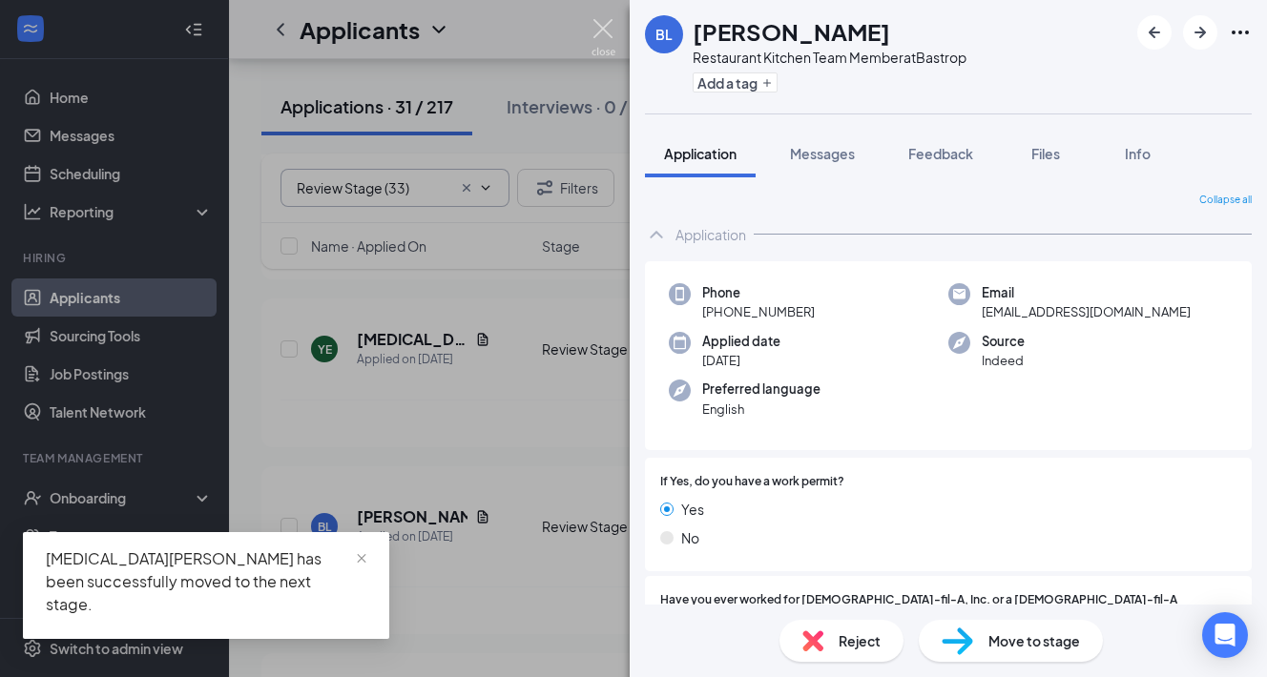
click at [602, 29] on img at bounding box center [604, 37] width 24 height 37
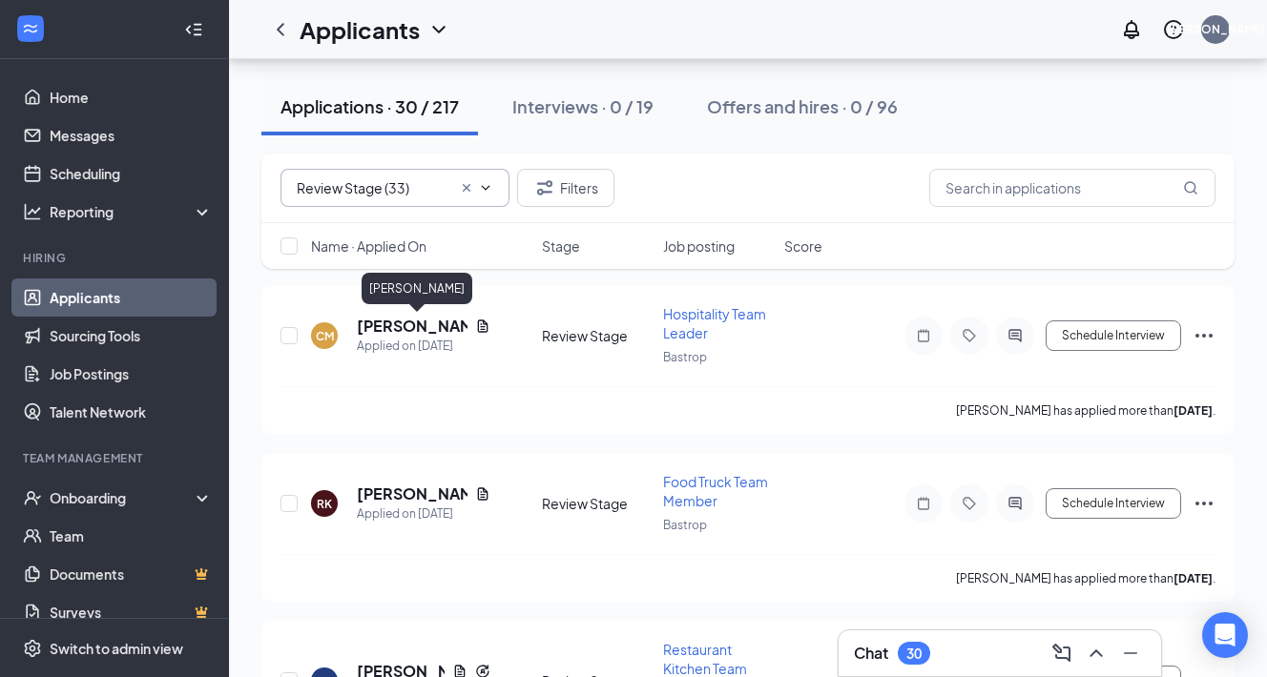
scroll to position [4443, 0]
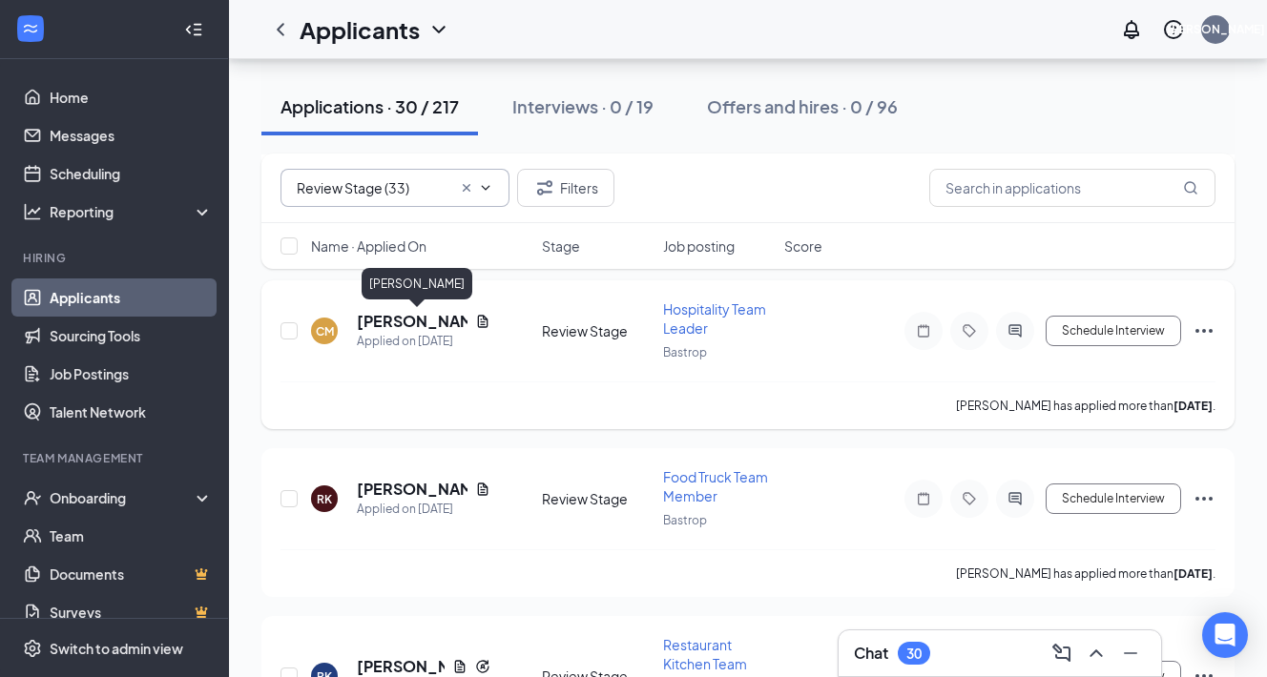
click at [383, 318] on h5 "[PERSON_NAME]" at bounding box center [412, 321] width 111 height 21
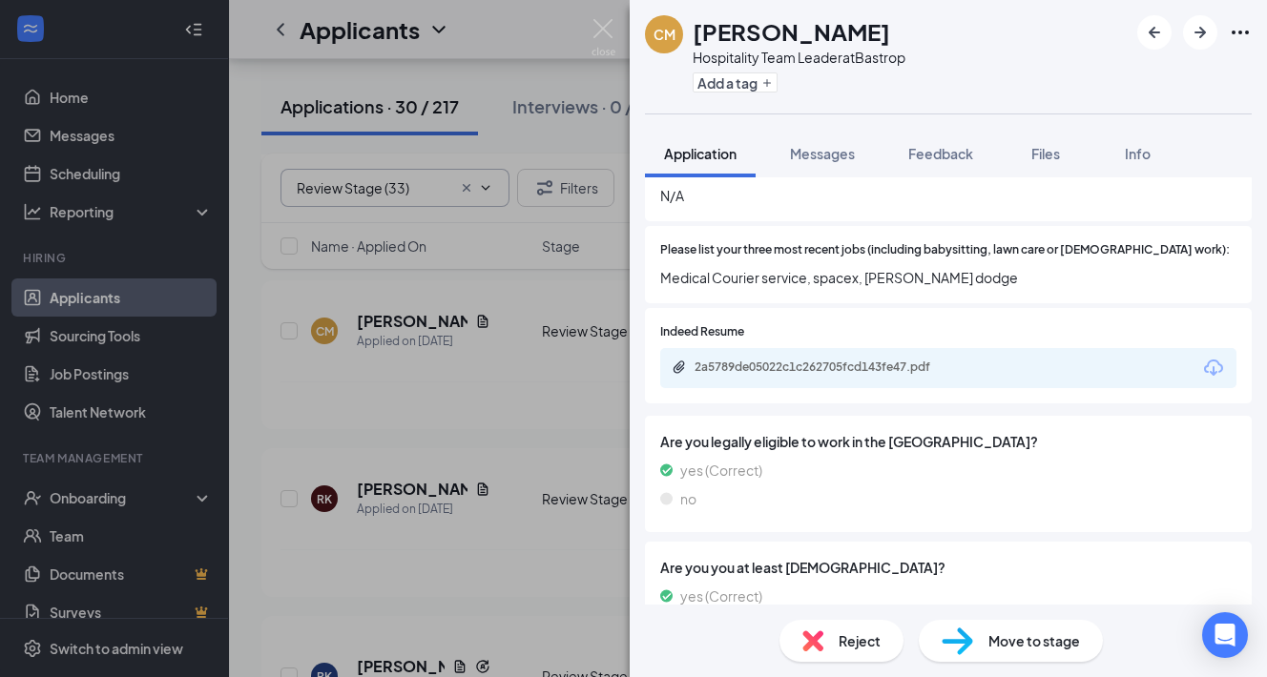
scroll to position [429, 0]
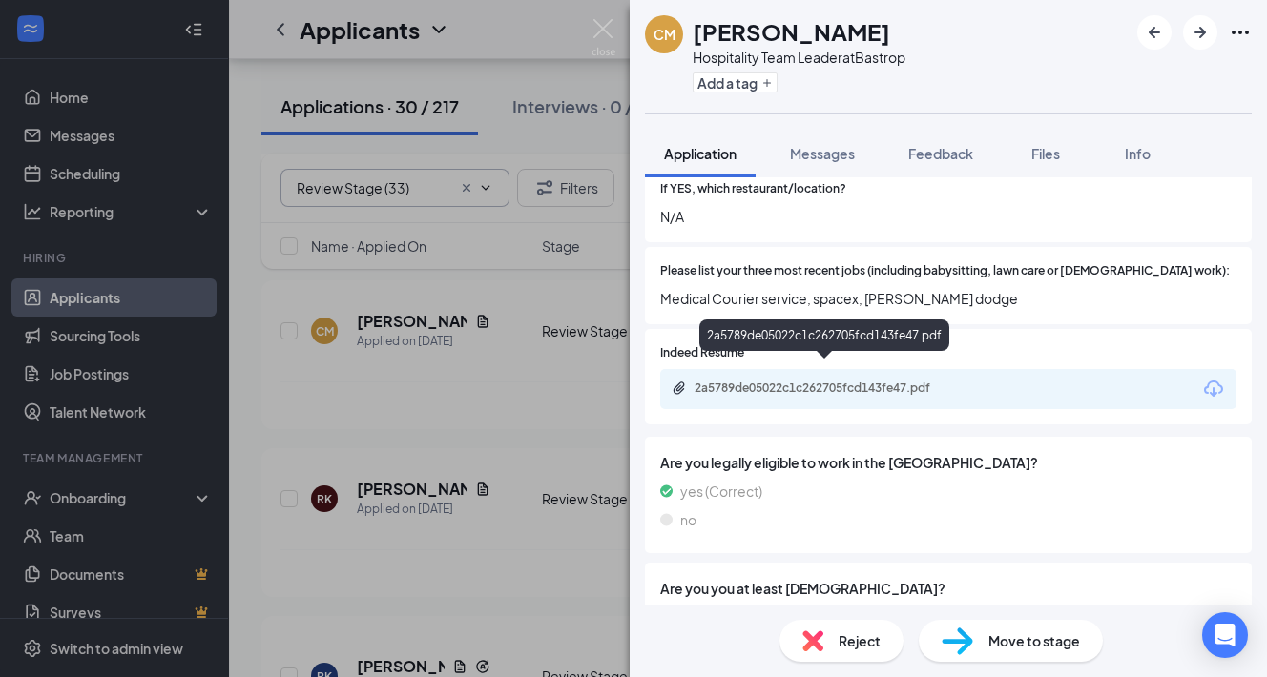
click at [770, 381] on div "2a5789de05022c1c262705fcd143fe47.pdf" at bounding box center [828, 388] width 267 height 15
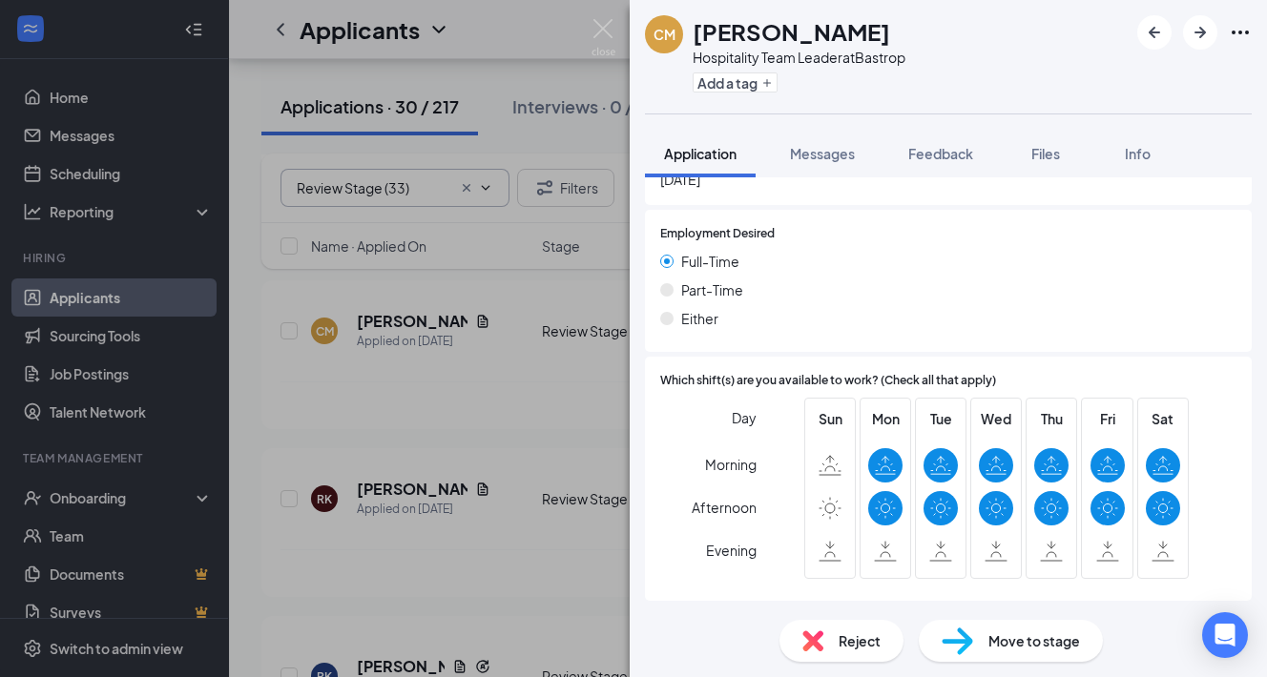
scroll to position [1207, 0]
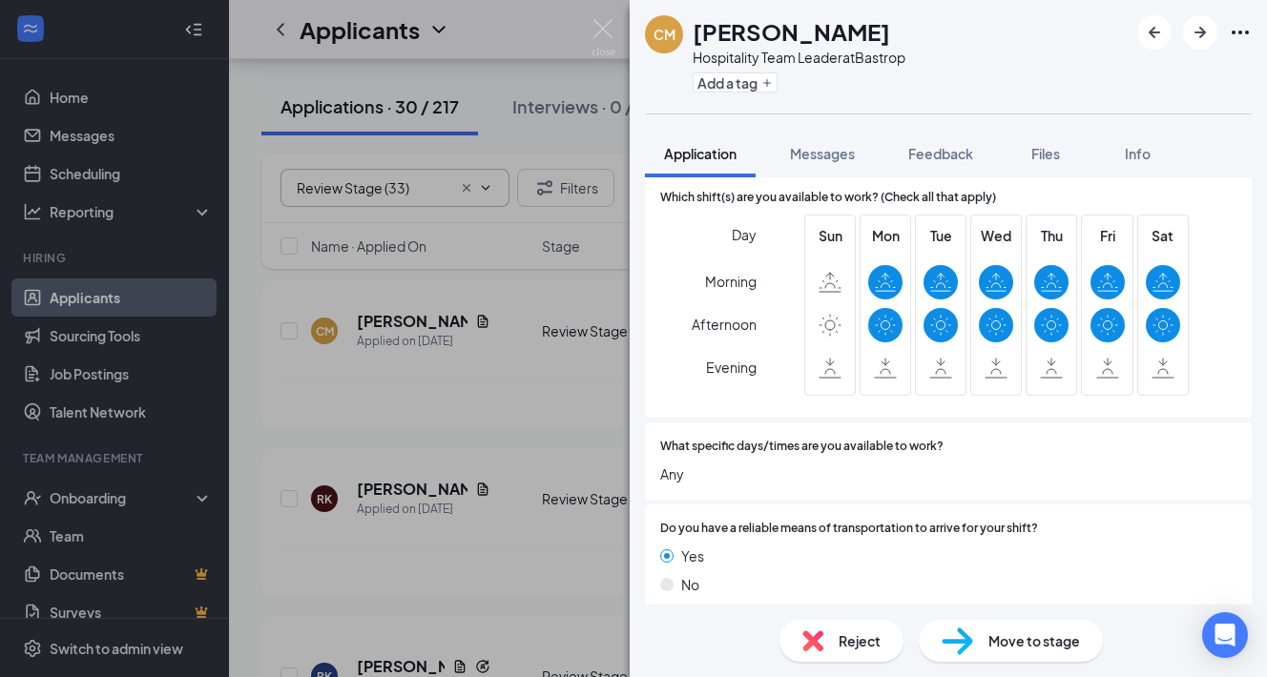
click at [1002, 653] on div "Move to stage" at bounding box center [1011, 641] width 184 height 42
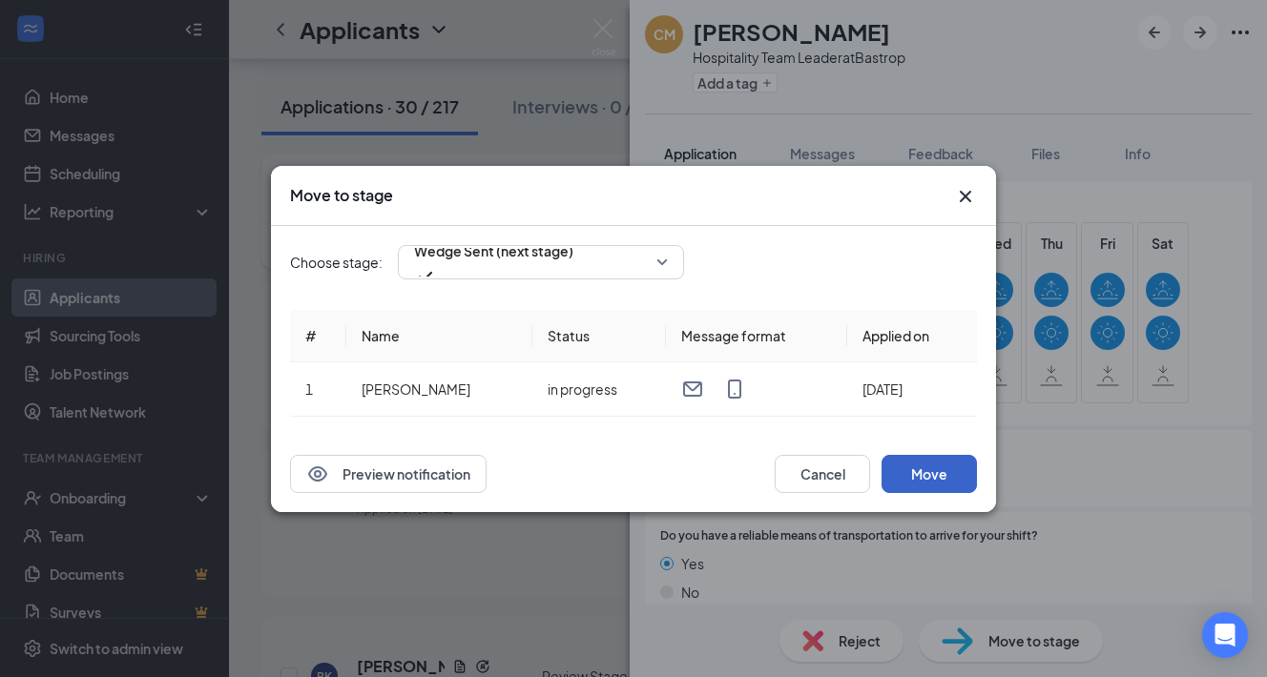
click at [932, 470] on button "Move" at bounding box center [929, 474] width 95 height 38
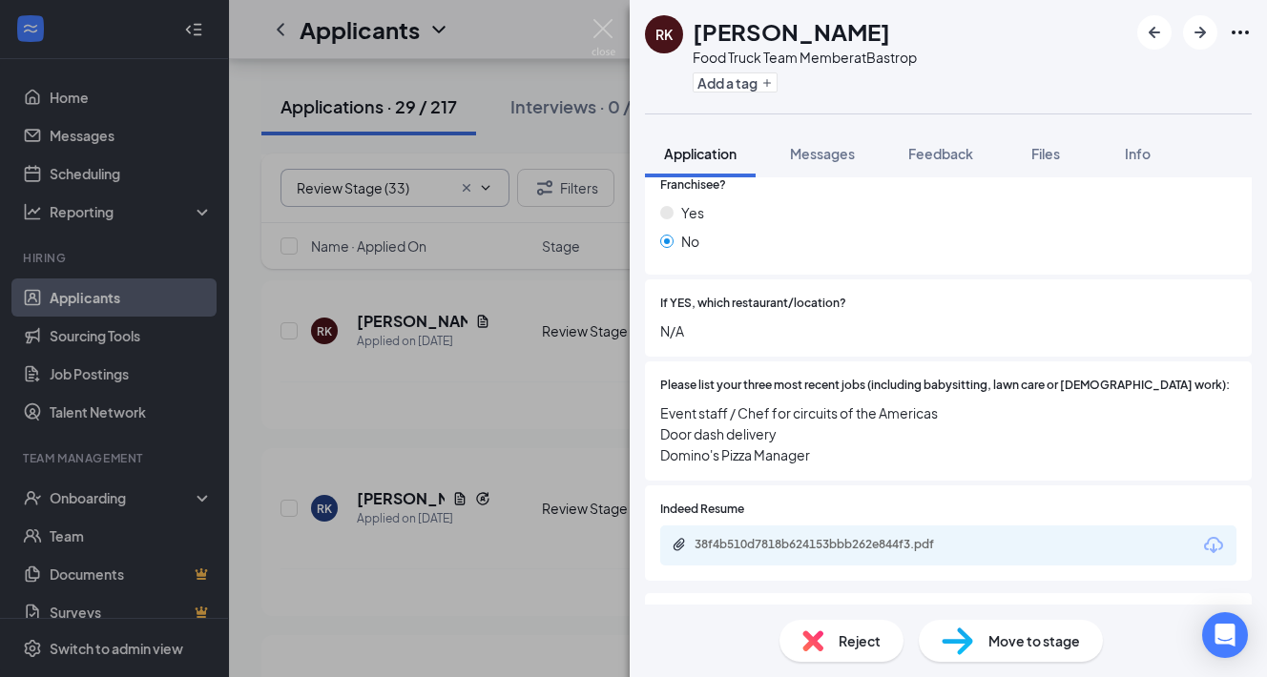
scroll to position [1302, 0]
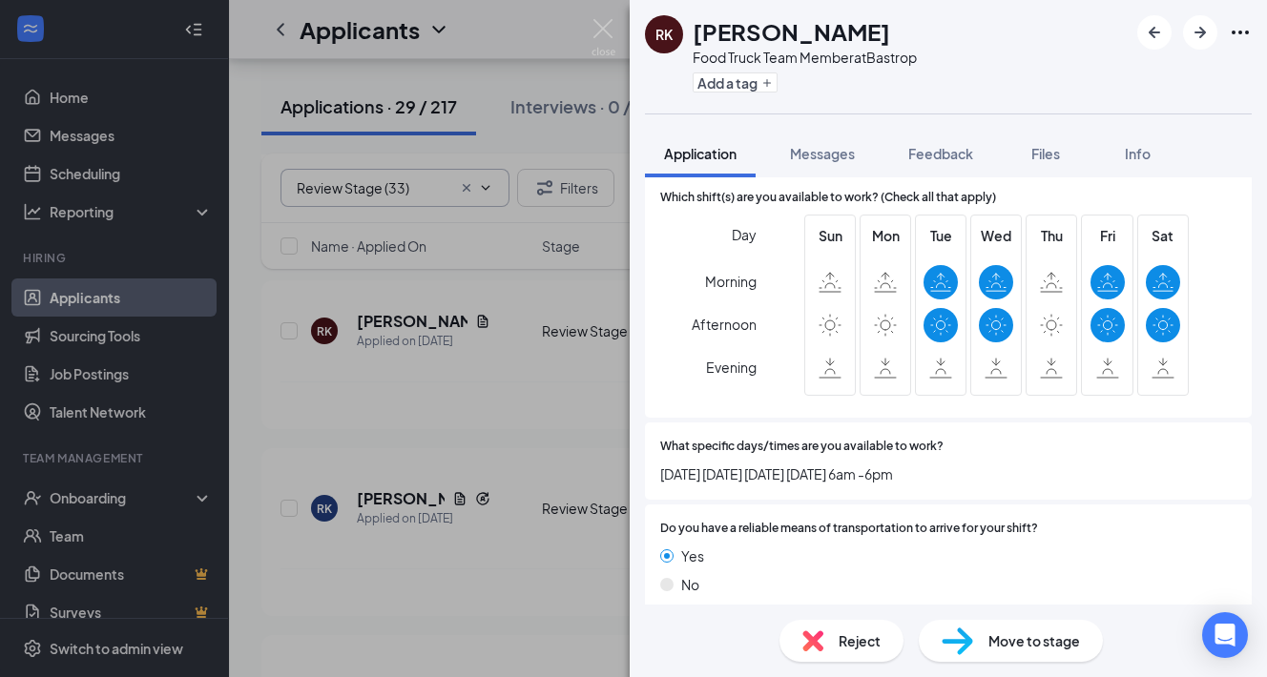
click at [846, 647] on span "Reject" at bounding box center [860, 641] width 42 height 21
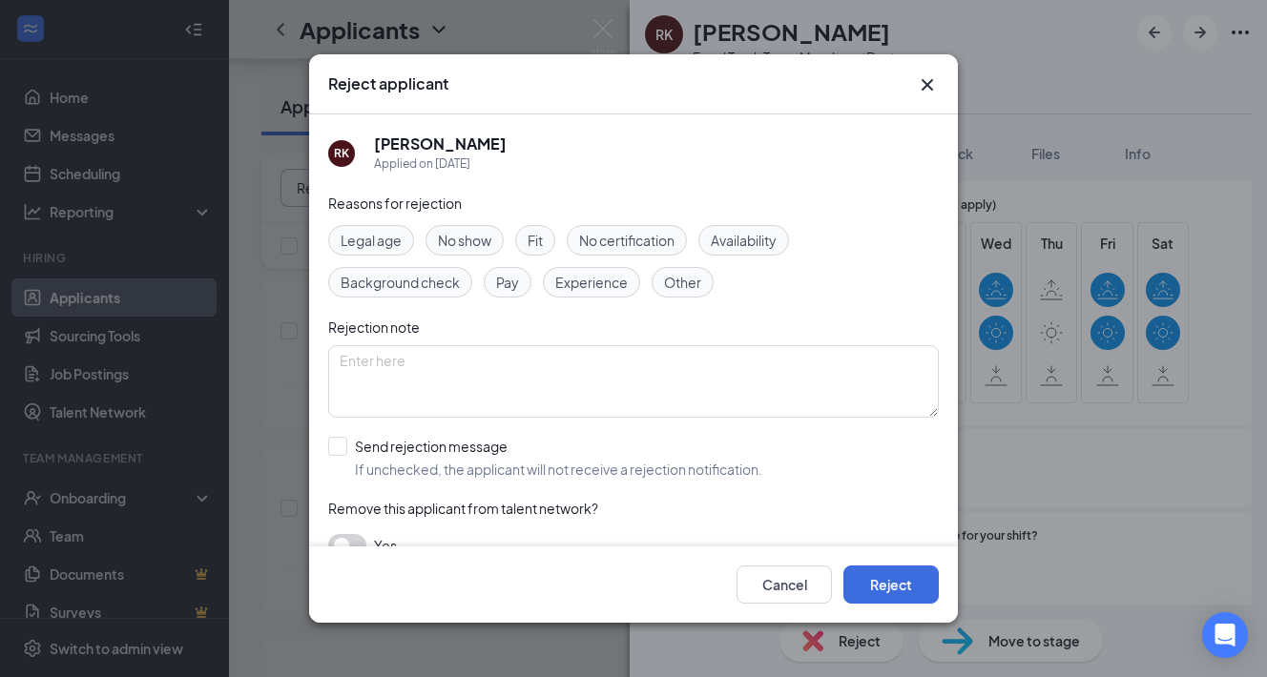
click at [750, 246] on span "Availability" at bounding box center [744, 240] width 66 height 21
click at [379, 451] on input "Send rejection message If unchecked, the applicant will not receive a rejection…" at bounding box center [545, 458] width 434 height 42
checkbox input "true"
click at [882, 584] on button "Reject" at bounding box center [890, 585] width 95 height 38
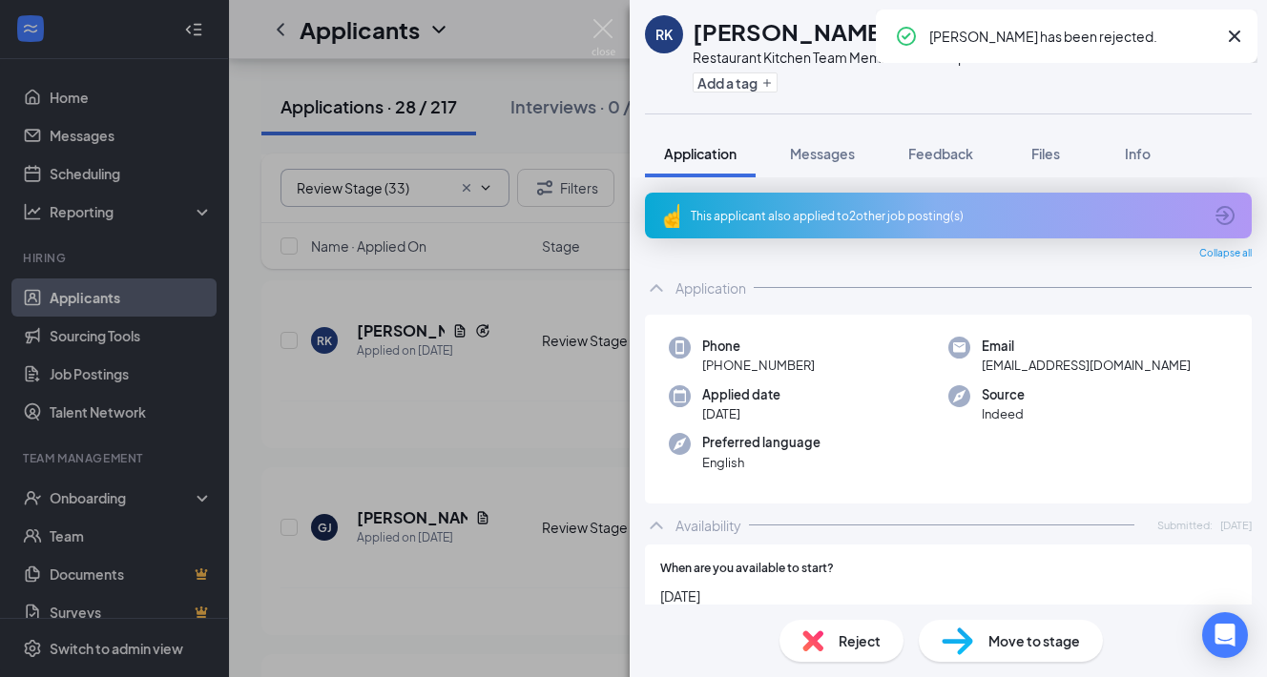
click at [598, 32] on img at bounding box center [604, 37] width 24 height 37
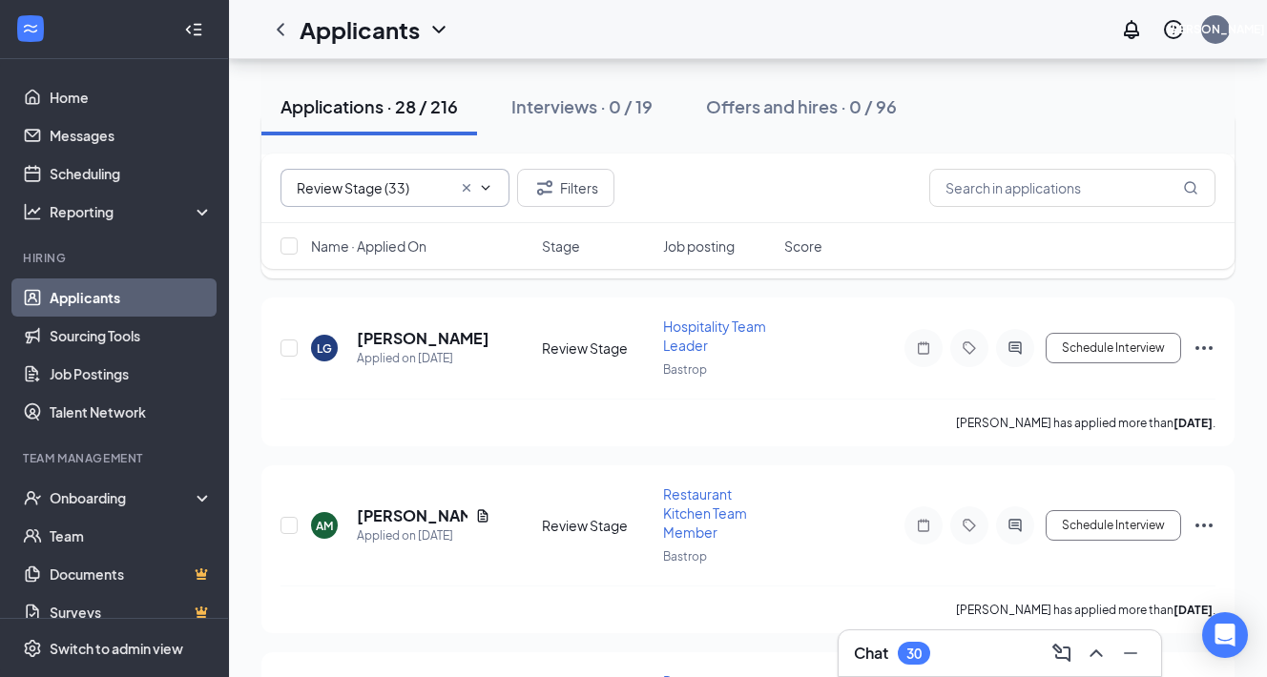
scroll to position [4812, 0]
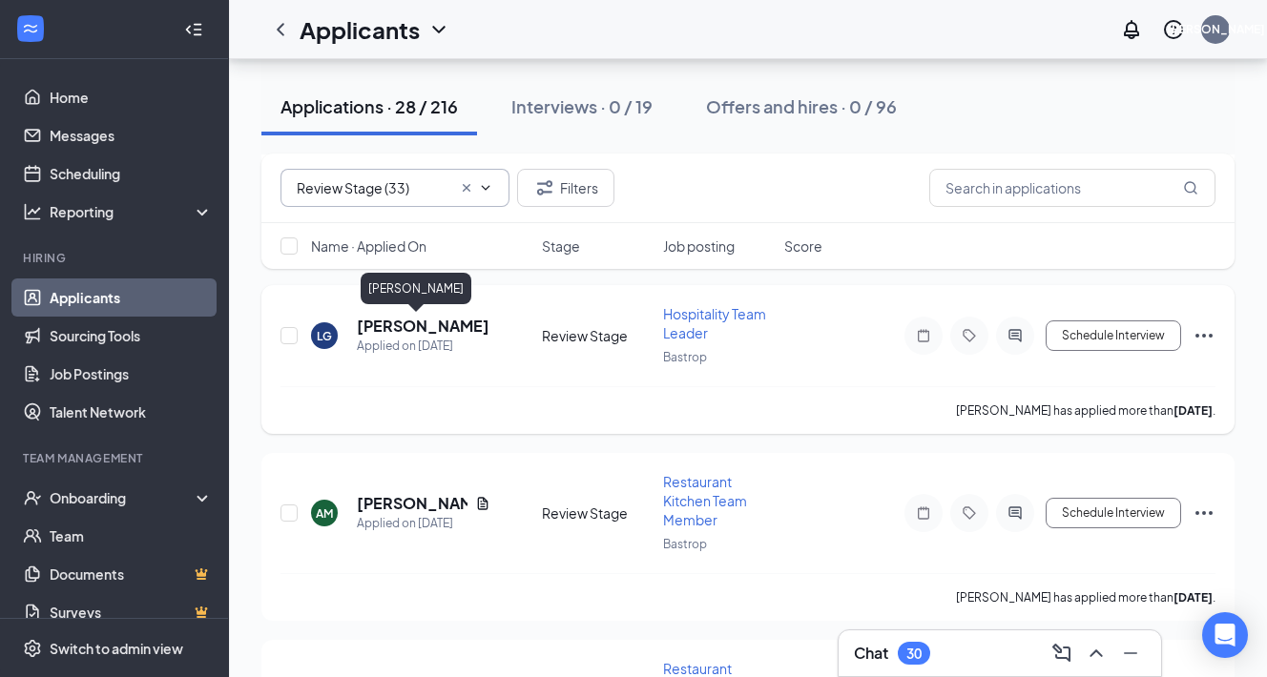
click at [407, 326] on h5 "[PERSON_NAME]" at bounding box center [423, 326] width 133 height 21
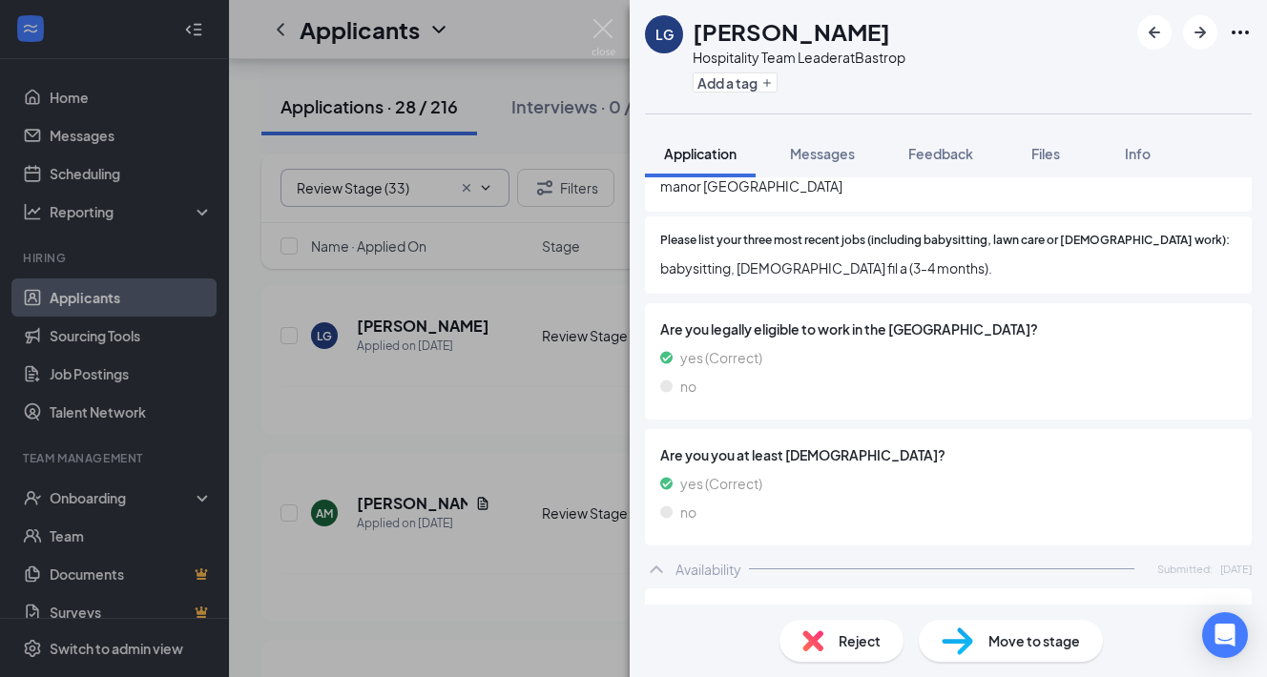
scroll to position [486, 0]
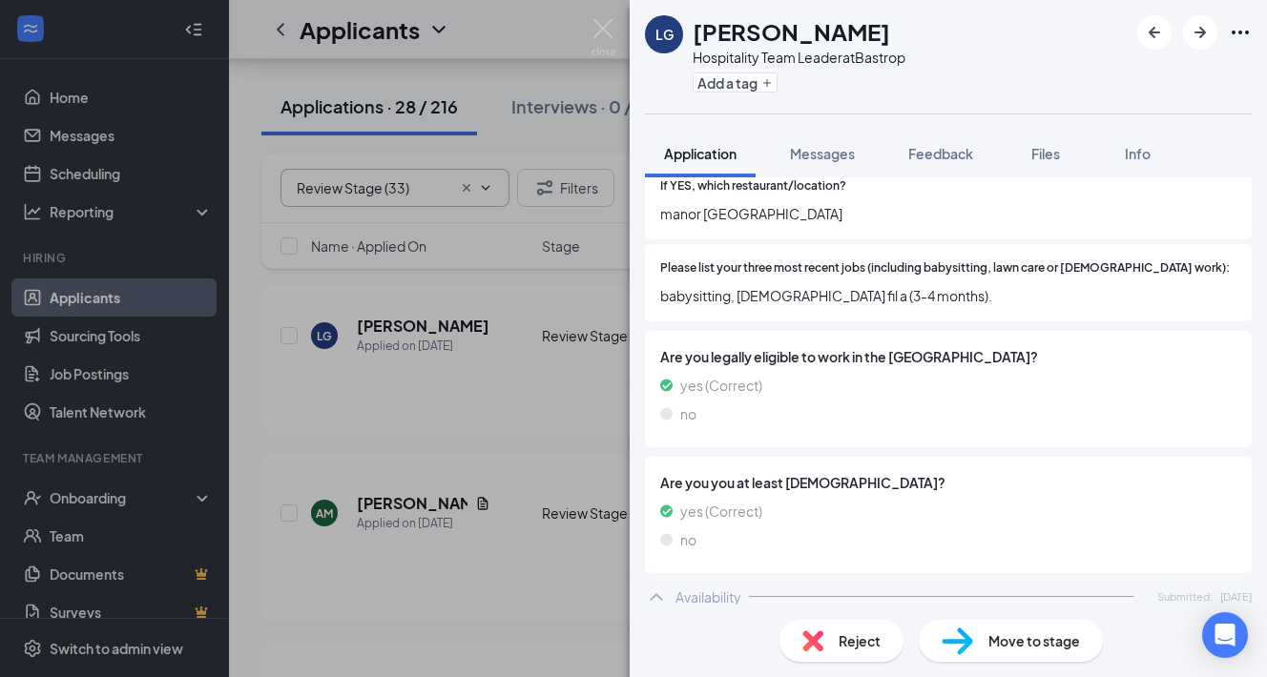
click at [863, 646] on span "Reject" at bounding box center [860, 641] width 42 height 21
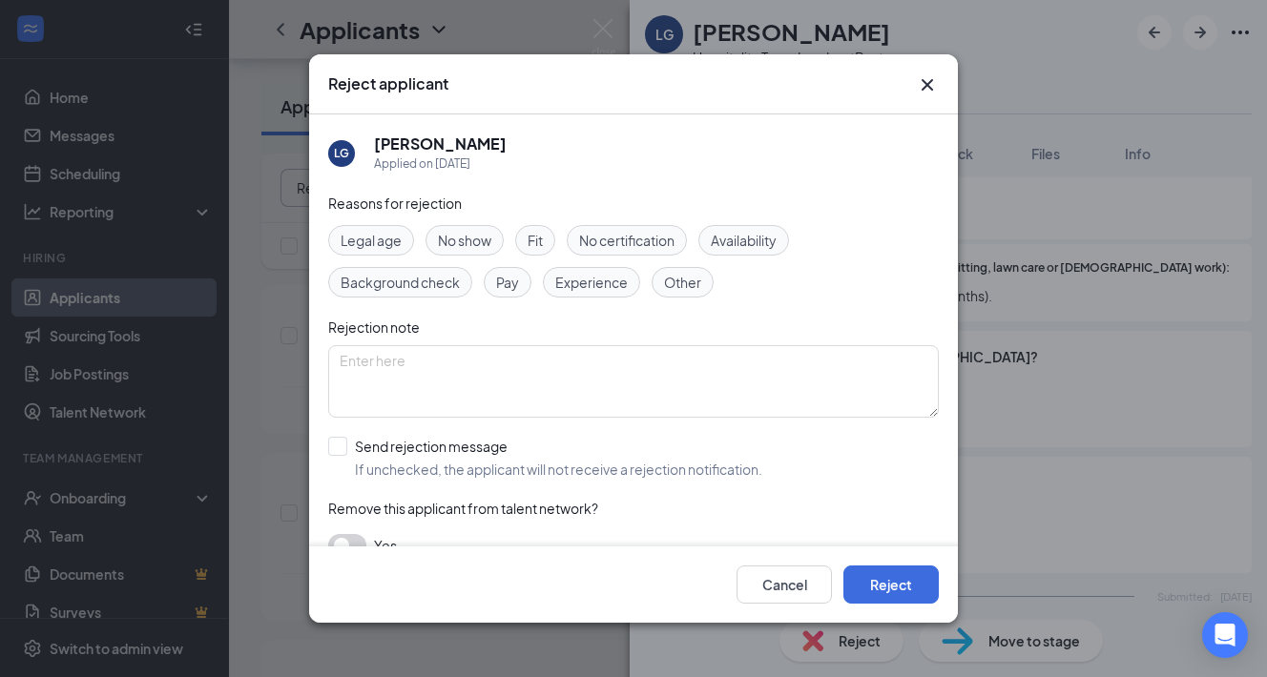
click at [563, 281] on span "Experience" at bounding box center [591, 282] width 73 height 21
click at [345, 439] on input "Send rejection message If unchecked, the applicant will not receive a rejection…" at bounding box center [545, 458] width 434 height 42
checkbox input "true"
click at [883, 572] on button "Reject" at bounding box center [890, 585] width 95 height 38
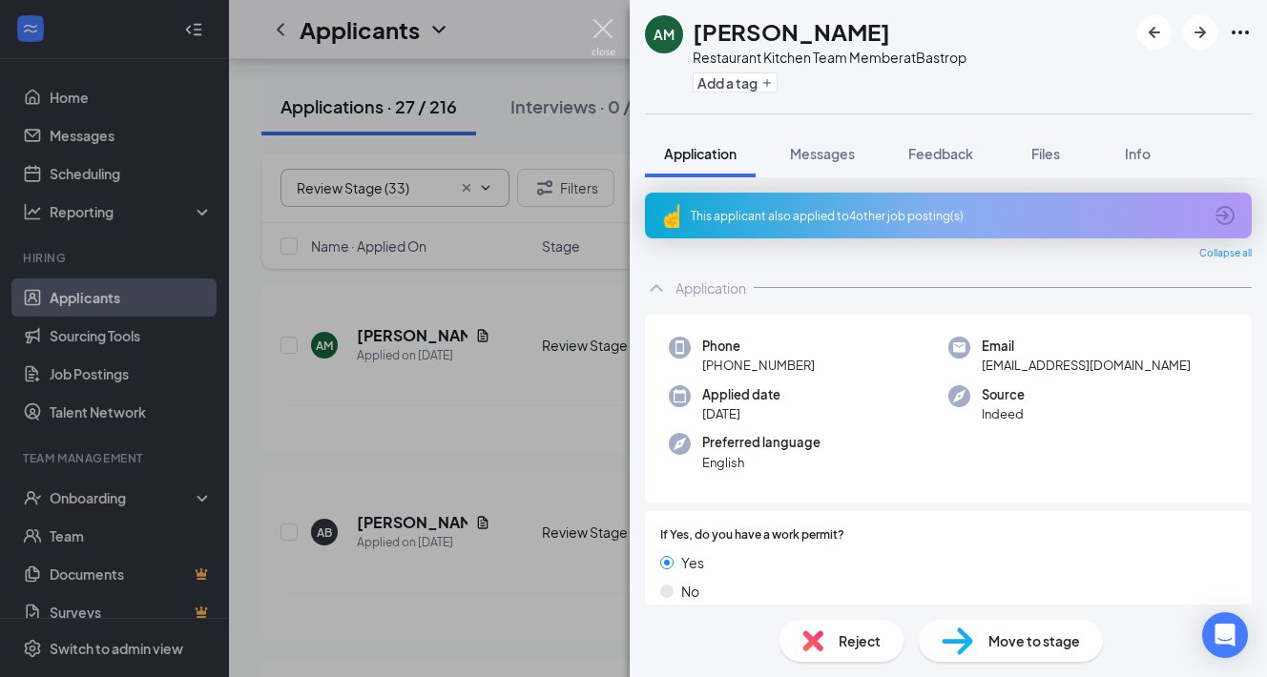
click at [602, 23] on img at bounding box center [604, 37] width 24 height 37
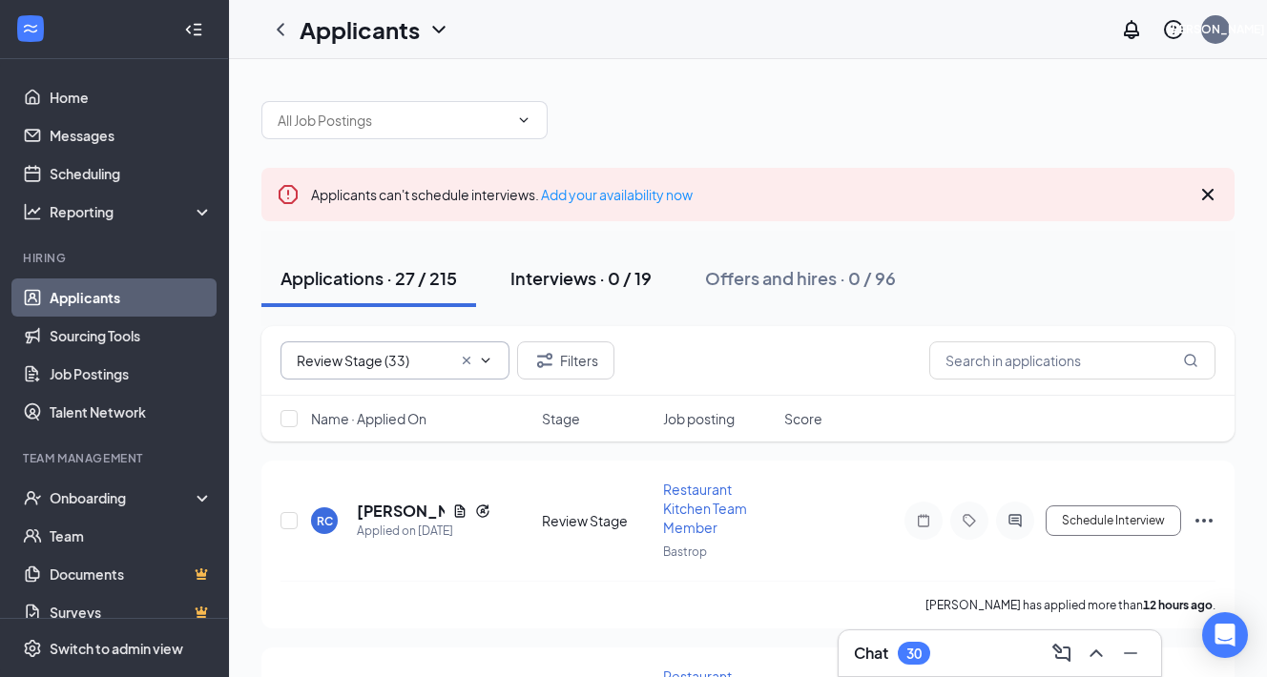
click at [574, 278] on div "Interviews · 0 / 19" at bounding box center [580, 278] width 141 height 24
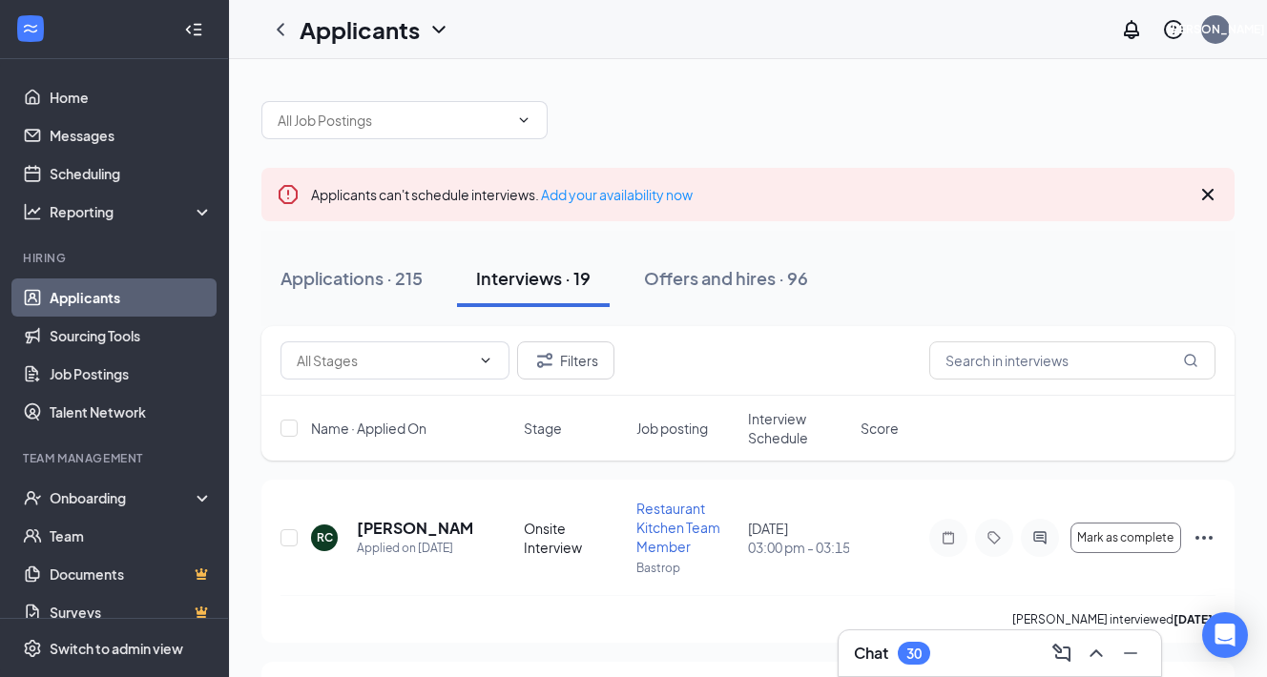
click at [93, 299] on link "Applicants" at bounding box center [131, 298] width 163 height 38
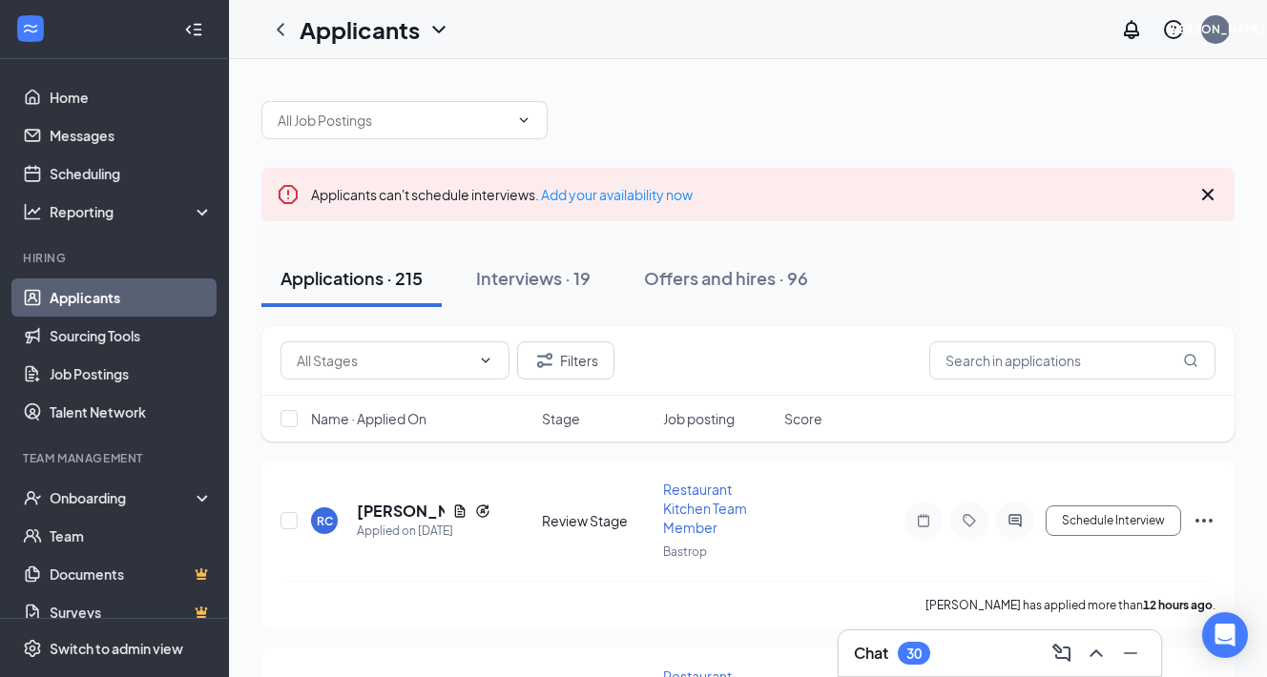
click at [1205, 201] on icon "Cross" at bounding box center [1207, 194] width 23 height 23
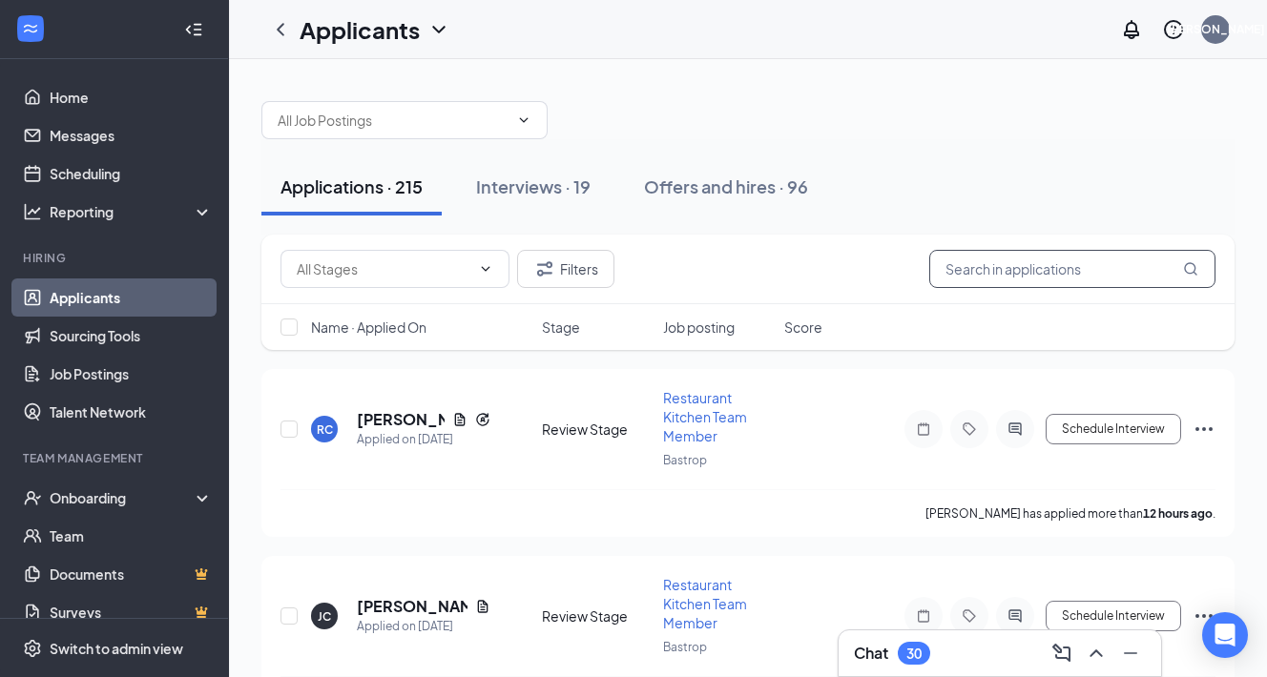
click at [1046, 272] on input "text" at bounding box center [1072, 269] width 286 height 38
paste input "[PERSON_NAME]"
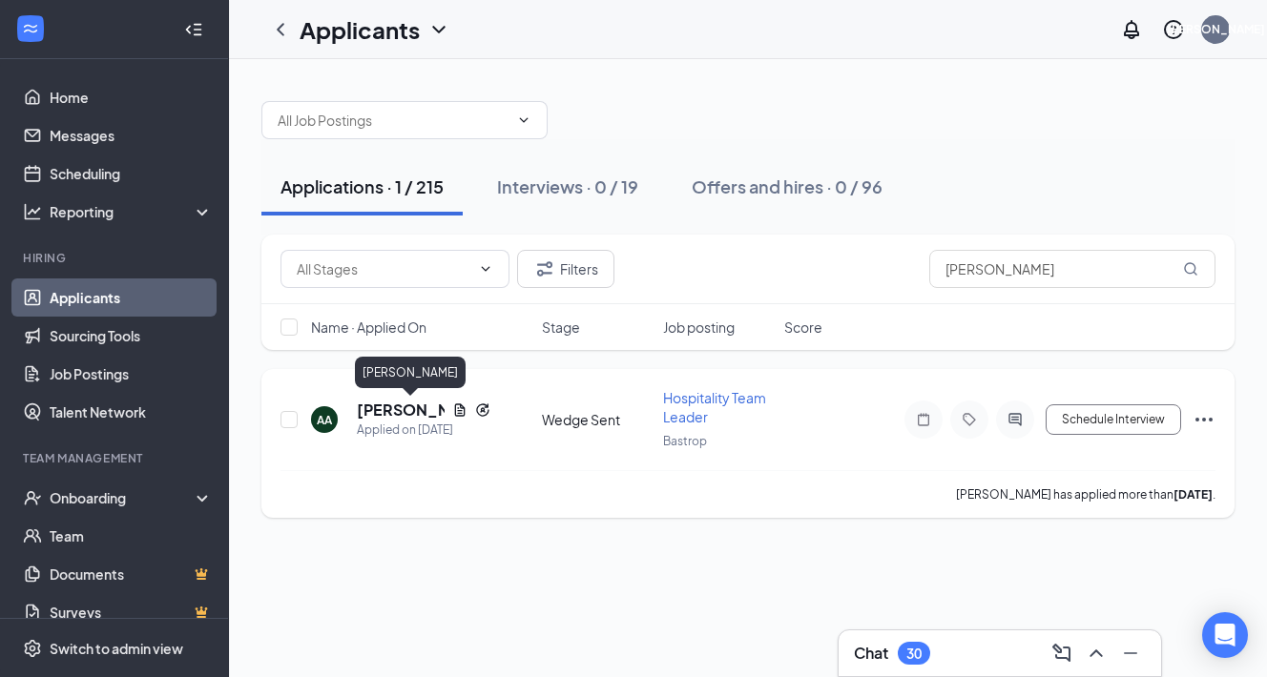
click at [382, 410] on h5 "[PERSON_NAME]" at bounding box center [401, 410] width 88 height 21
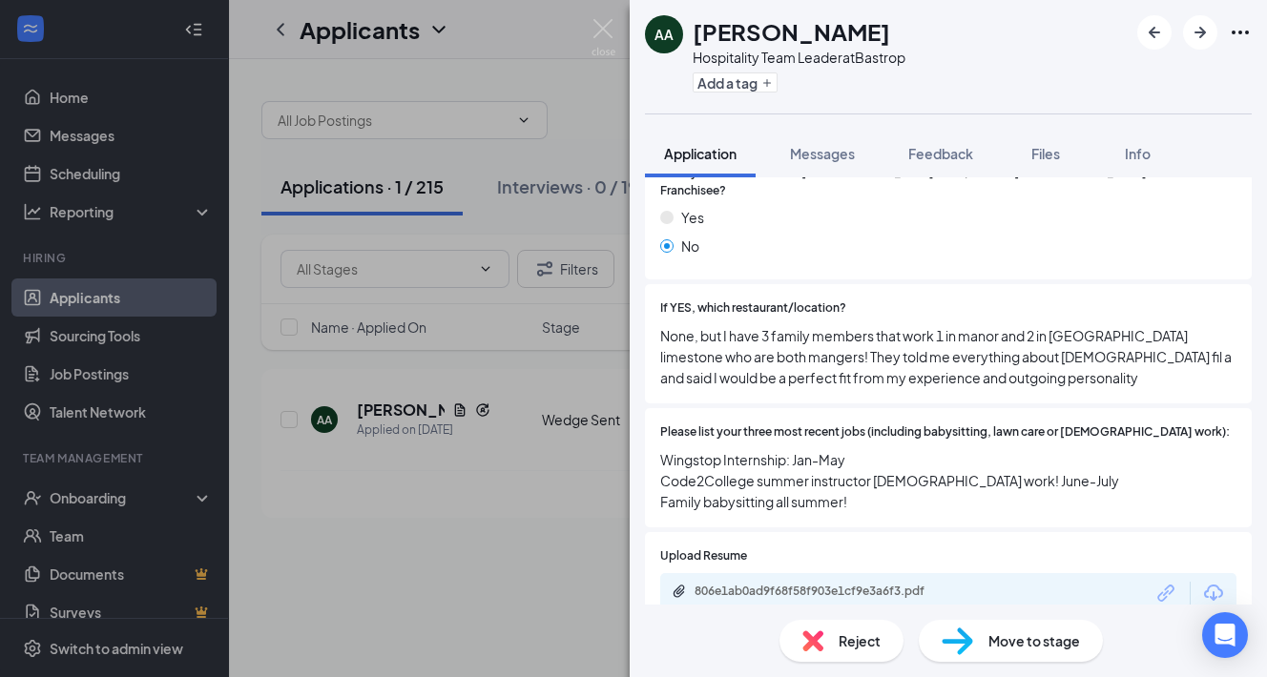
scroll to position [385, 0]
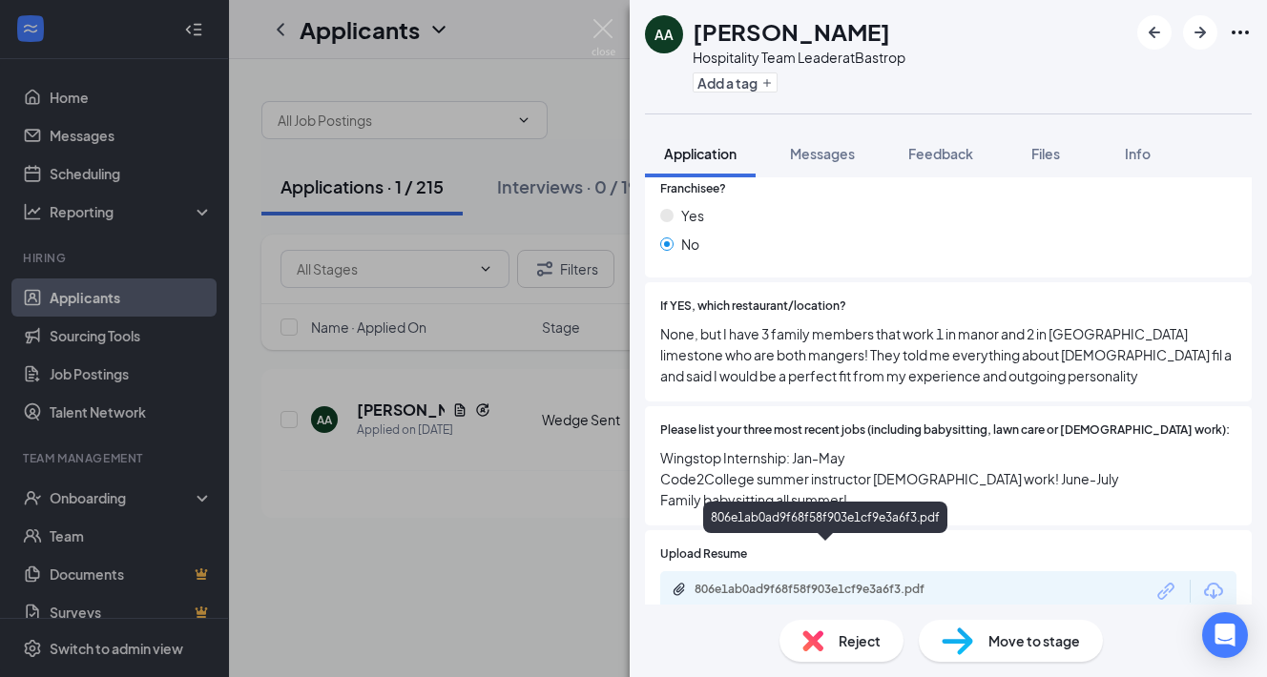
click at [807, 582] on div "806e1ab0ad9f68f58f903e1cf9e3a6f3.pdf" at bounding box center [828, 589] width 267 height 15
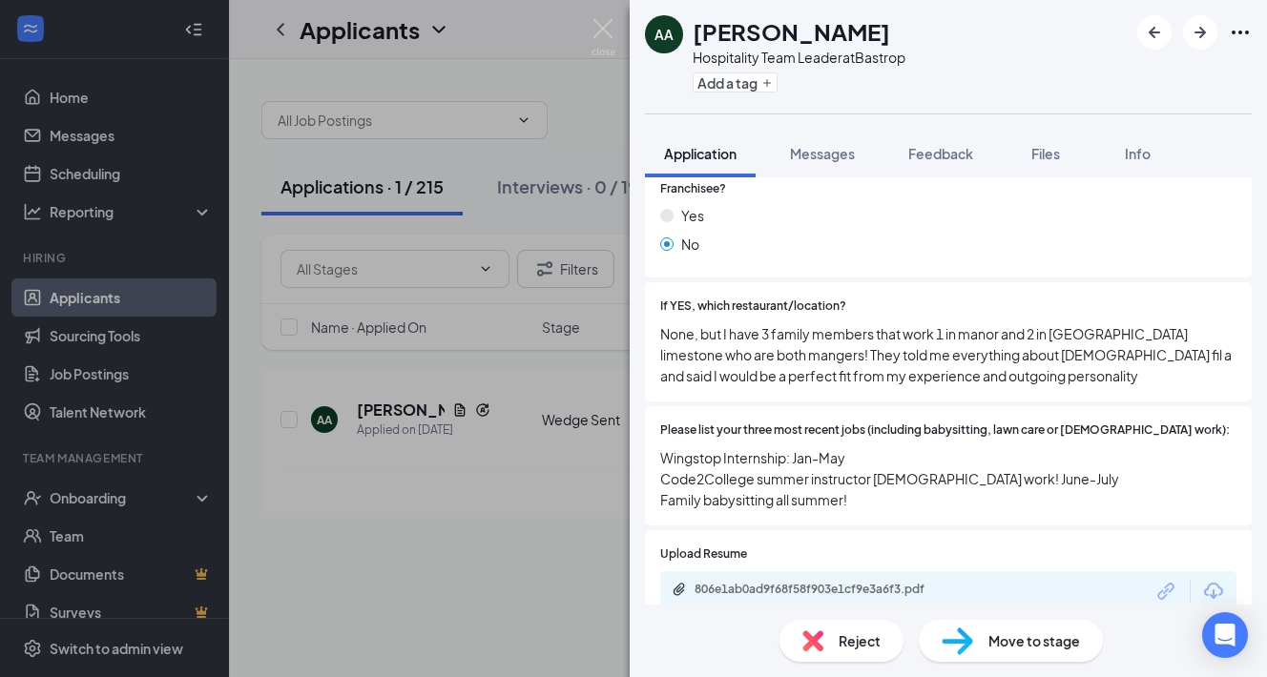
click at [1008, 639] on span "Move to stage" at bounding box center [1034, 641] width 92 height 21
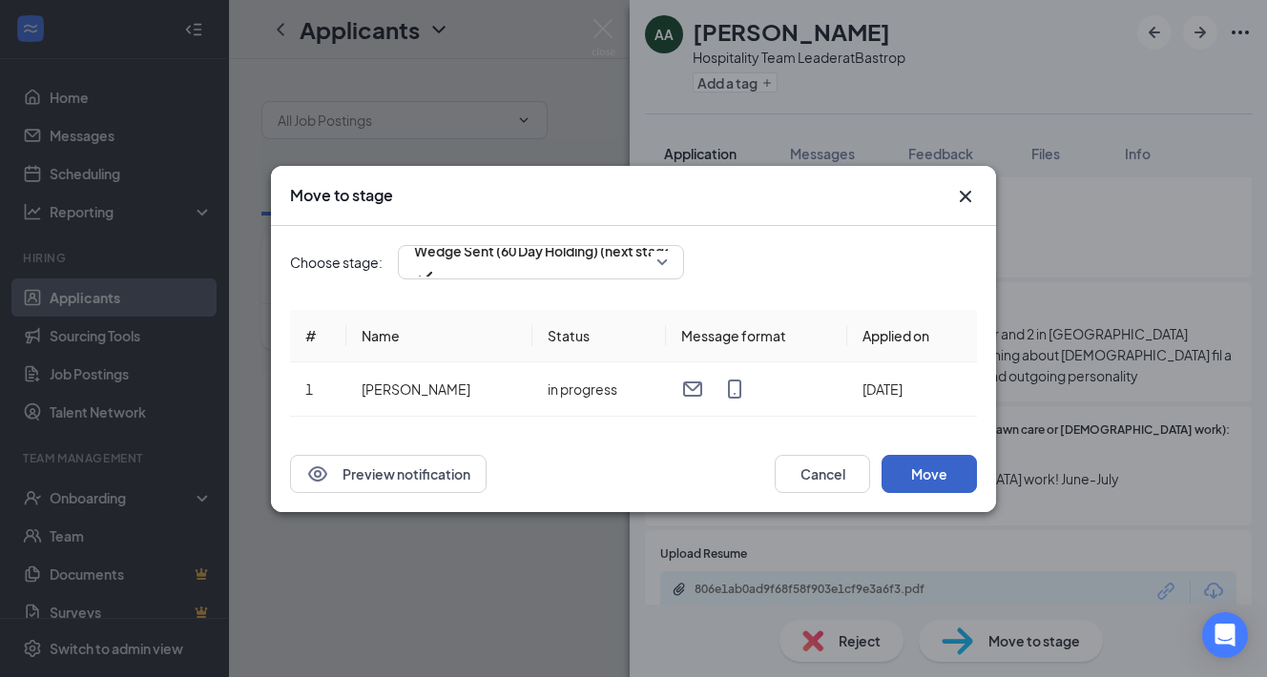
click at [929, 481] on button "Move" at bounding box center [929, 474] width 95 height 38
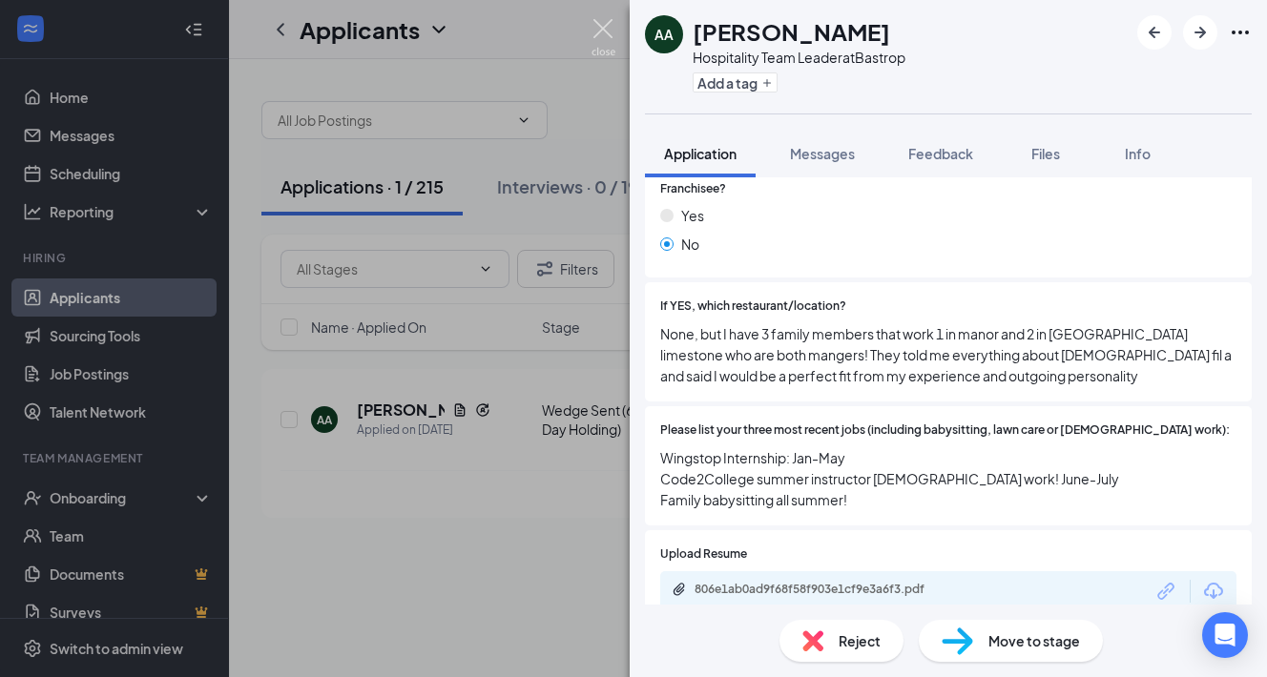
click at [599, 32] on img at bounding box center [604, 37] width 24 height 37
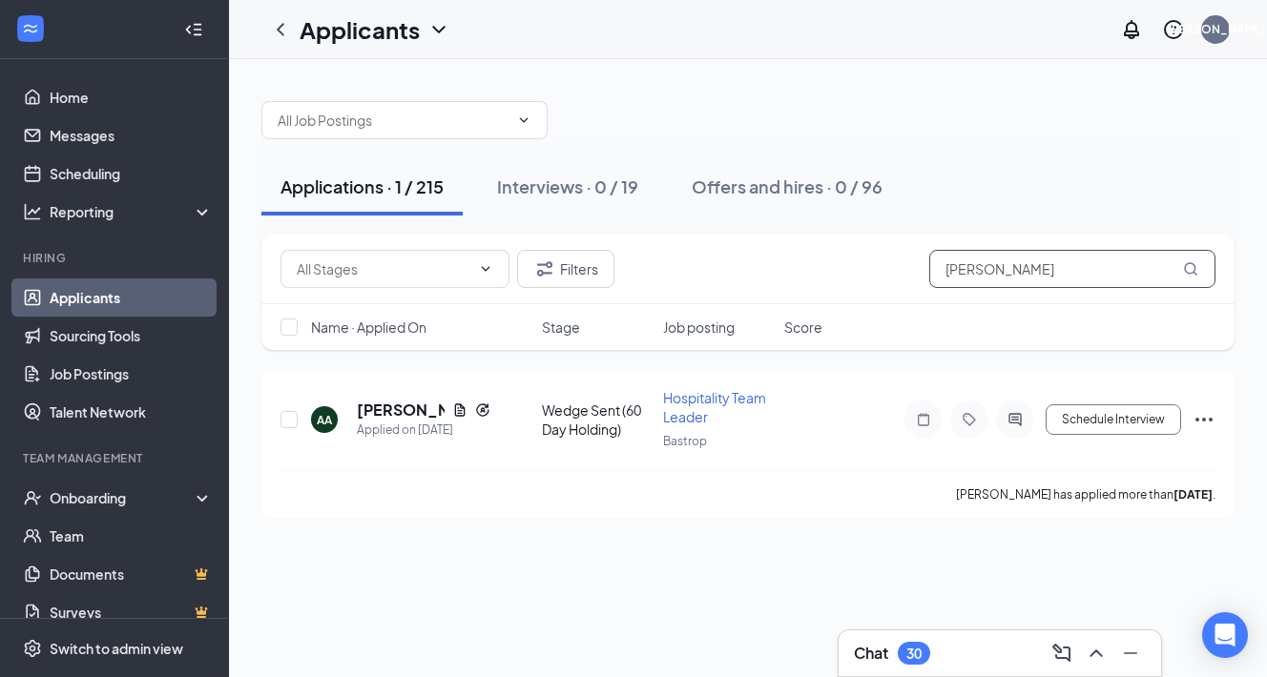
click at [1038, 271] on input "[PERSON_NAME]" at bounding box center [1072, 269] width 286 height 38
paste input "[PERSON_NAME]"
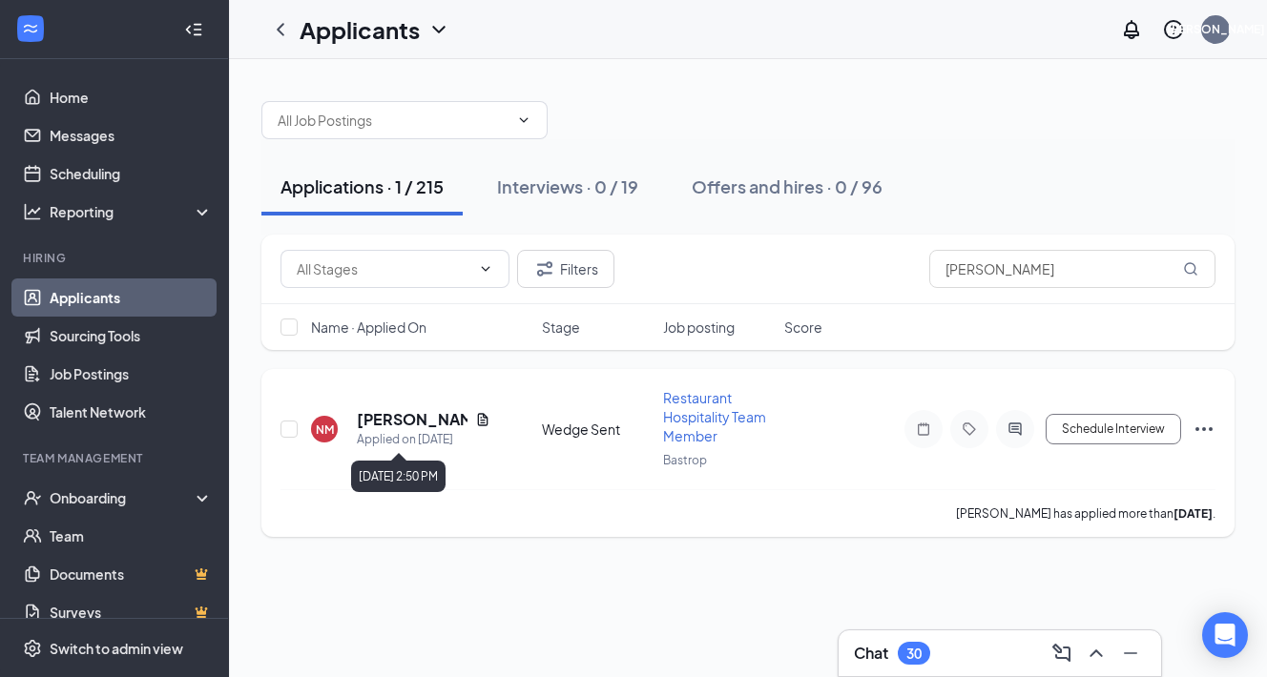
click at [375, 430] on div "Applied on [DATE]" at bounding box center [424, 439] width 134 height 19
click at [379, 417] on h5 "[PERSON_NAME]" at bounding box center [412, 419] width 111 height 21
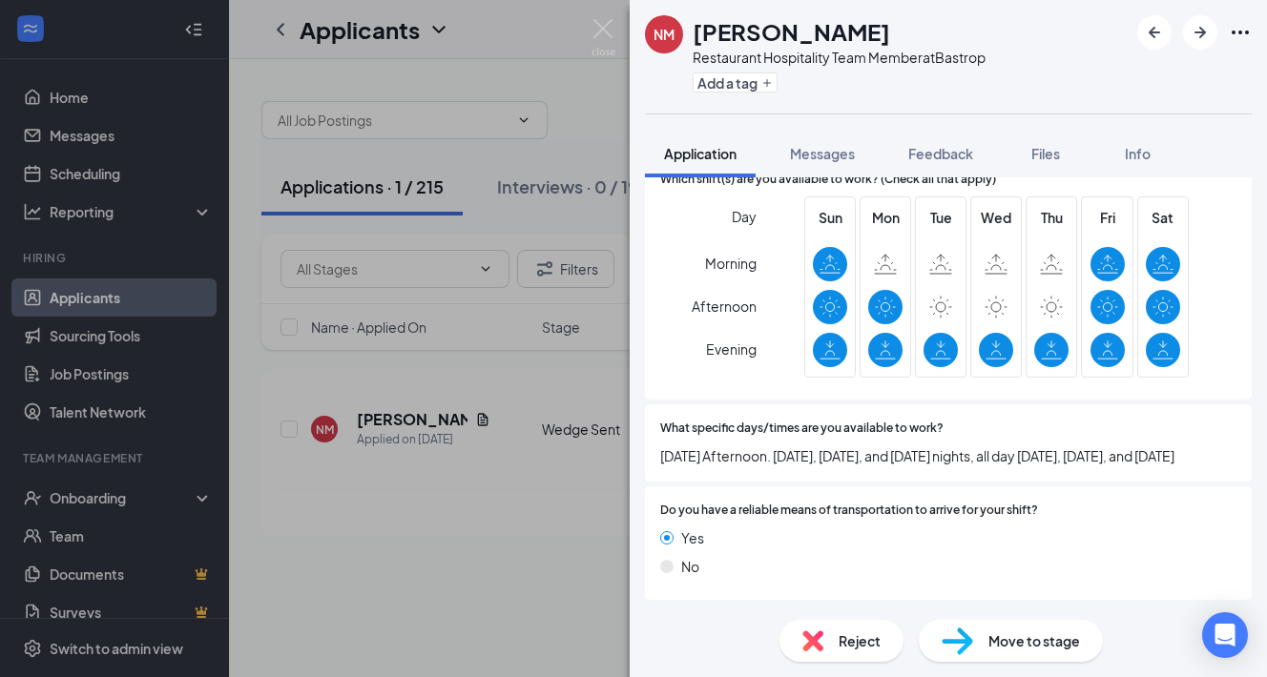
scroll to position [1262, 0]
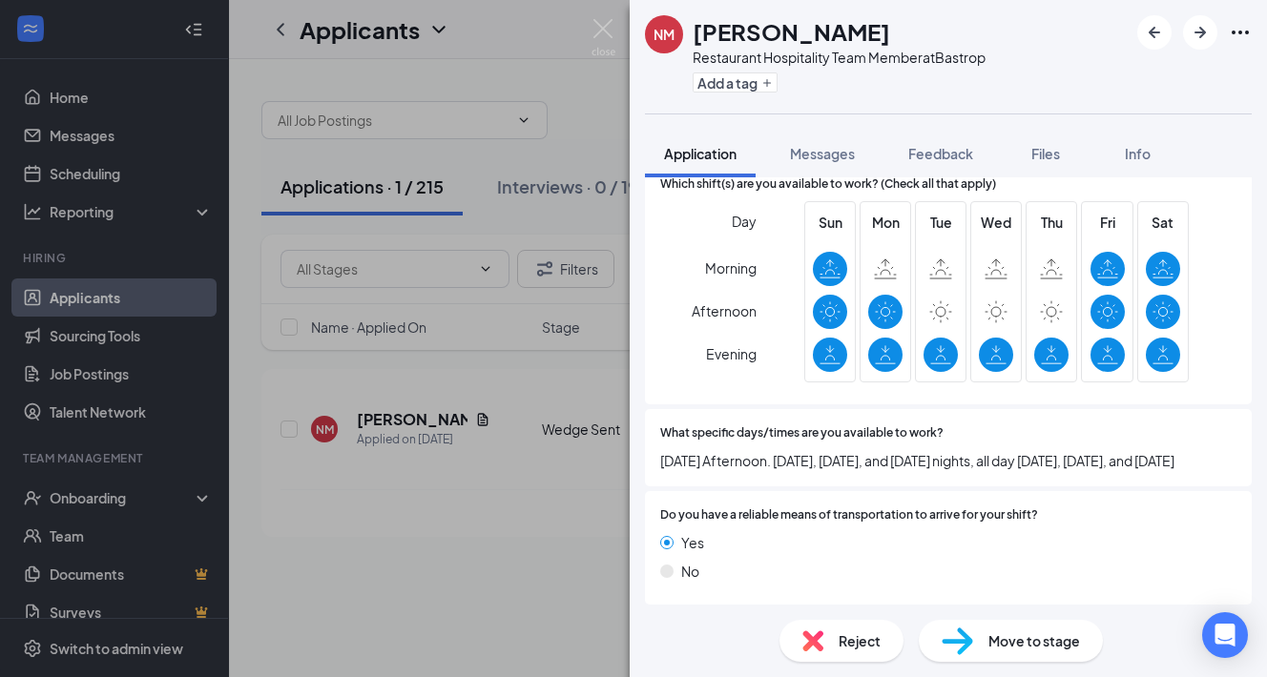
click at [981, 634] on div "Move to stage" at bounding box center [1011, 641] width 184 height 42
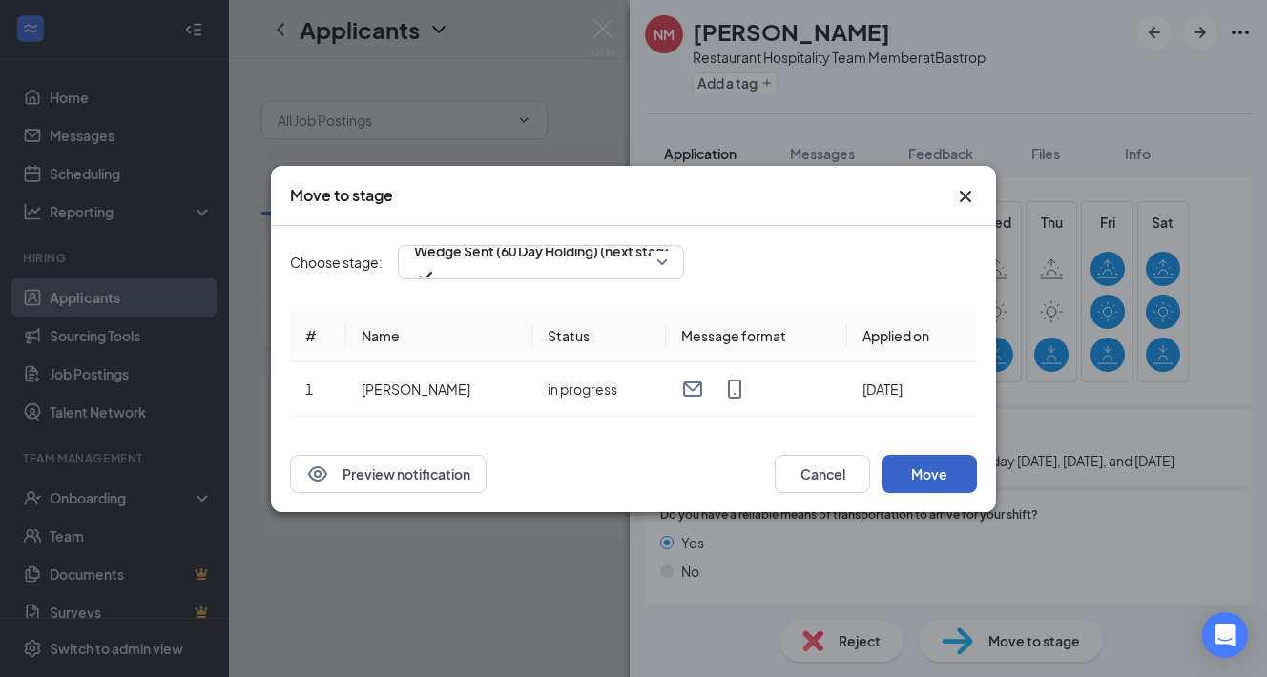
click at [925, 470] on button "Move" at bounding box center [929, 474] width 95 height 38
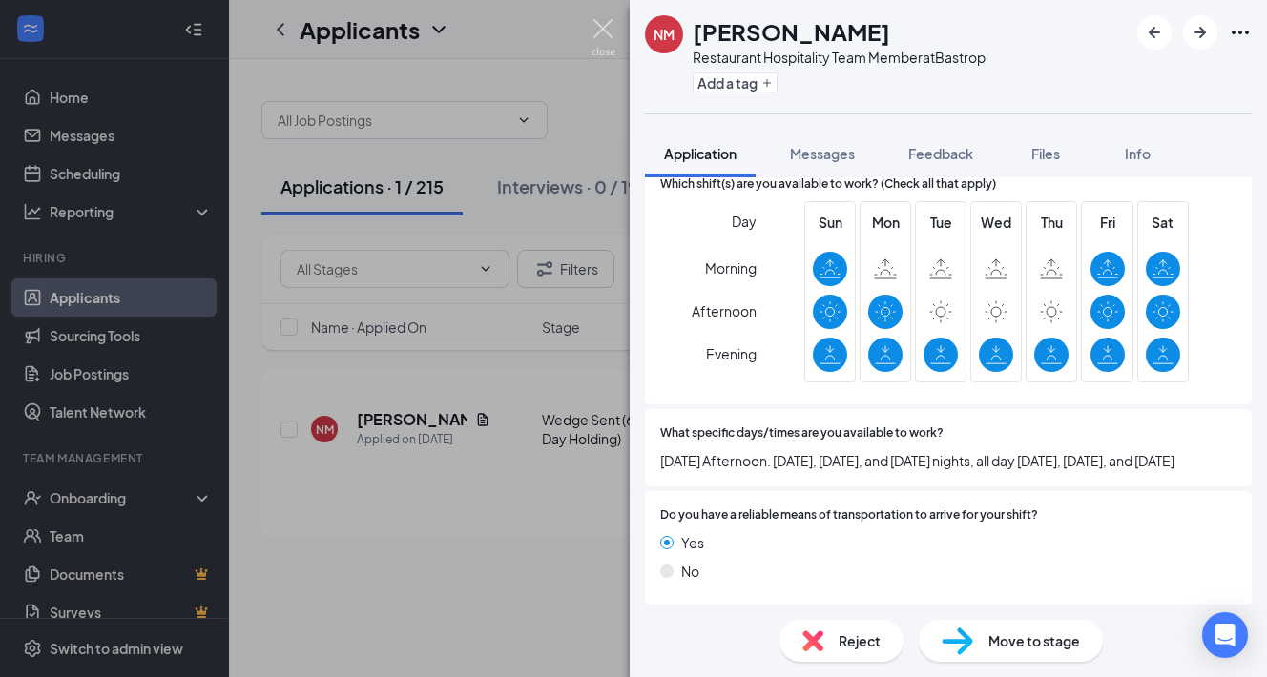
click at [604, 34] on img at bounding box center [604, 37] width 24 height 37
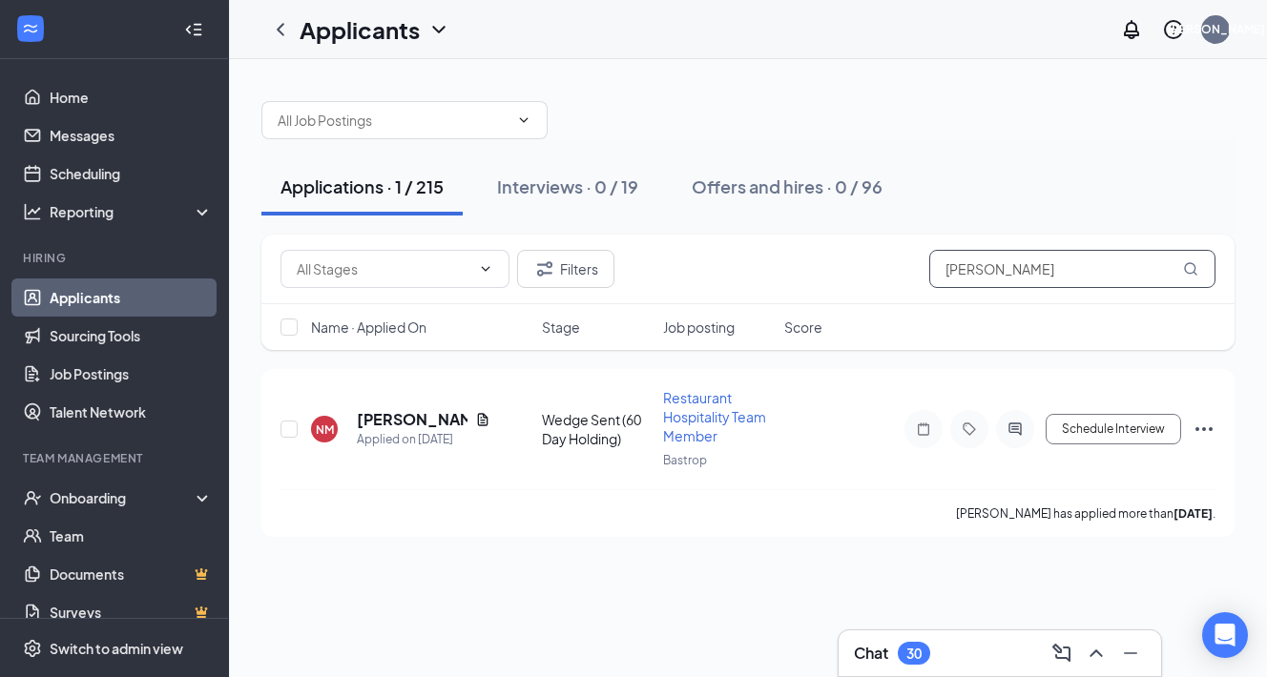
click at [1054, 262] on input "[PERSON_NAME]" at bounding box center [1072, 269] width 286 height 38
paste input "1.5x 5/5 What's the most difficult situation you've faced at work? [PERSON_NAME]"
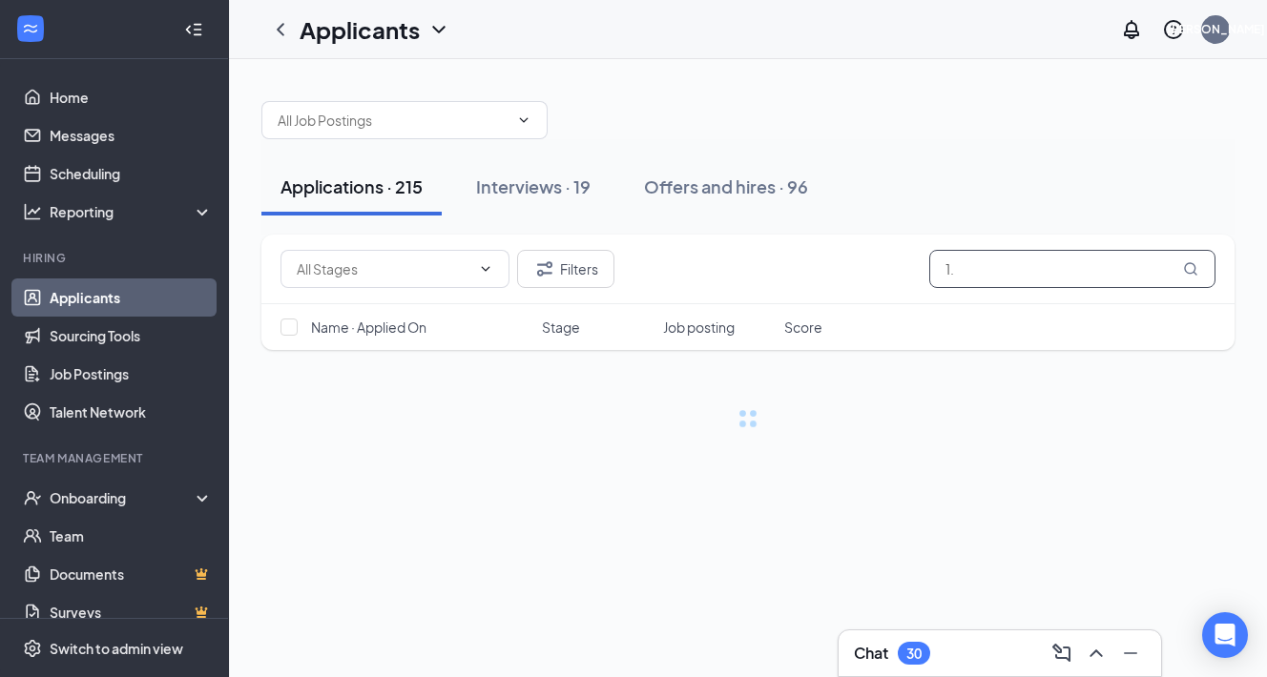
type input "1"
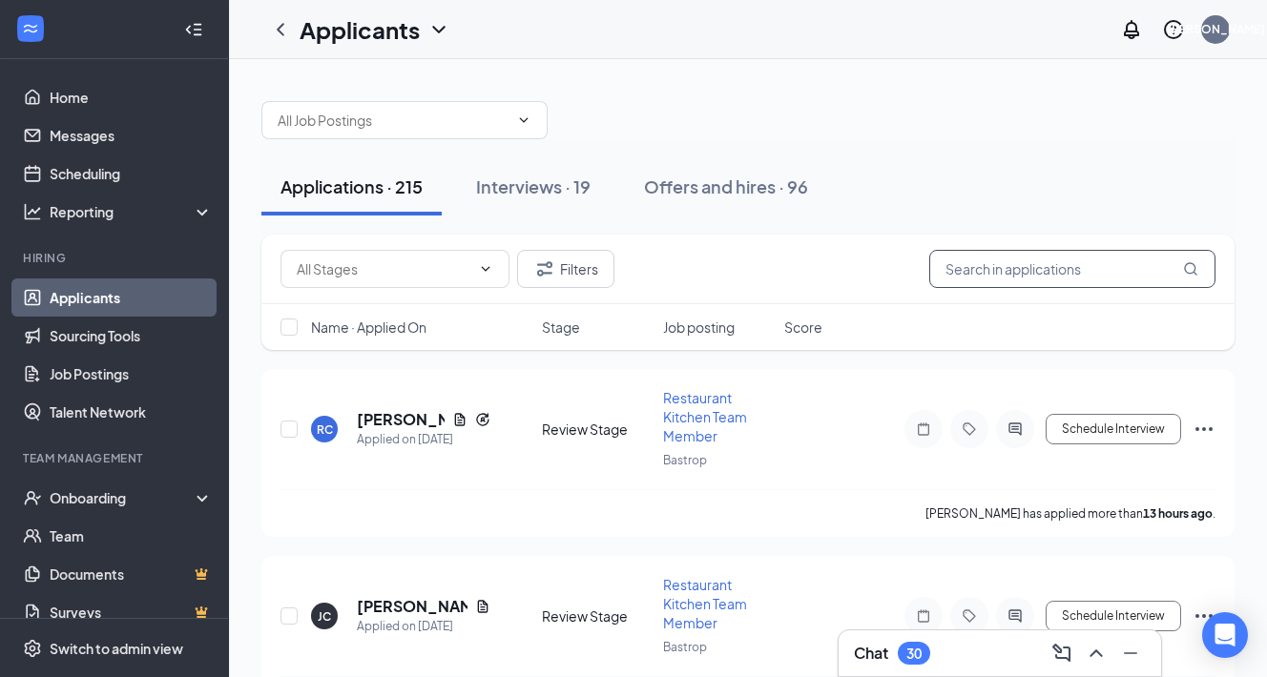
paste input "[PERSON_NAME]"
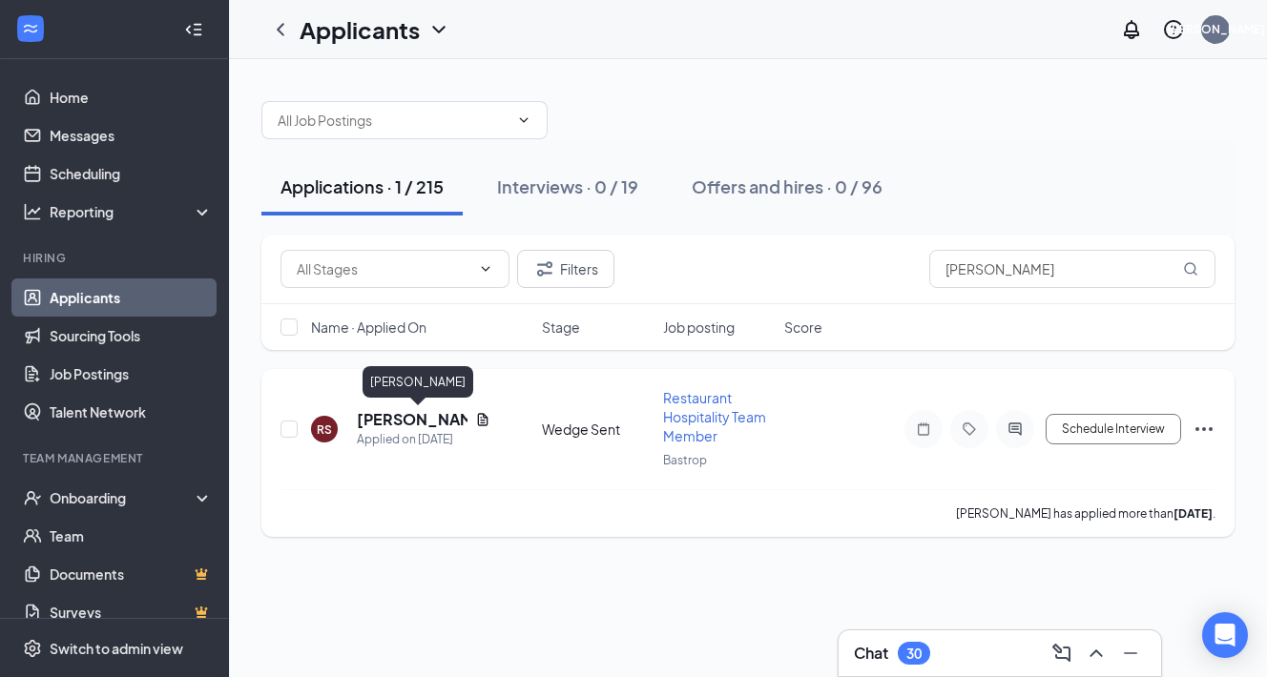
click at [410, 417] on h5 "[PERSON_NAME]" at bounding box center [412, 419] width 111 height 21
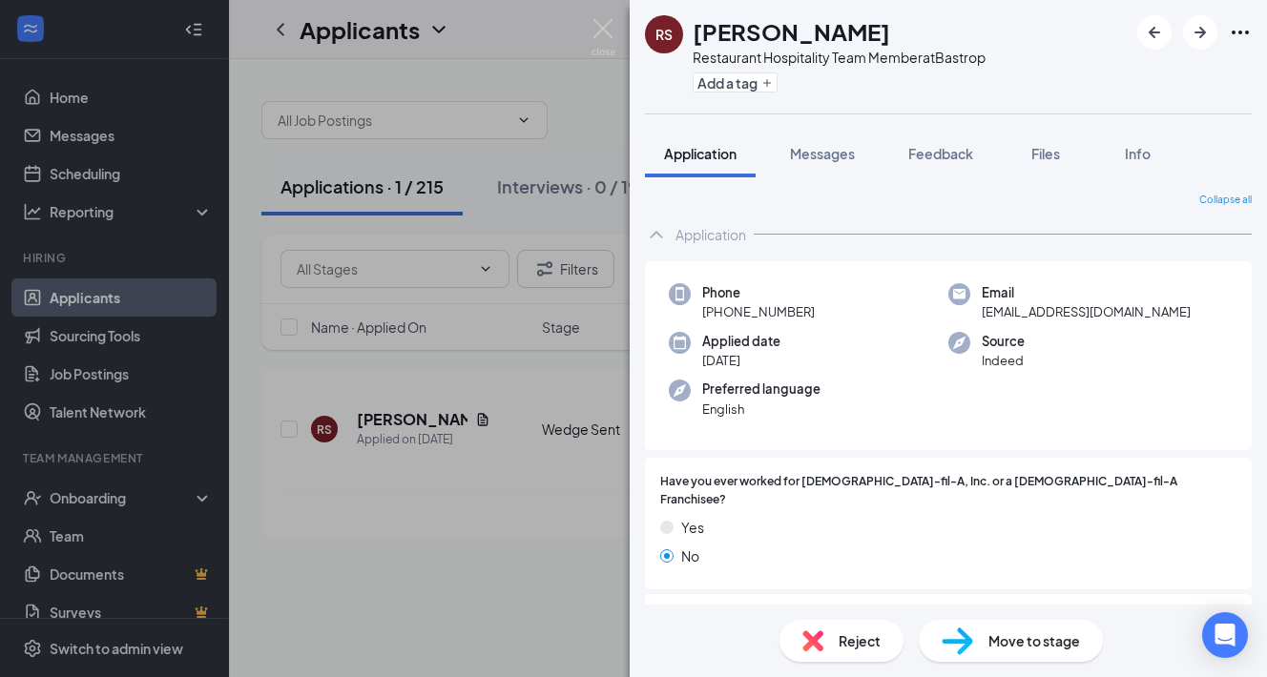
click at [1000, 639] on span "Move to stage" at bounding box center [1034, 641] width 92 height 21
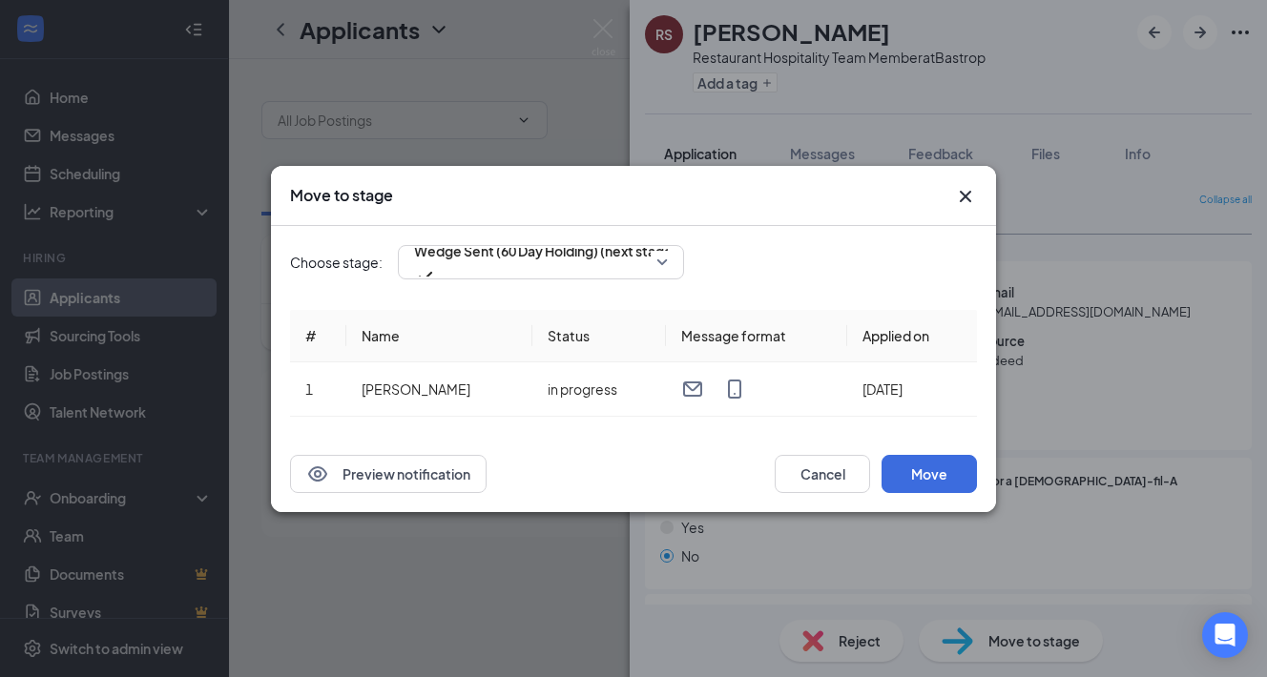
click at [967, 195] on icon "Cross" at bounding box center [965, 195] width 11 height 11
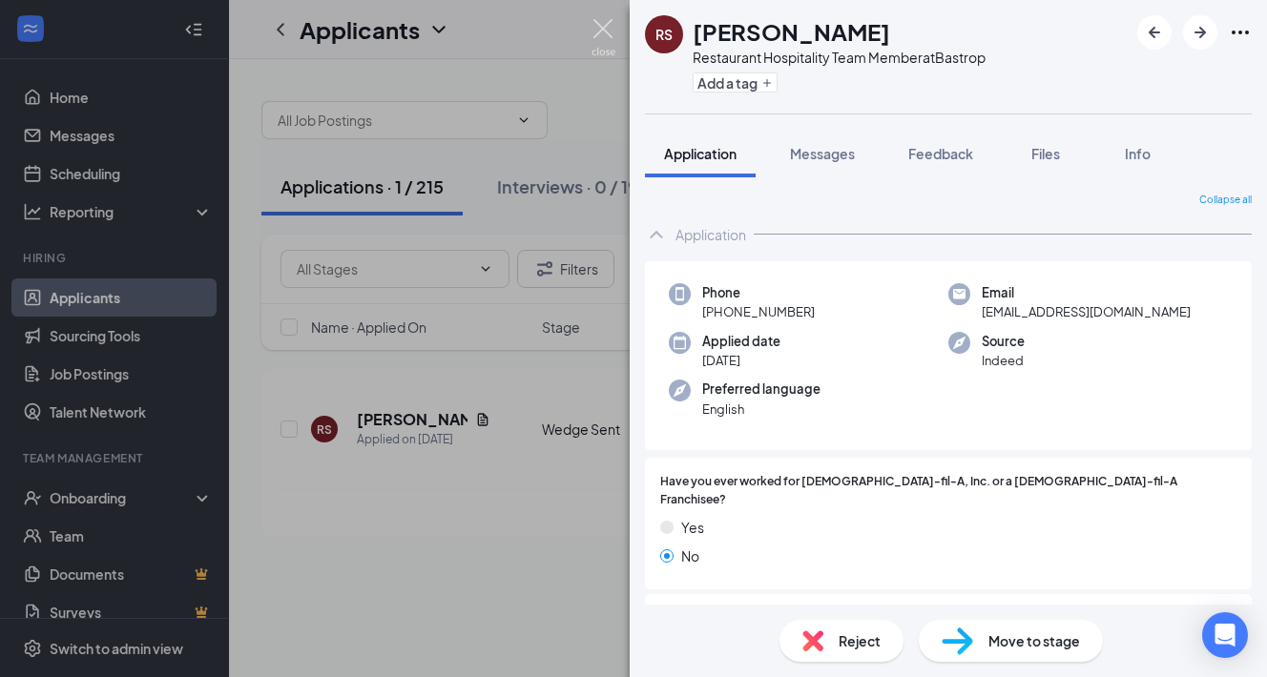
click at [598, 42] on img at bounding box center [604, 37] width 24 height 37
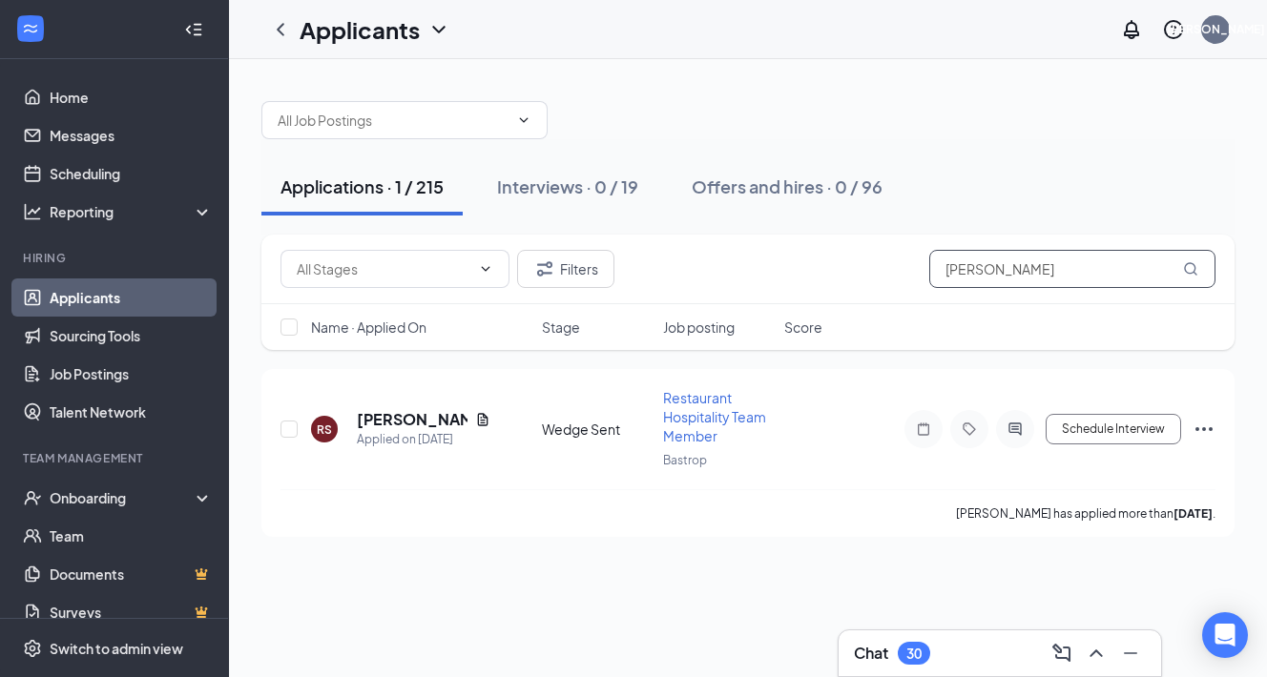
click at [989, 273] on input "[PERSON_NAME]" at bounding box center [1072, 269] width 286 height 38
paste input "[PERSON_NAME]"
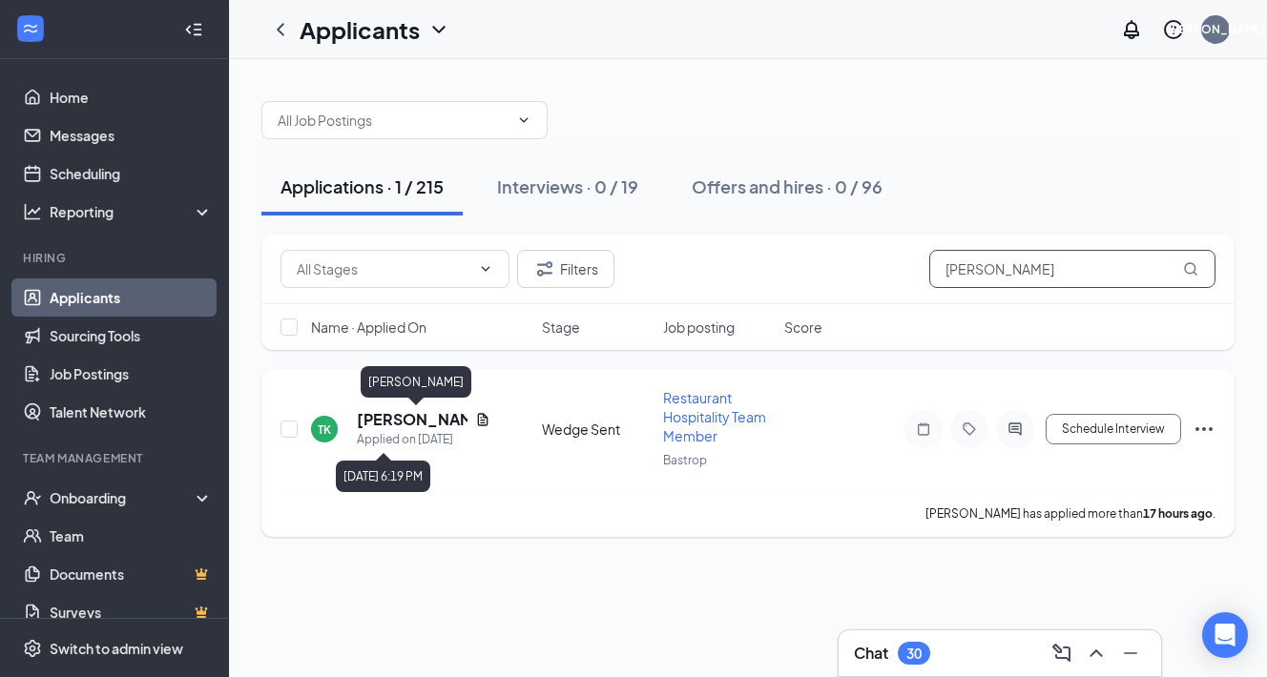
type input "[PERSON_NAME]"
click at [376, 425] on h5 "[PERSON_NAME]" at bounding box center [412, 419] width 111 height 21
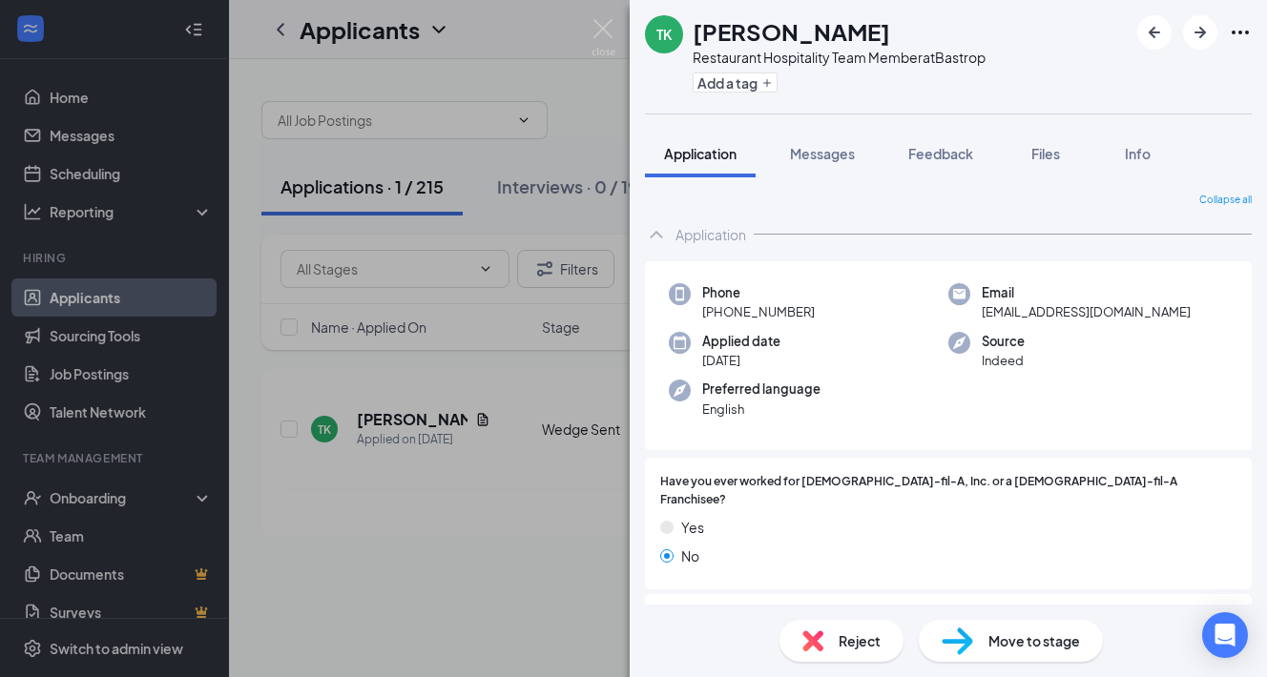
click at [1010, 643] on span "Move to stage" at bounding box center [1034, 641] width 92 height 21
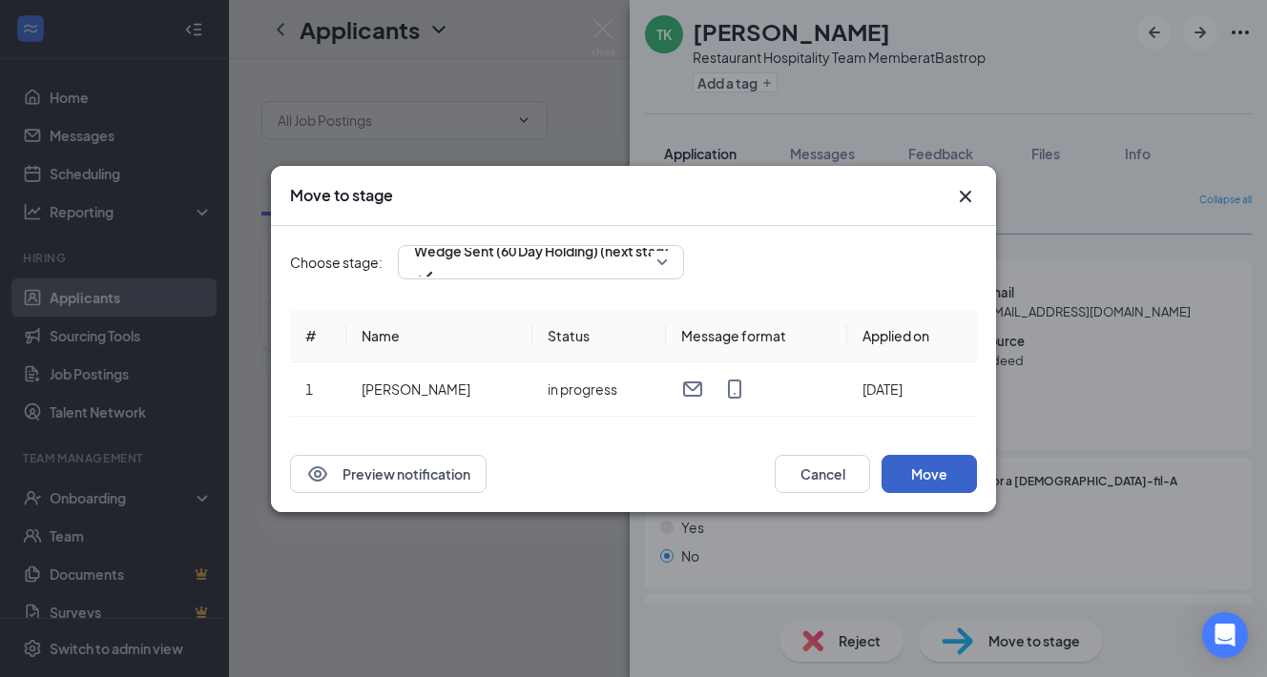
click at [922, 479] on button "Move" at bounding box center [929, 474] width 95 height 38
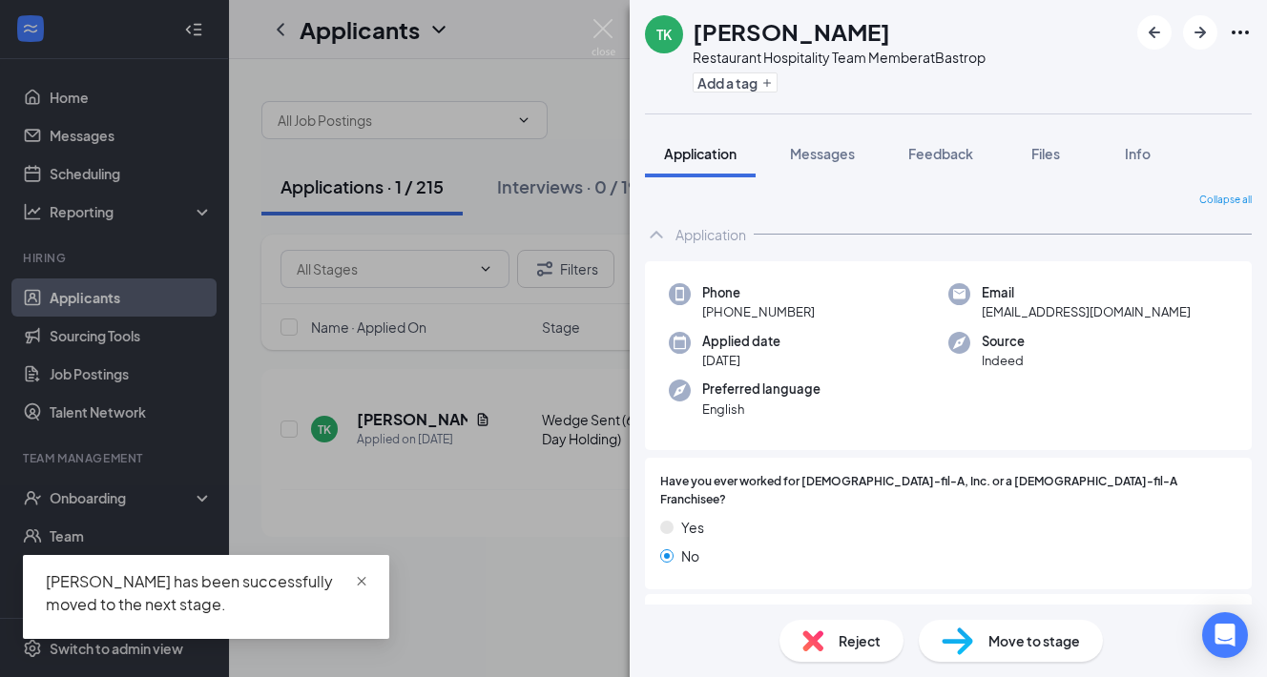
click at [363, 588] on span "close" at bounding box center [361, 581] width 13 height 13
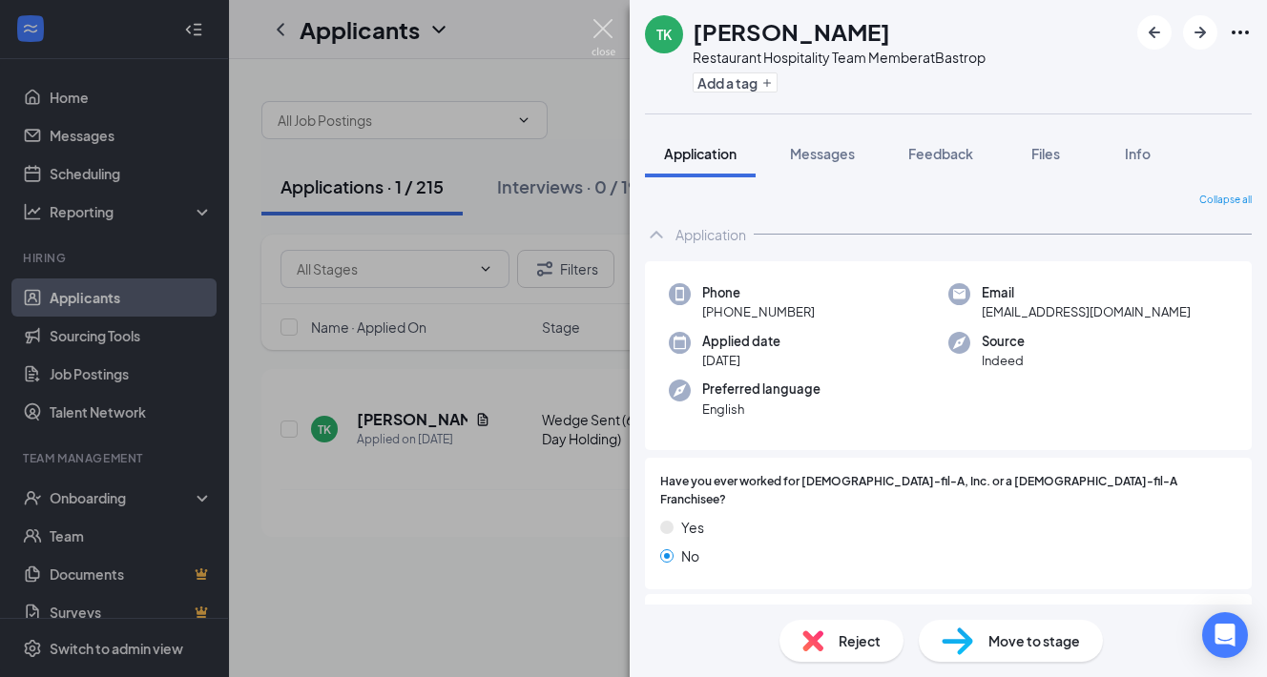
click at [601, 23] on img at bounding box center [604, 37] width 24 height 37
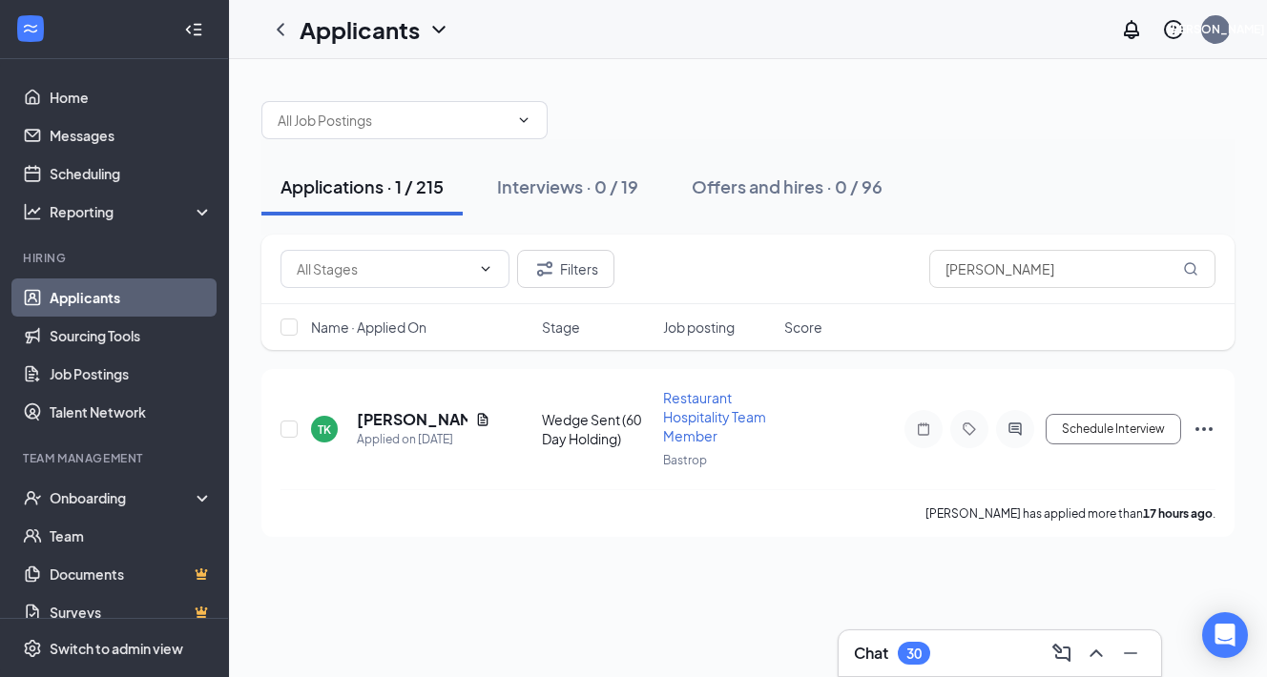
click at [91, 295] on link "Applicants" at bounding box center [131, 298] width 163 height 38
